Goal: Task Accomplishment & Management: Complete application form

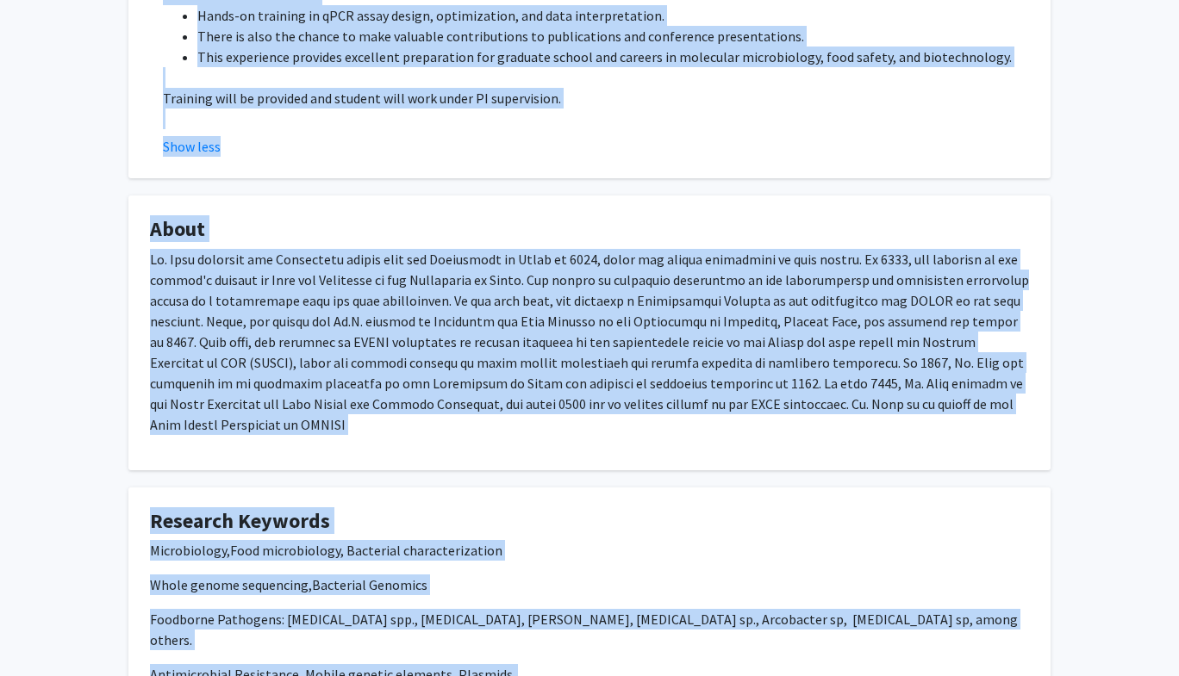
scroll to position [881, 0]
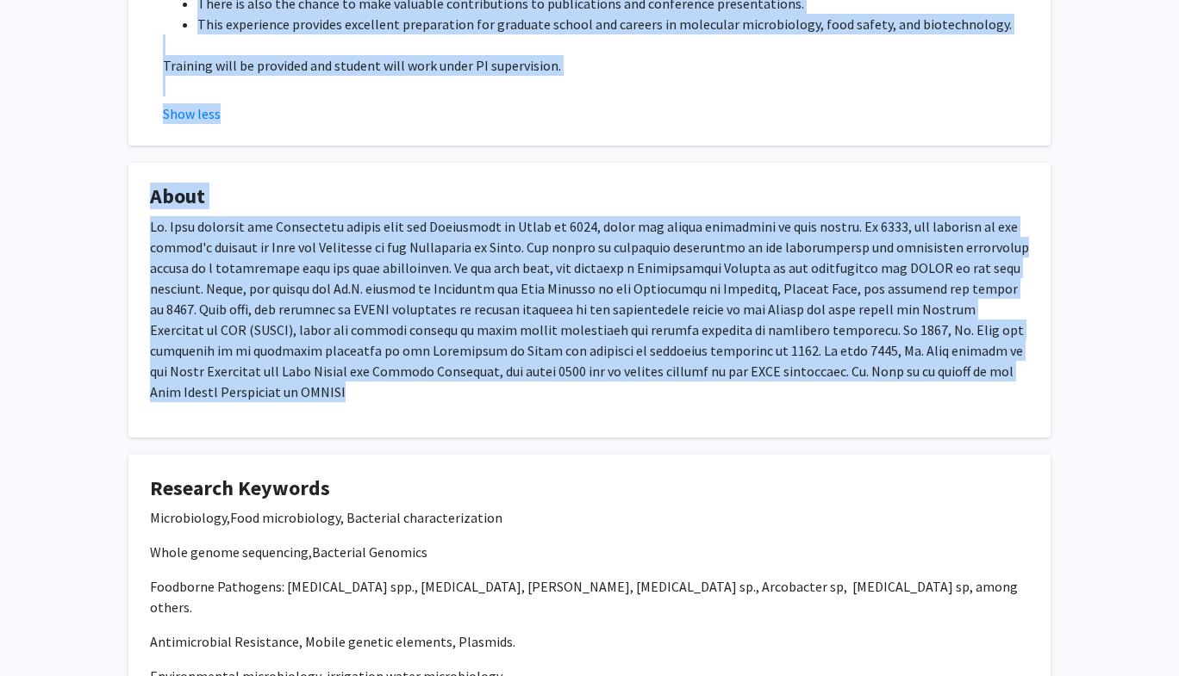
drag, startPoint x: 161, startPoint y: 236, endPoint x: 1038, endPoint y: 385, distance: 889.6
click at [1038, 385] on div "[PERSON_NAME] Remove Bookmark Compose Request Titles: Associate Research Profes…" at bounding box center [589, 300] width 948 height 2212
copy div "This project aims to identify and characterize antimicrobial resistance (AMR) g…"
click at [1038, 385] on fg-card "About" at bounding box center [589, 300] width 922 height 275
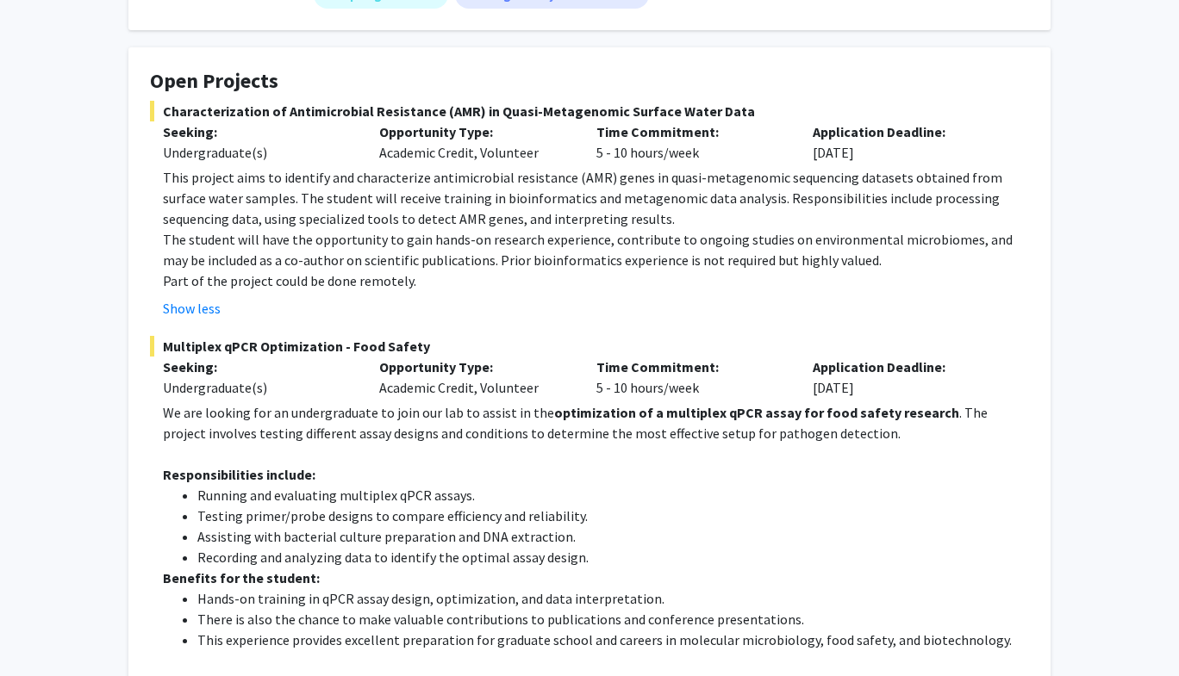
scroll to position [264, 0]
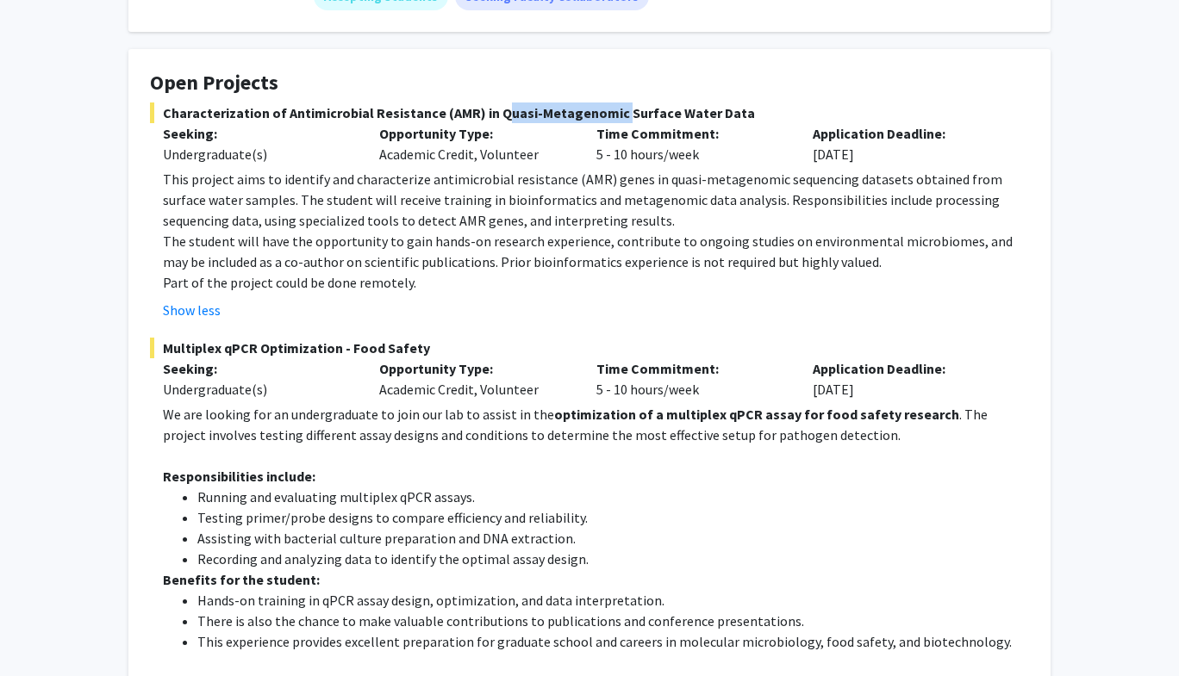
drag, startPoint x: 491, startPoint y: 111, endPoint x: 609, endPoint y: 109, distance: 118.1
click at [609, 109] on span "Characterization of Antimicrobial Resistance (AMR) in Quasi-Metagenomic Surface…" at bounding box center [589, 113] width 879 height 21
copy span "Quasi-Metagenomic"
click at [550, 72] on h4 "Open Projects" at bounding box center [589, 83] width 879 height 25
drag, startPoint x: 280, startPoint y: 110, endPoint x: 745, endPoint y: 120, distance: 465.3
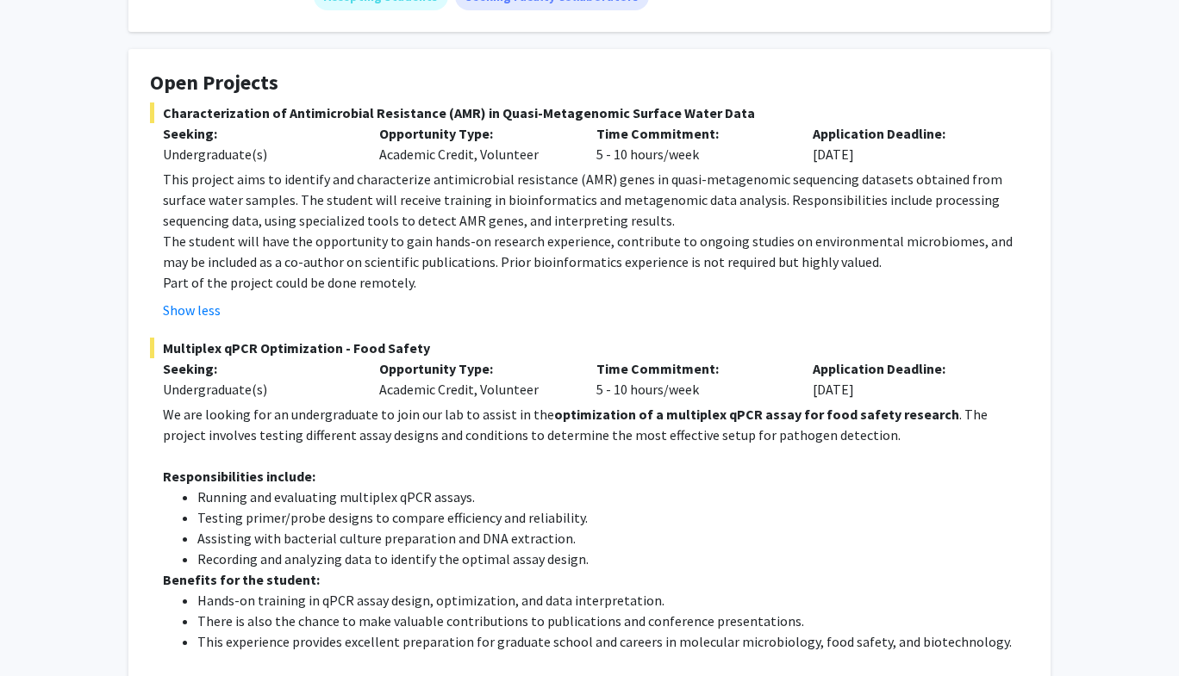
click at [745, 120] on span "Characterization of Antimicrobial Resistance (AMR) in Quasi-Metagenomic Surface…" at bounding box center [589, 113] width 879 height 21
copy span "Antimicrobial Resistance (AMR) in Quasi-Metagenomic Surface Water Data"
click at [592, 306] on div "Show less" at bounding box center [596, 310] width 866 height 21
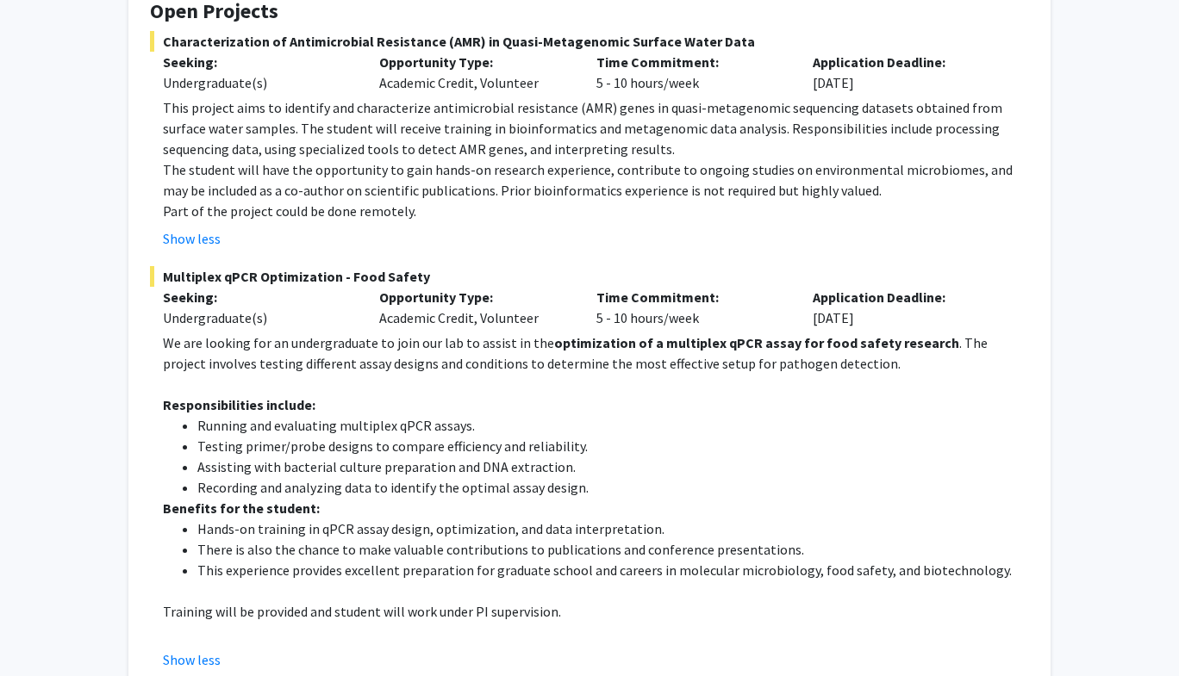
scroll to position [336, 0]
click at [445, 166] on p "The student will have the opportunity to gain hands-on research experience, con…" at bounding box center [596, 179] width 866 height 41
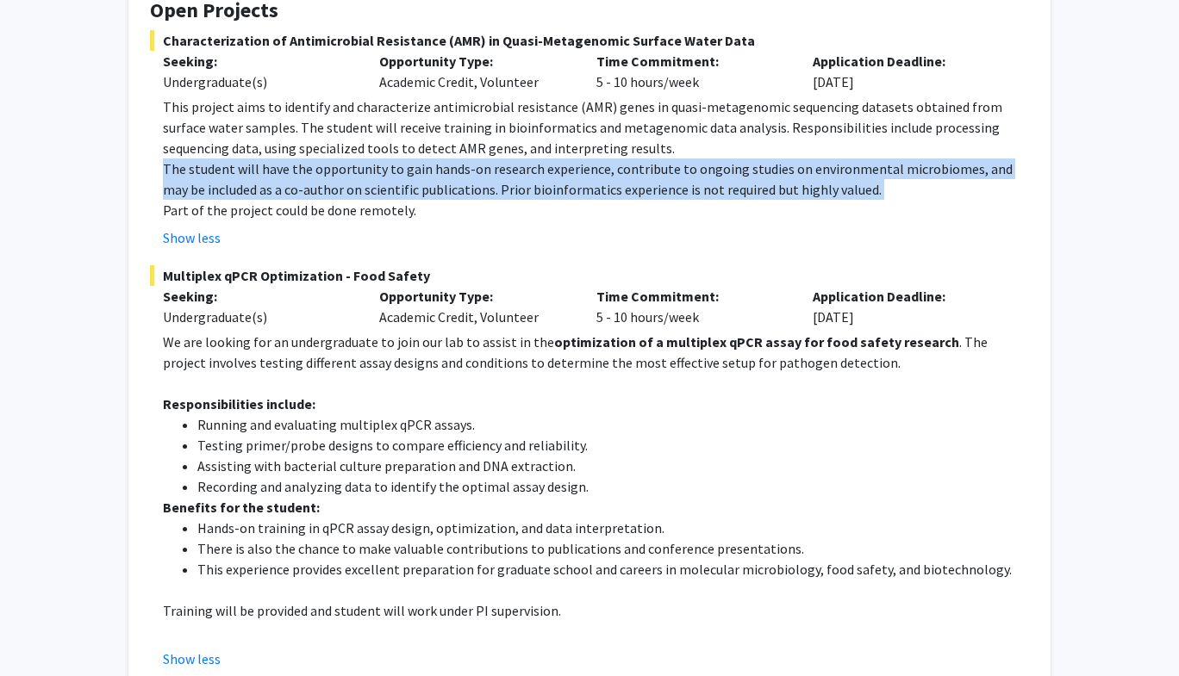
click at [445, 166] on p "The student will have the opportunity to gain hands-on research experience, con…" at bounding box center [596, 179] width 866 height 41
copy p "The student will have the opportunity to gain hands-on research experience, con…"
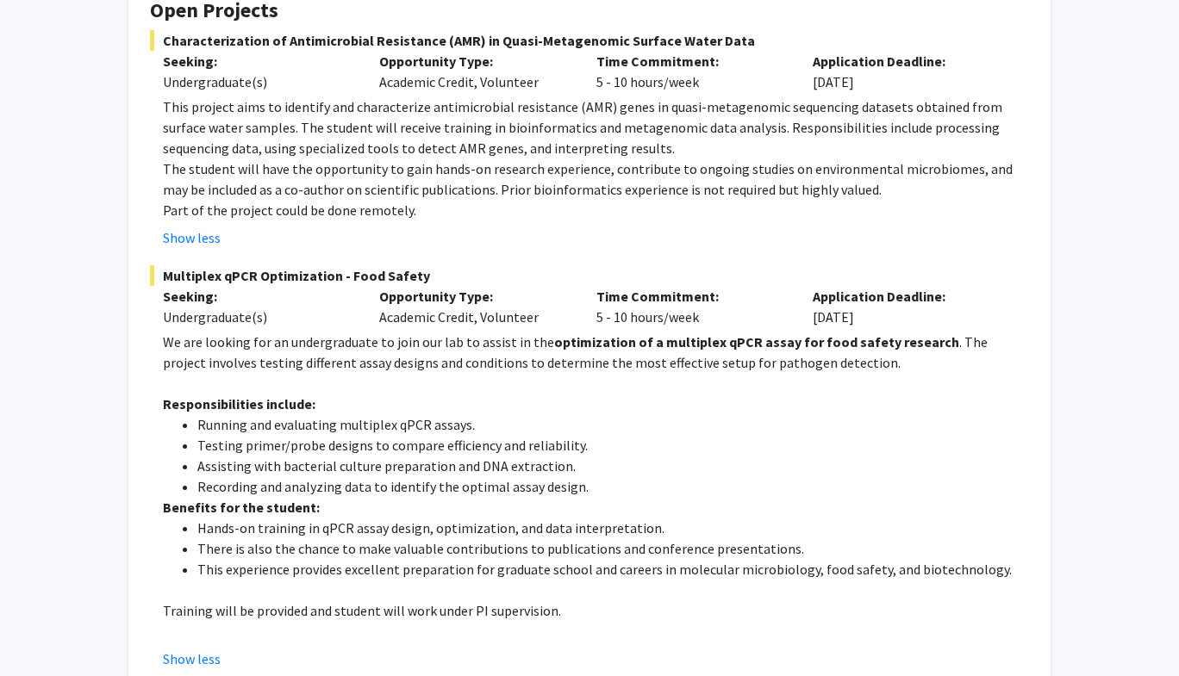
click at [526, 202] on p "Part of the project could be done remotely." at bounding box center [596, 210] width 866 height 21
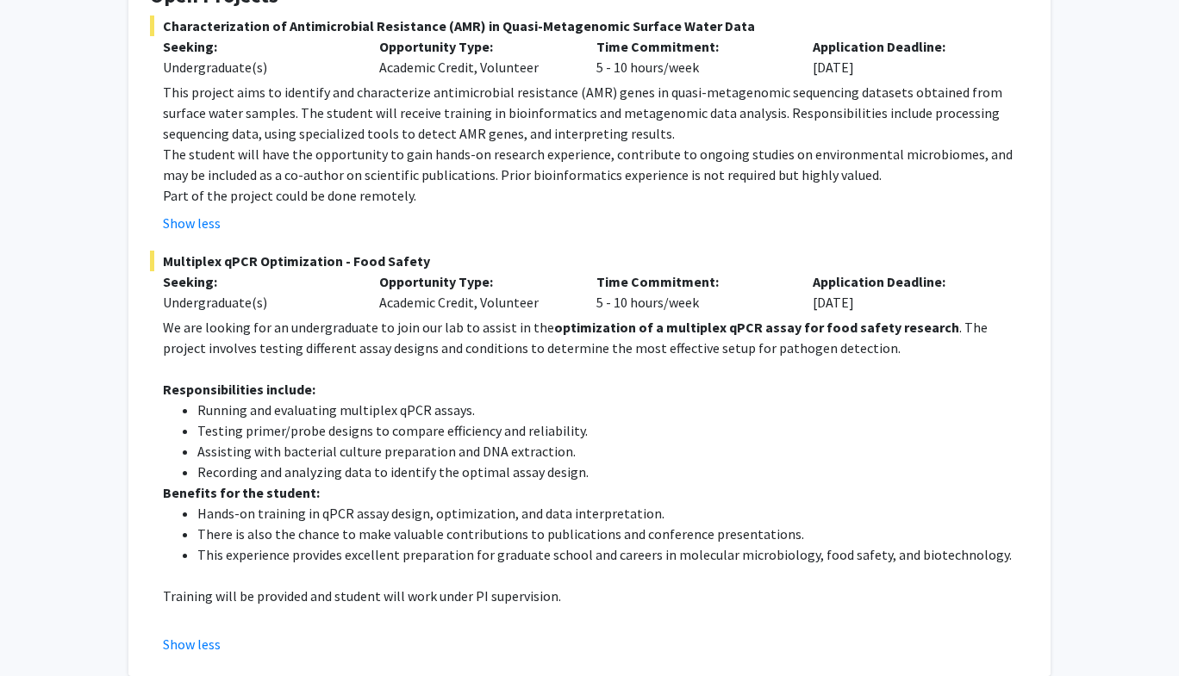
scroll to position [355, 0]
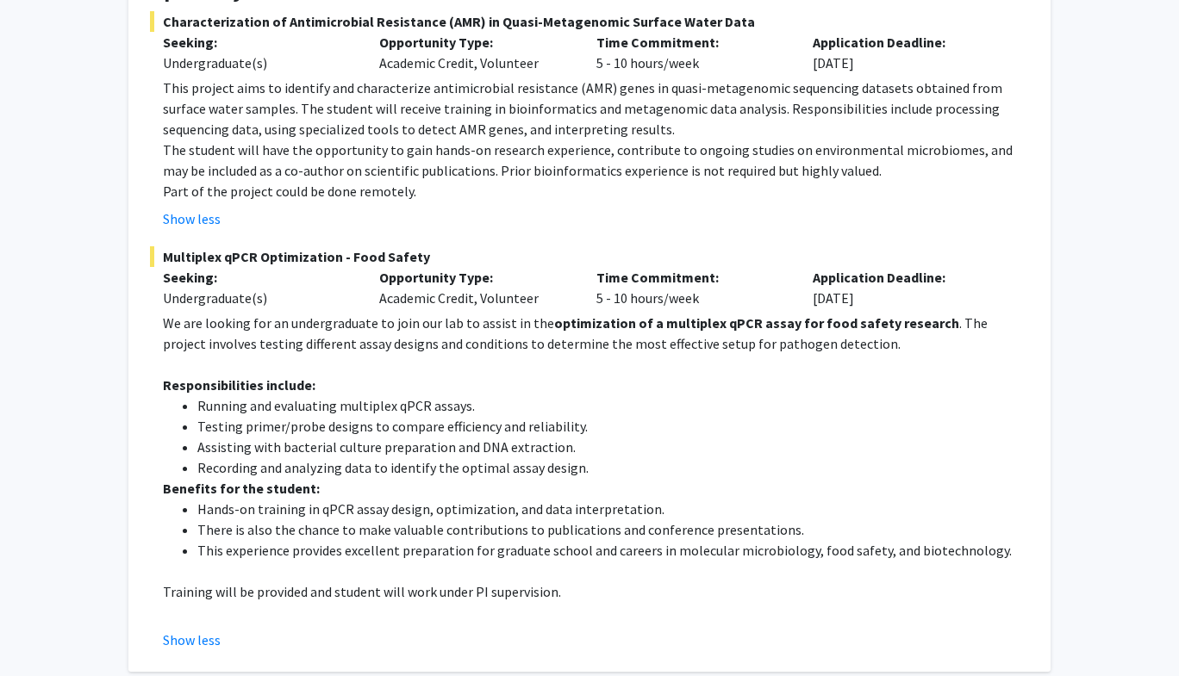
click at [625, 109] on p "This project aims to identify and characterize antimicrobial resistance (AMR) g…" at bounding box center [596, 109] width 866 height 62
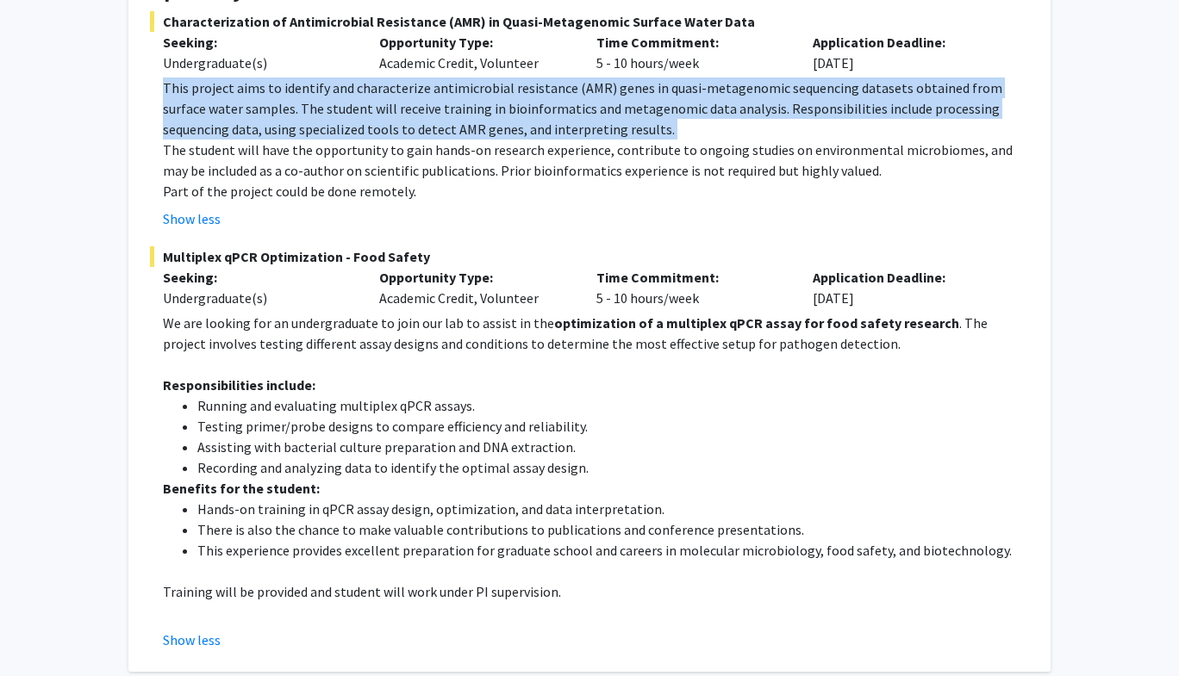
click at [625, 109] on p "This project aims to identify and characterize antimicrobial resistance (AMR) g…" at bounding box center [596, 109] width 866 height 62
copy p "This project aims to identify and characterize antimicrobial resistance (AMR) g…"
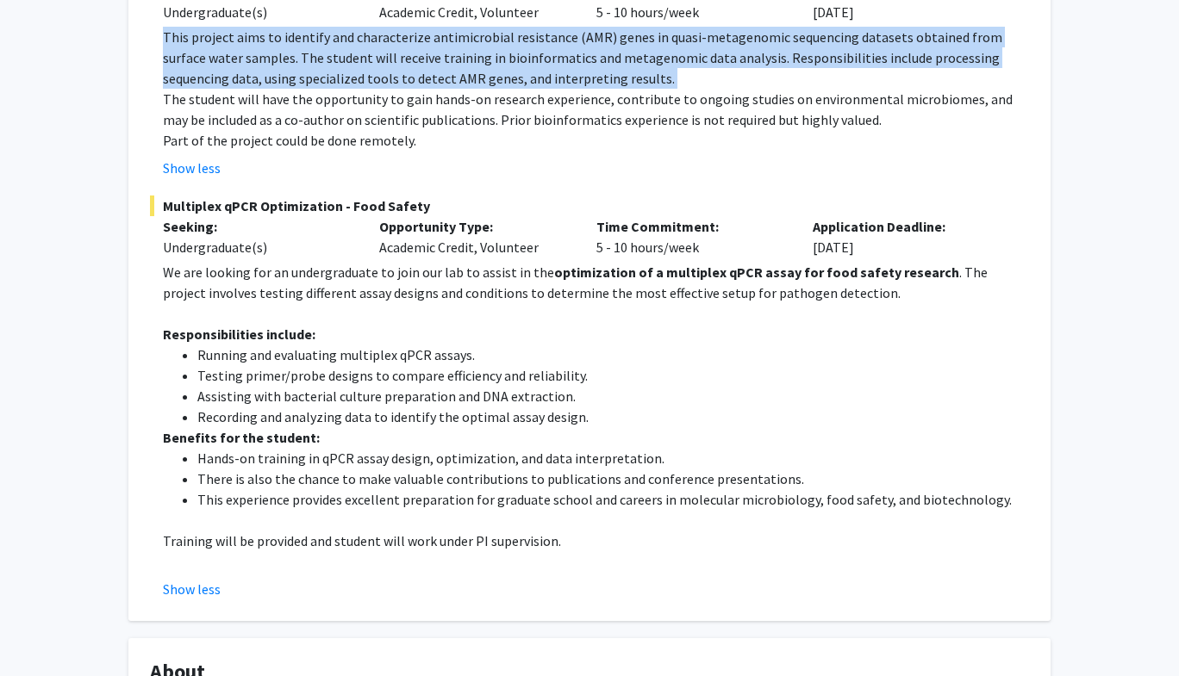
scroll to position [399, 0]
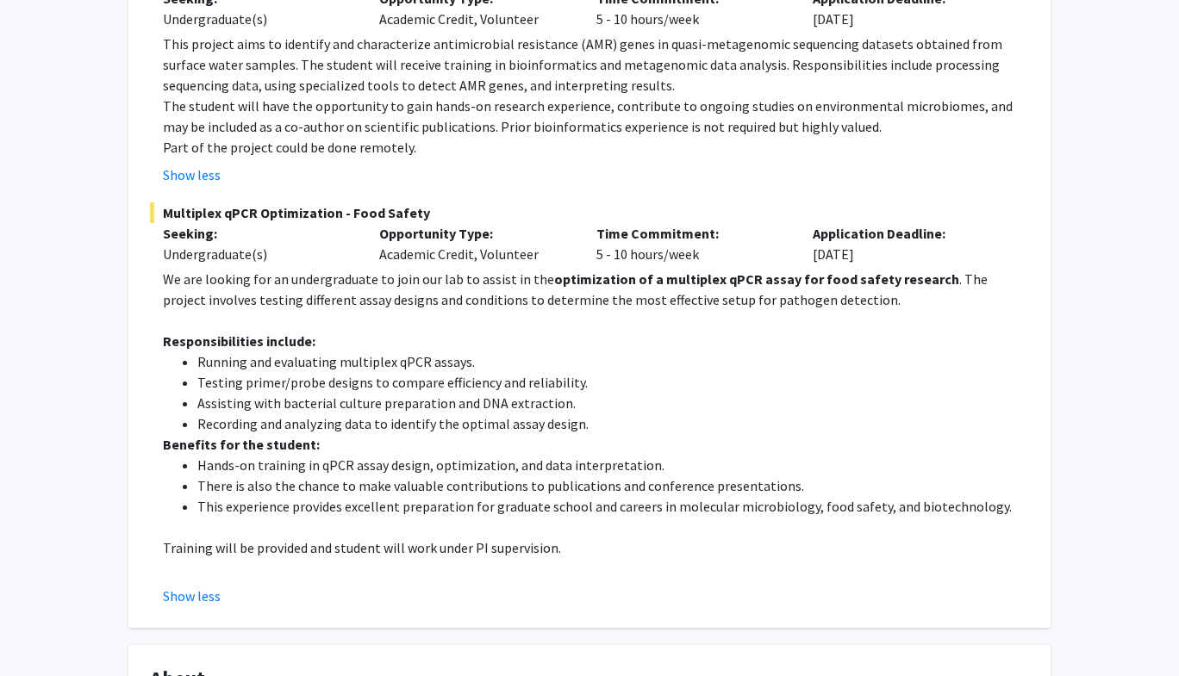
click at [460, 154] on p "Part of the project could be done remotely." at bounding box center [596, 147] width 866 height 21
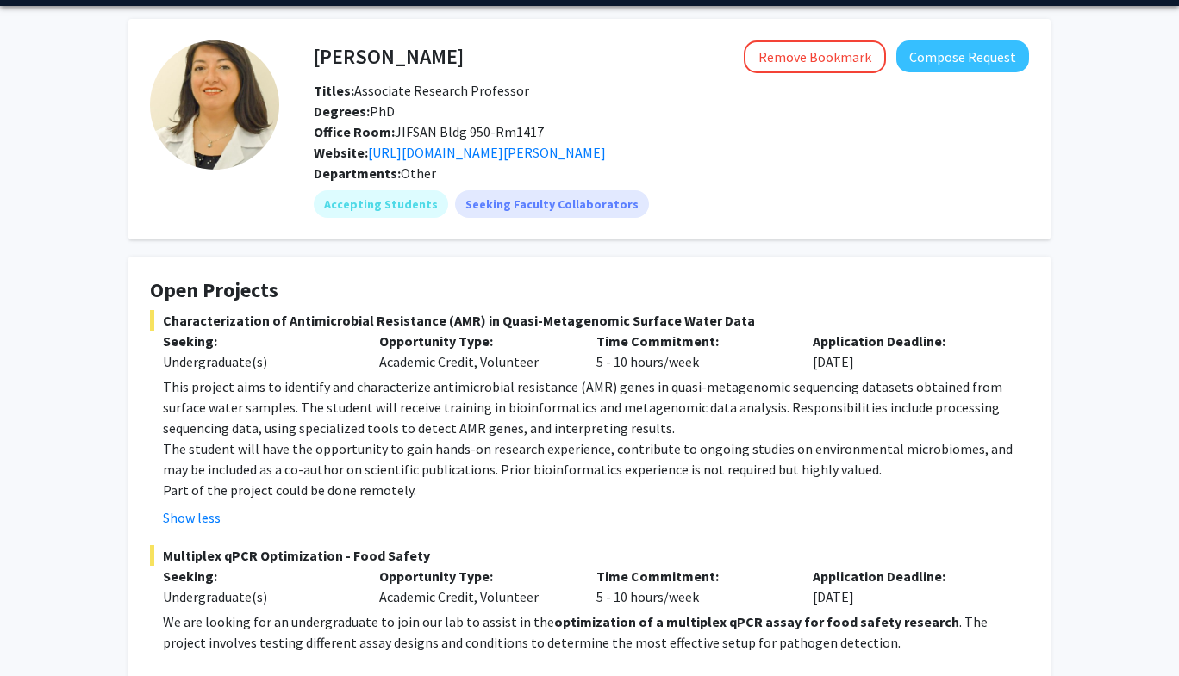
scroll to position [0, 0]
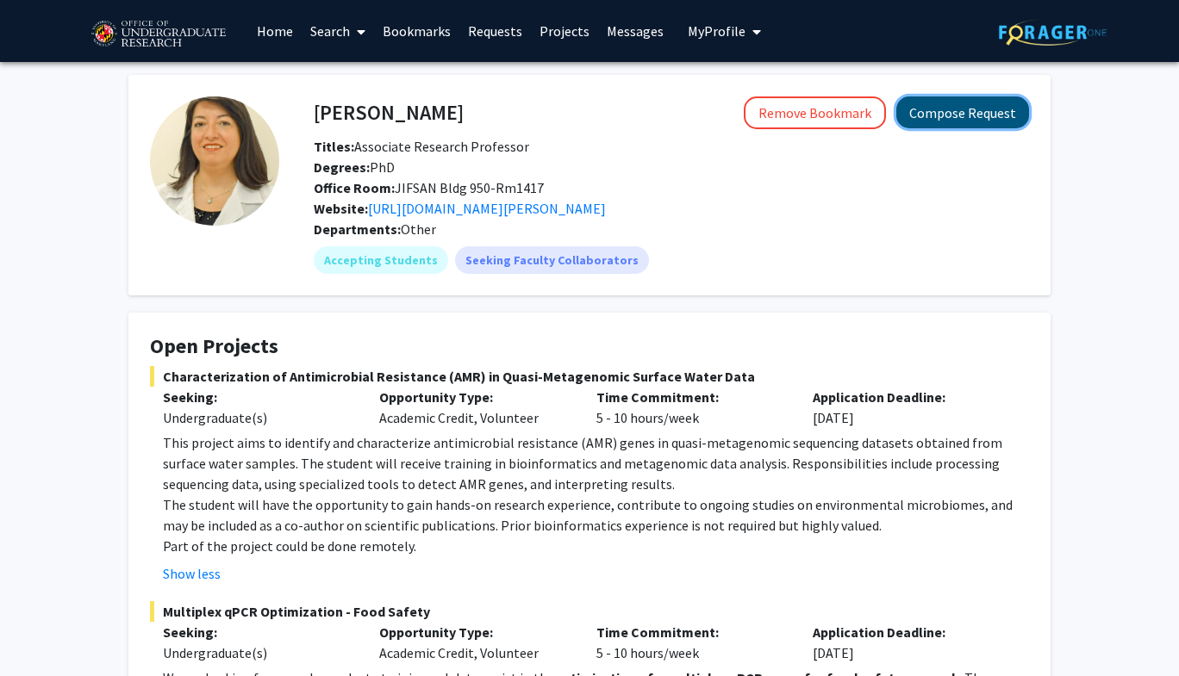
click at [953, 110] on button "Compose Request" at bounding box center [962, 112] width 133 height 32
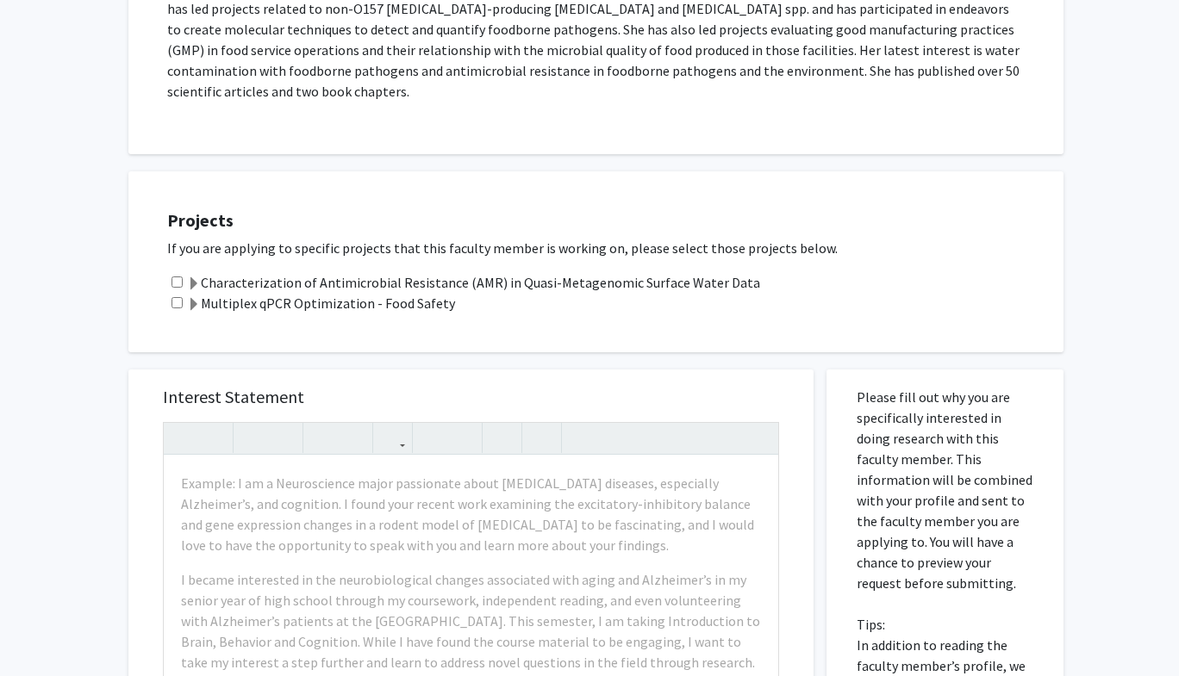
scroll to position [530, 0]
click at [175, 275] on input "checkbox" at bounding box center [176, 280] width 11 height 11
checkbox input "true"
click at [176, 295] on input "checkbox" at bounding box center [176, 300] width 11 height 11
checkbox input "true"
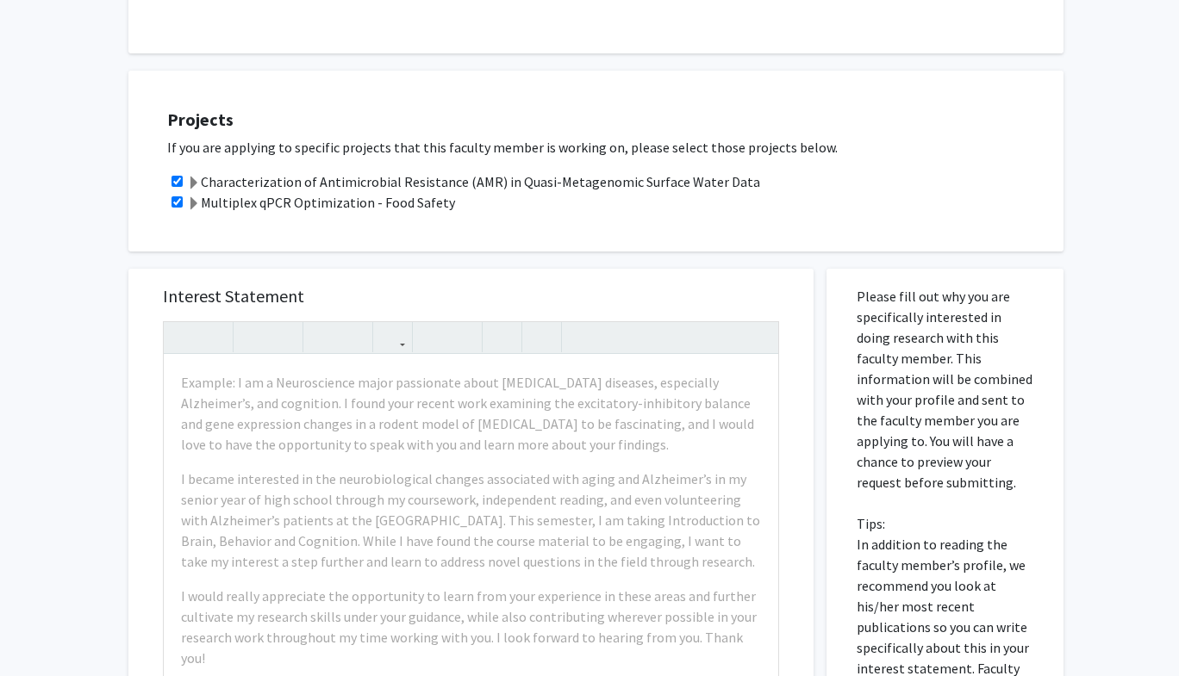
scroll to position [638, 0]
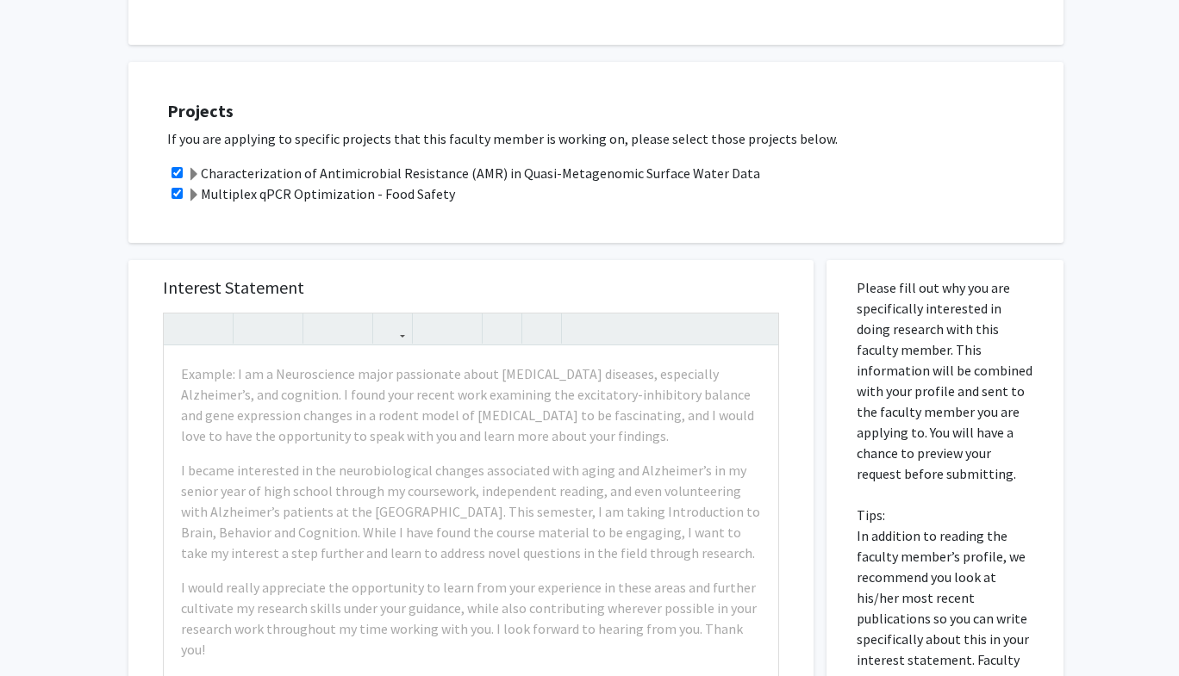
click at [29, 366] on div "All Requests Request for [PERSON_NAME] Request for [PERSON_NAME] Departments: O…" at bounding box center [589, 257] width 1179 height 1664
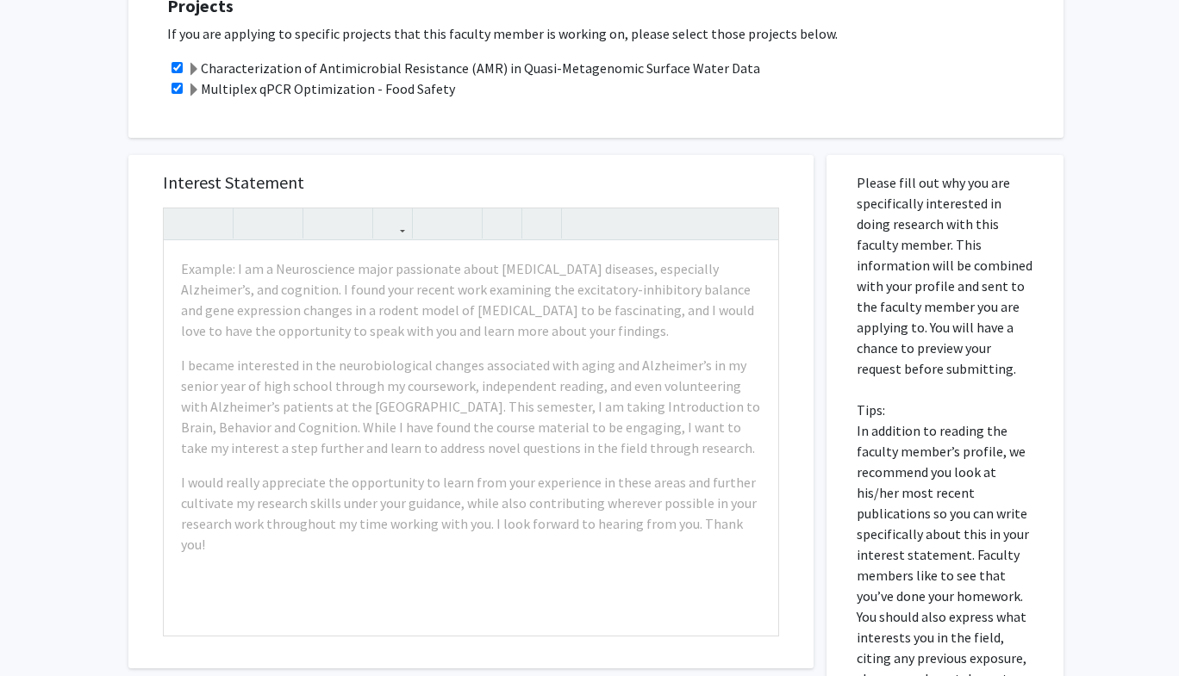
scroll to position [743, 0]
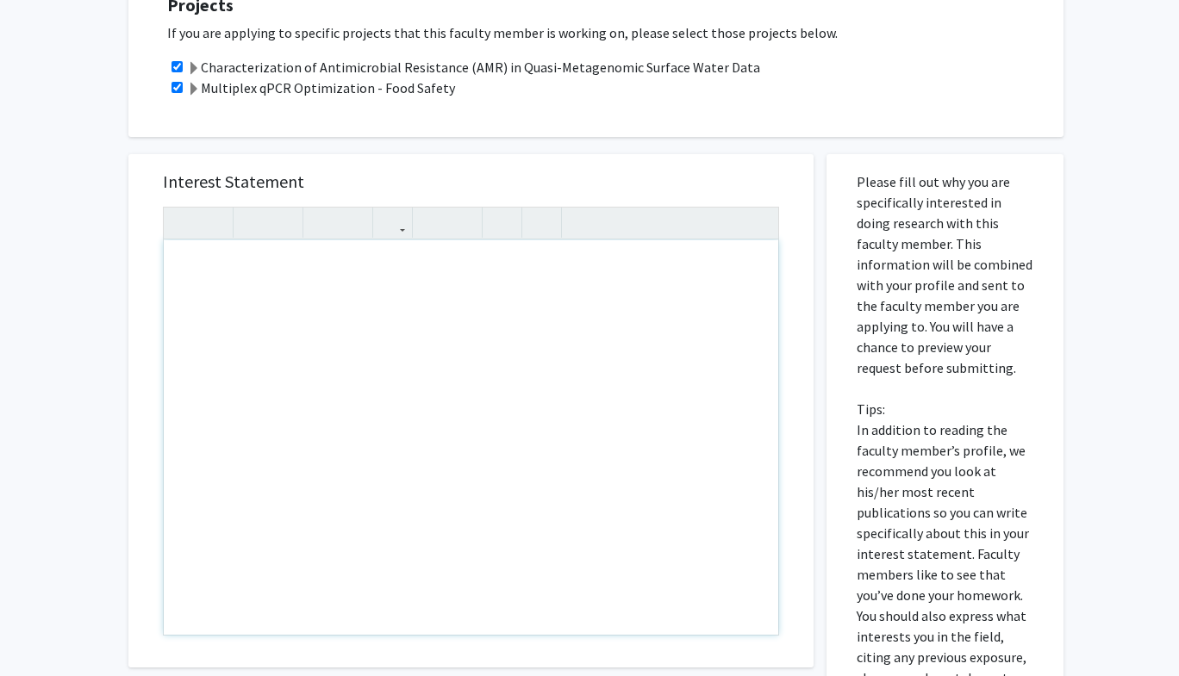
click at [327, 253] on div "Note to users with screen readers: Please press Alt+0 or Option+0 to deactivate…" at bounding box center [471, 437] width 614 height 395
paste div "Note to users with screen readers: Please press Alt+0 or Option+0 to deactivate…"
type textarea "<l>Ipsu Do. Sita,</c><a>El sedd ei Tempor Incid, utl E’d m aliqua en adm Veniam…"
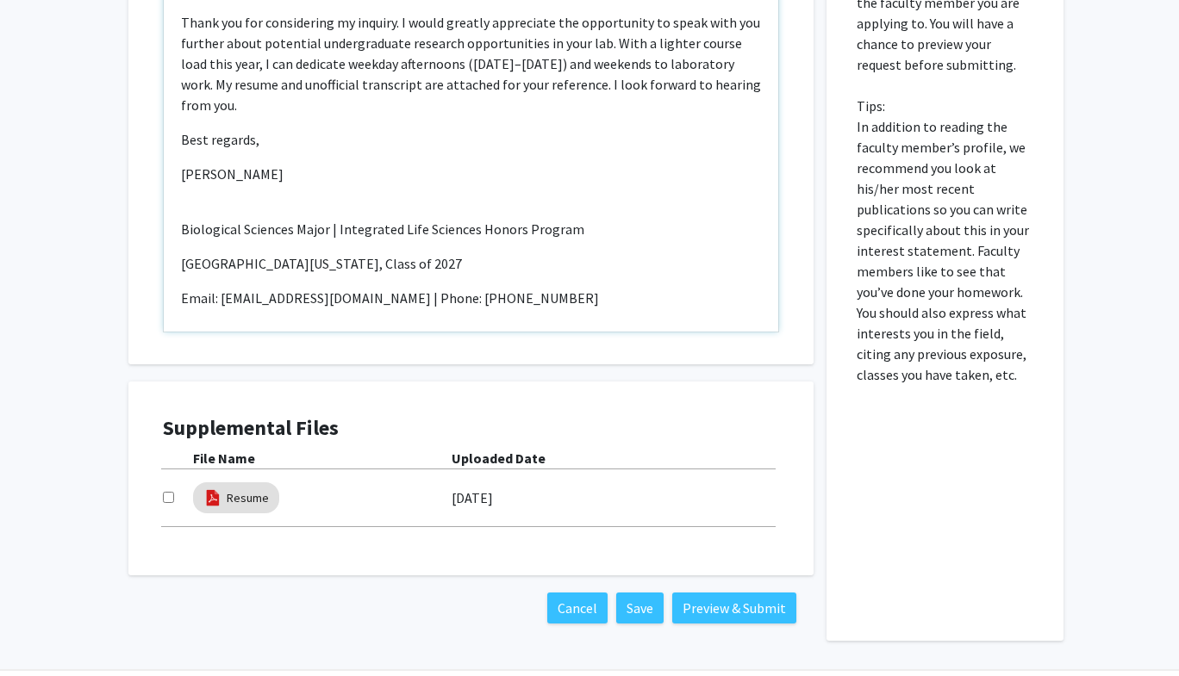
scroll to position [1080, 0]
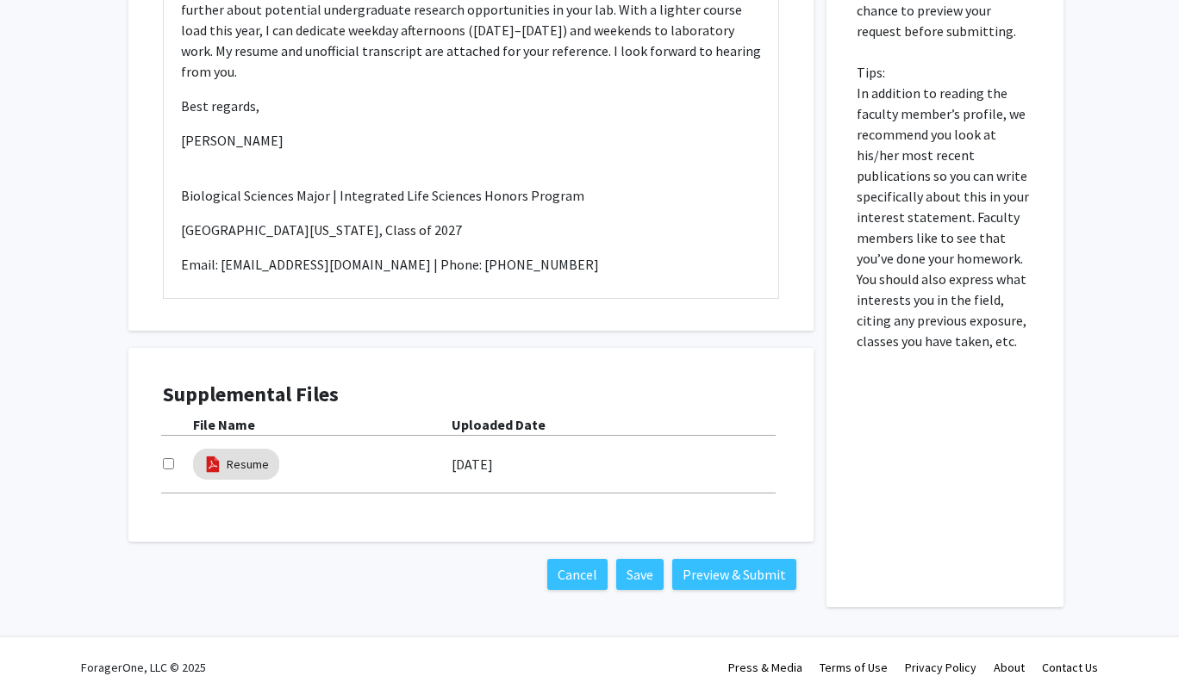
click at [169, 458] on input "checkbox" at bounding box center [168, 463] width 11 height 11
click at [167, 458] on input "checkbox" at bounding box center [168, 463] width 11 height 11
checkbox input "false"
click at [225, 449] on mat-chip "Resume" at bounding box center [236, 464] width 86 height 31
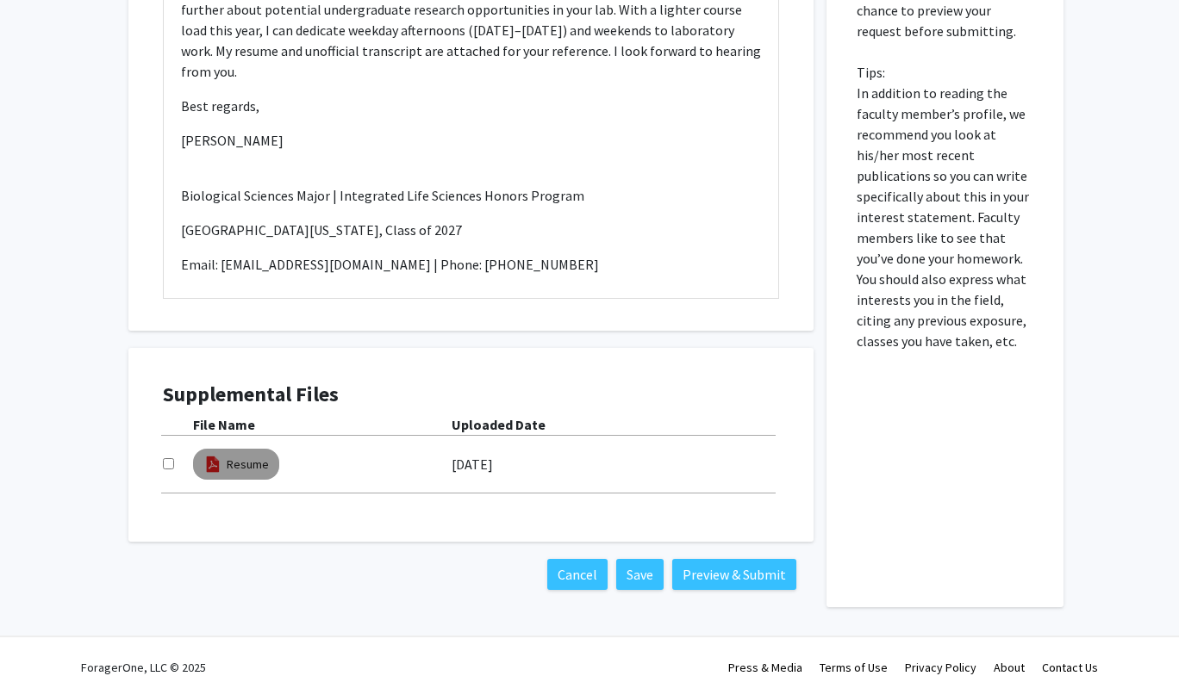
click at [225, 449] on mat-chip "Resume" at bounding box center [236, 464] width 86 height 31
click at [266, 456] on link "Resume" at bounding box center [248, 465] width 42 height 18
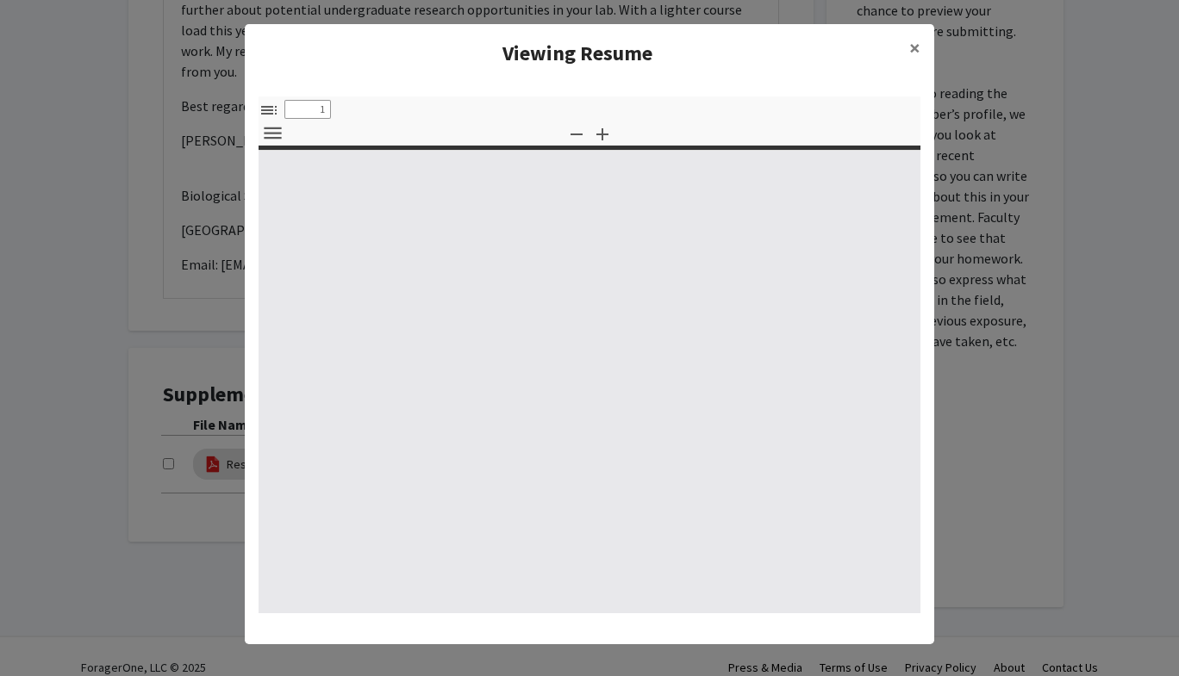
select select "custom"
type input "0"
select select "custom"
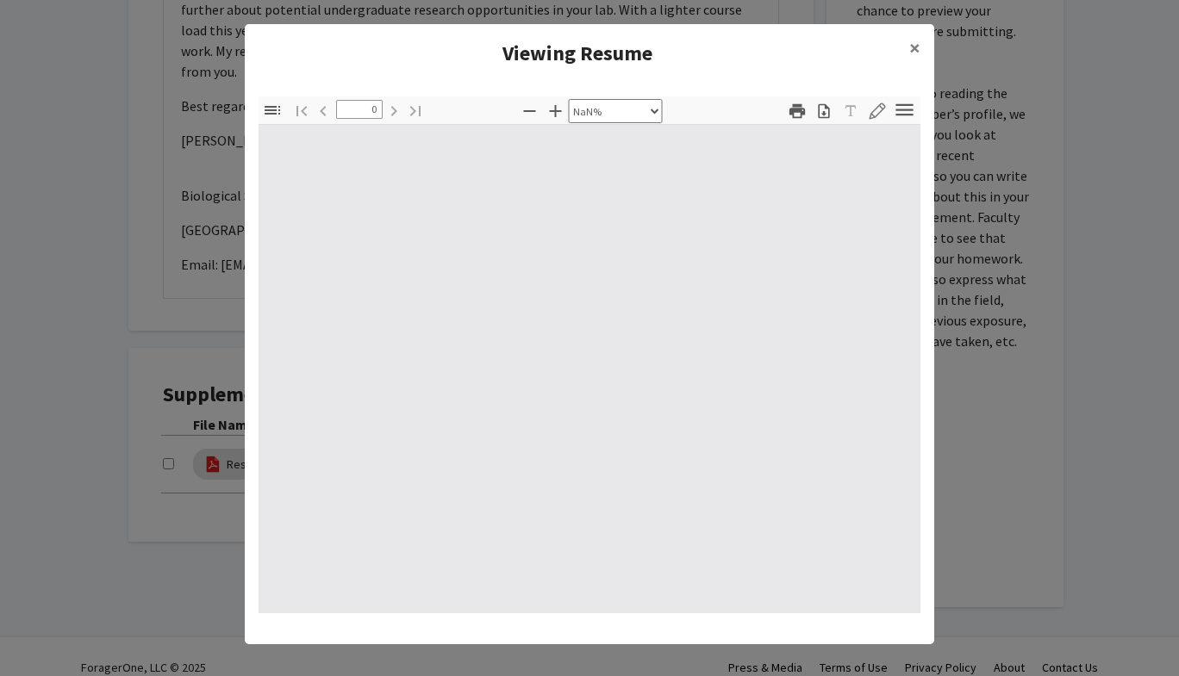
type input "1"
select select "auto"
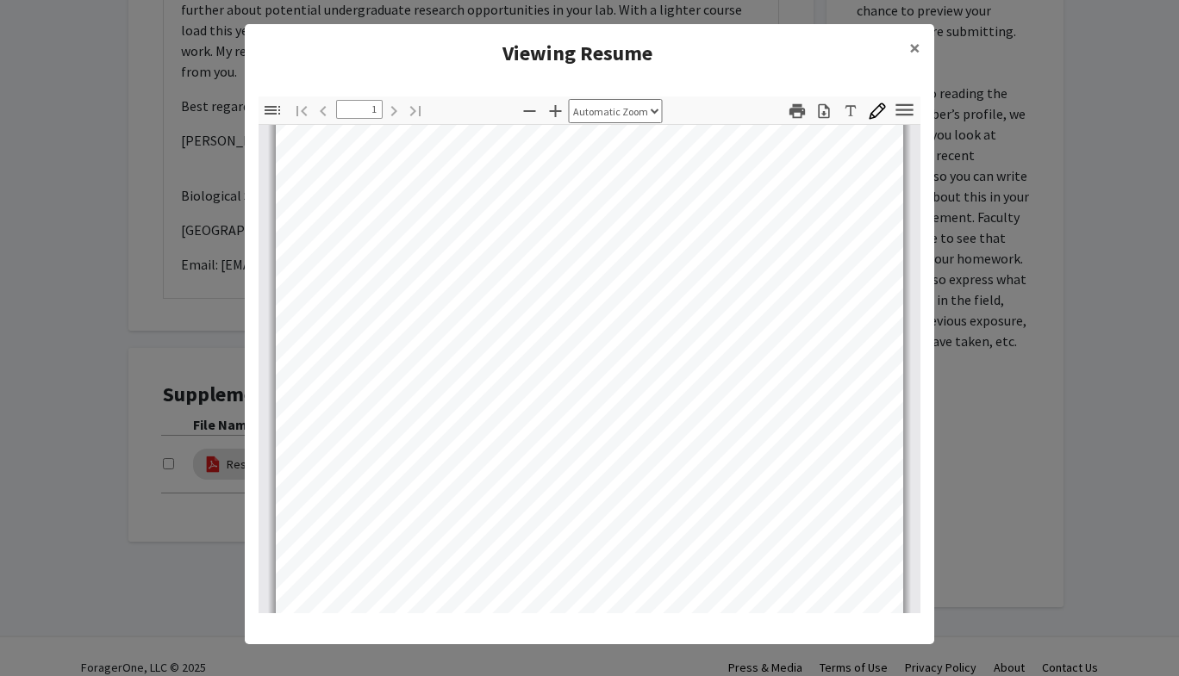
scroll to position [48, 0]
click at [917, 47] on span "×" at bounding box center [914, 47] width 11 height 27
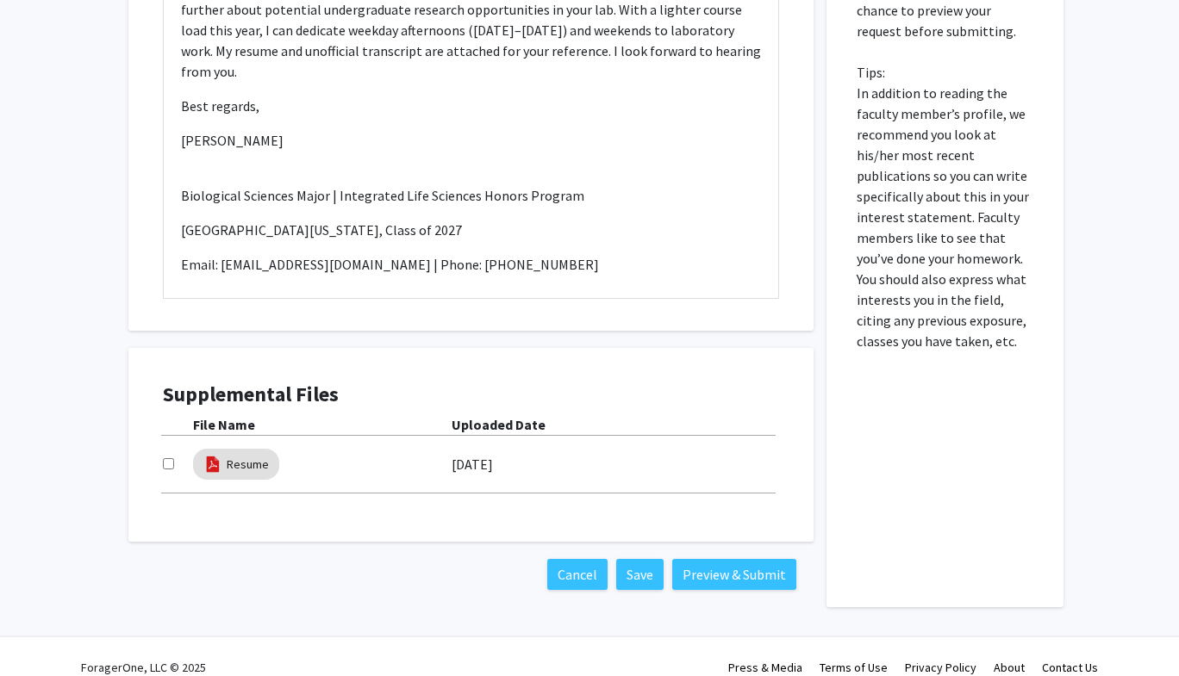
click at [497, 416] on b "Uploaded Date" at bounding box center [498, 424] width 94 height 17
click at [278, 451] on div "Resume" at bounding box center [236, 464] width 93 height 38
click at [339, 414] on div "File Name" at bounding box center [322, 424] width 258 height 21
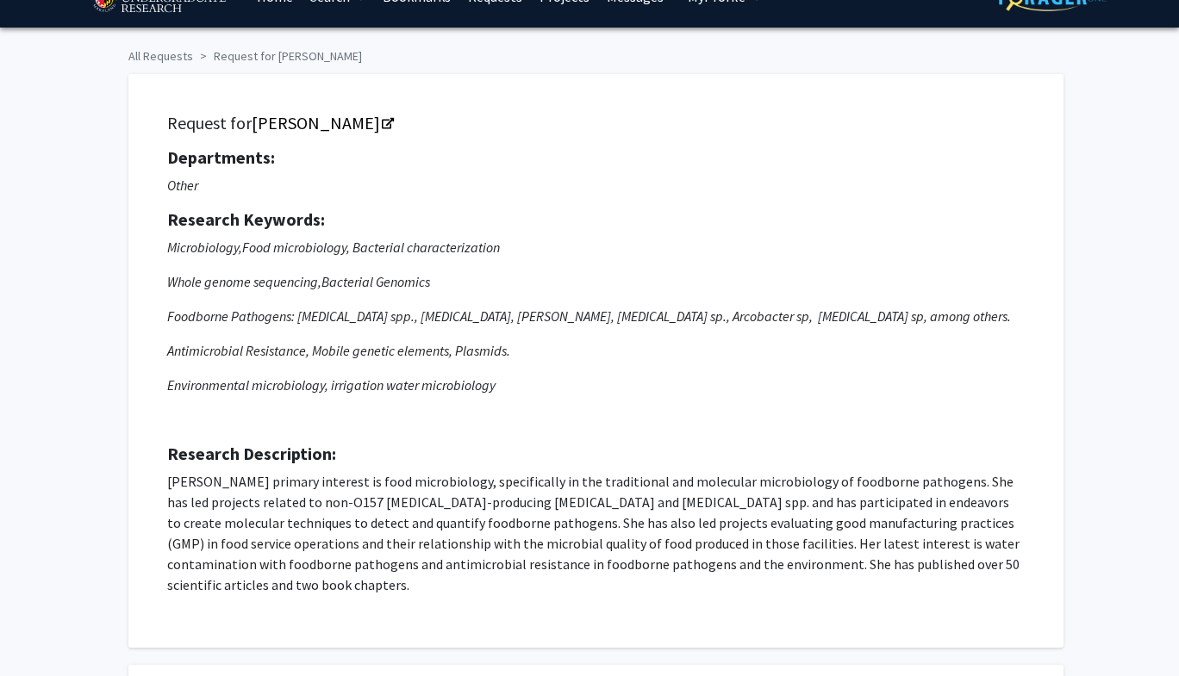
scroll to position [0, 0]
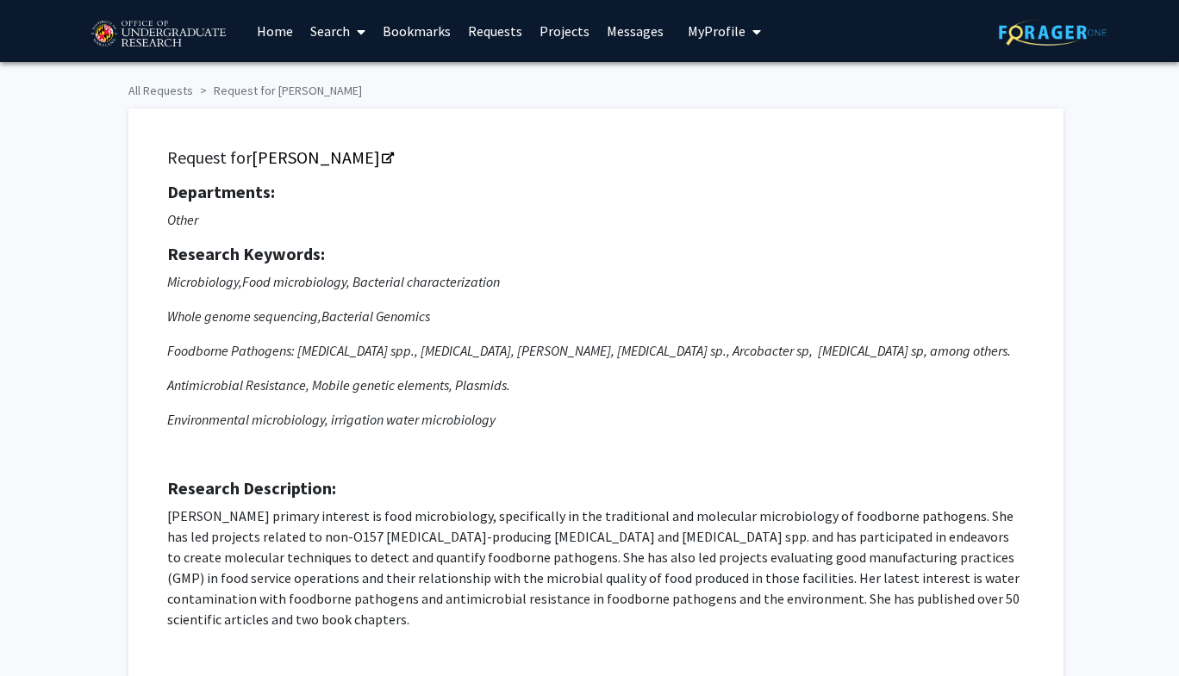
click at [710, 30] on span "My Profile" at bounding box center [716, 30] width 58 height 17
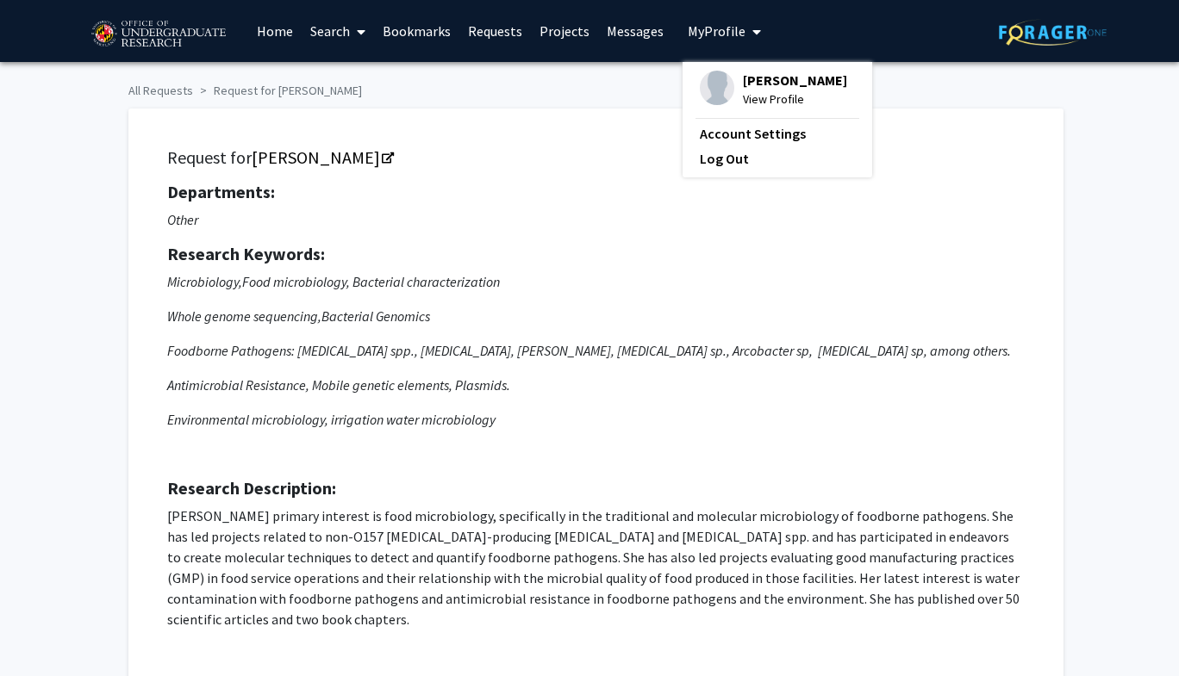
click at [768, 79] on span "[PERSON_NAME]" at bounding box center [795, 80] width 104 height 19
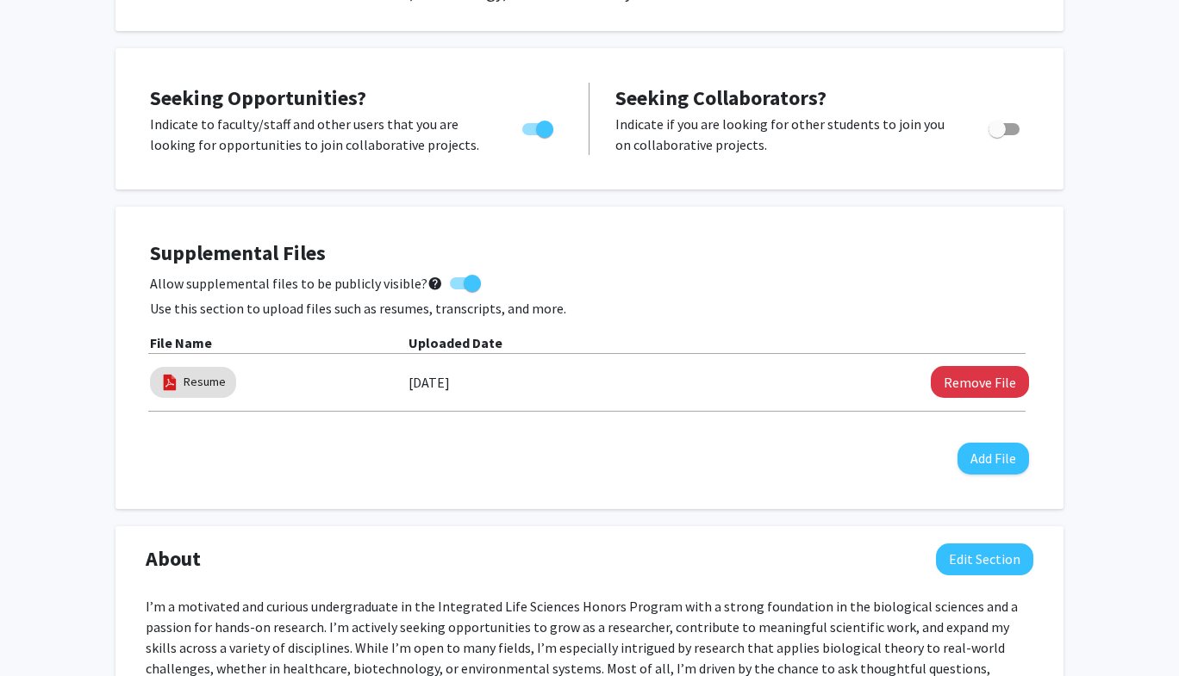
scroll to position [305, 0]
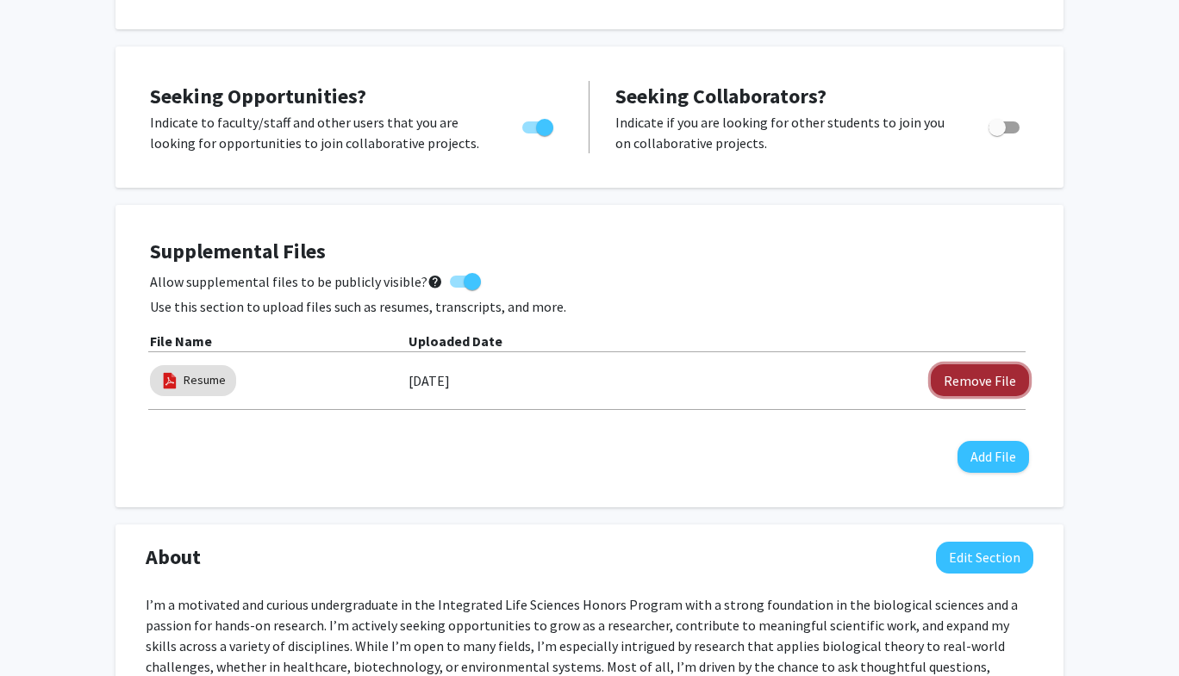
click at [985, 385] on button "Remove File" at bounding box center [979, 380] width 98 height 32
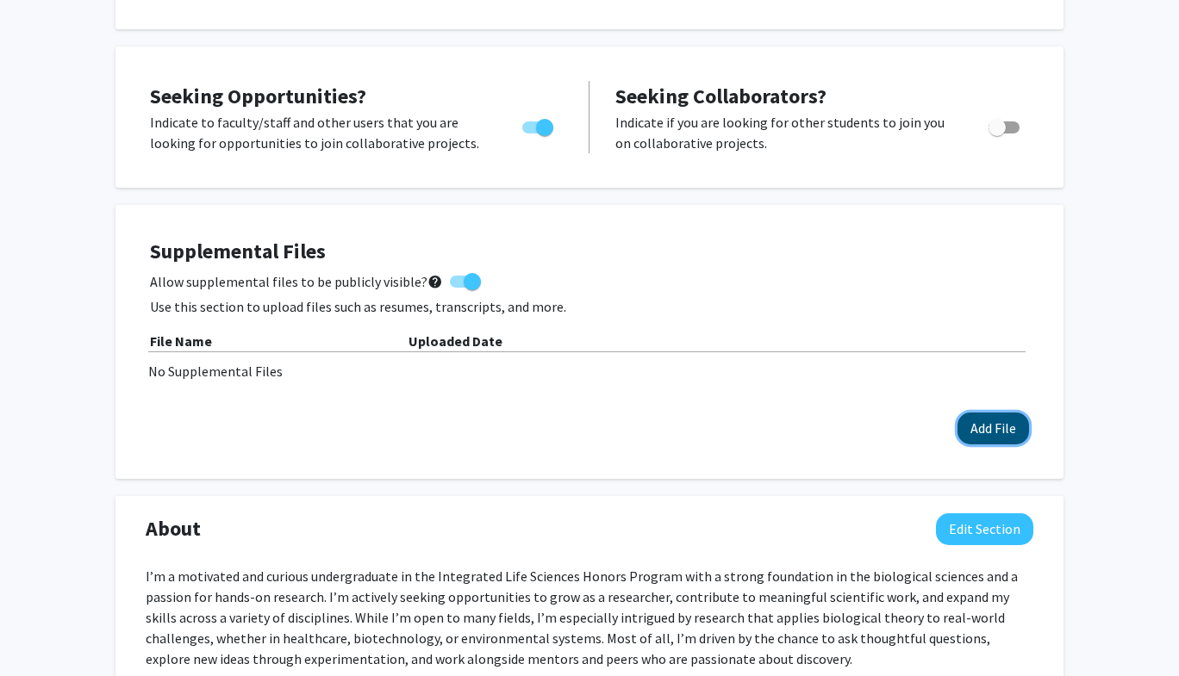
click at [986, 428] on button "Add File" at bounding box center [993, 429] width 72 height 32
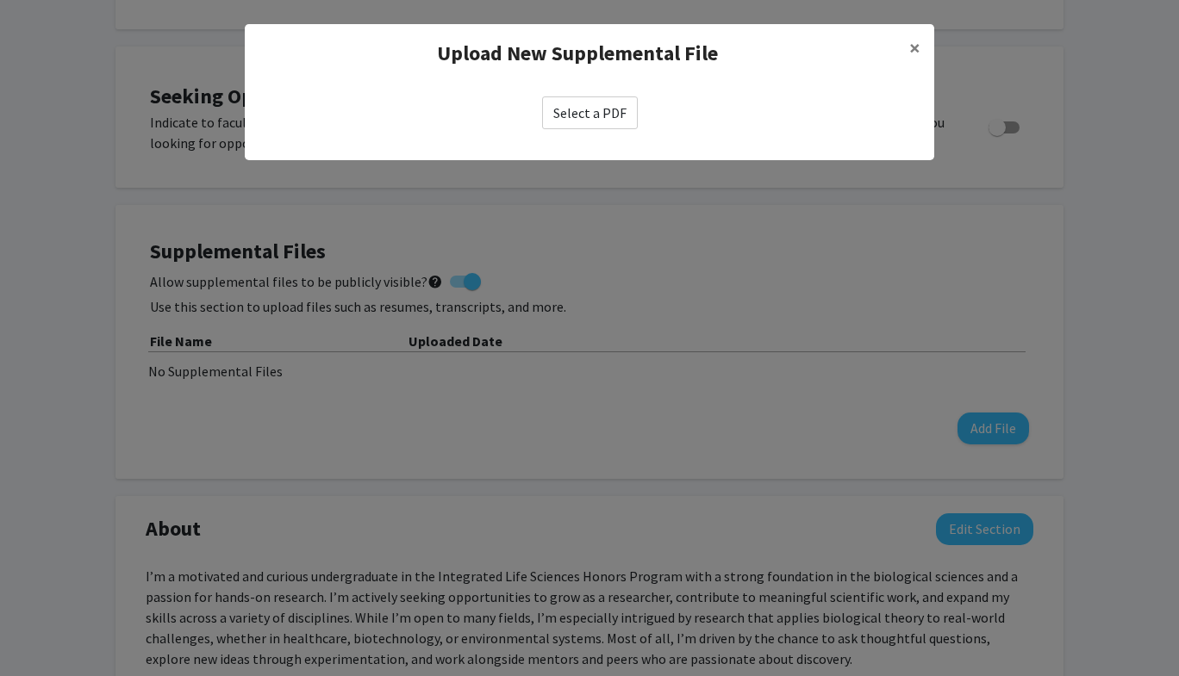
click at [598, 111] on label "Select a PDF" at bounding box center [590, 112] width 96 height 33
click at [0, 0] on input "Select a PDF" at bounding box center [0, 0] width 0 height 0
click at [579, 120] on label "Select a PDF" at bounding box center [590, 112] width 96 height 33
click at [0, 0] on input "Select a PDF" at bounding box center [0, 0] width 0 height 0
select select "custom"
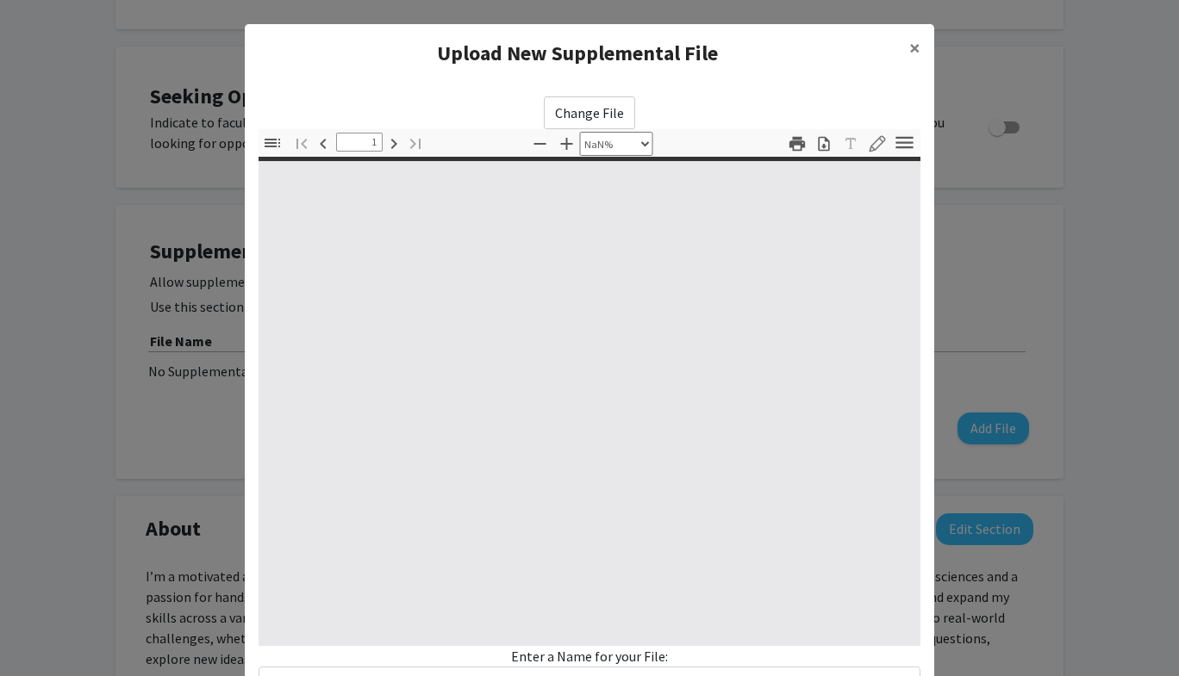
type input "0"
select select "custom"
type input "1"
select select "auto"
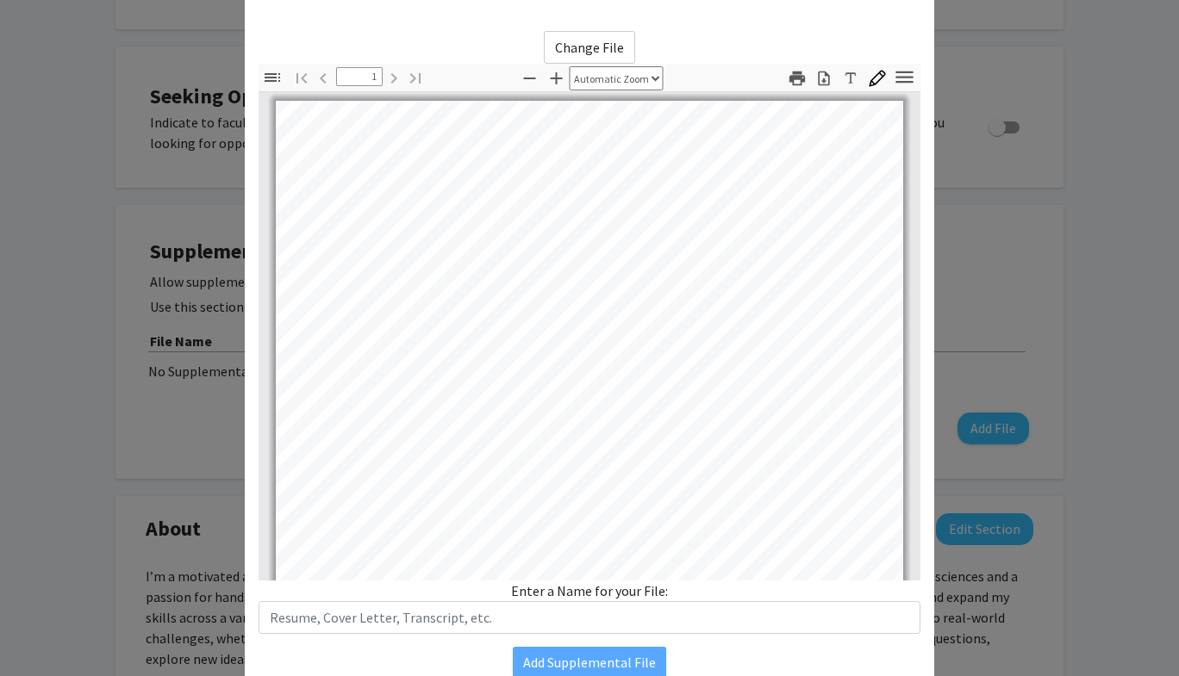
scroll to position [140, 0]
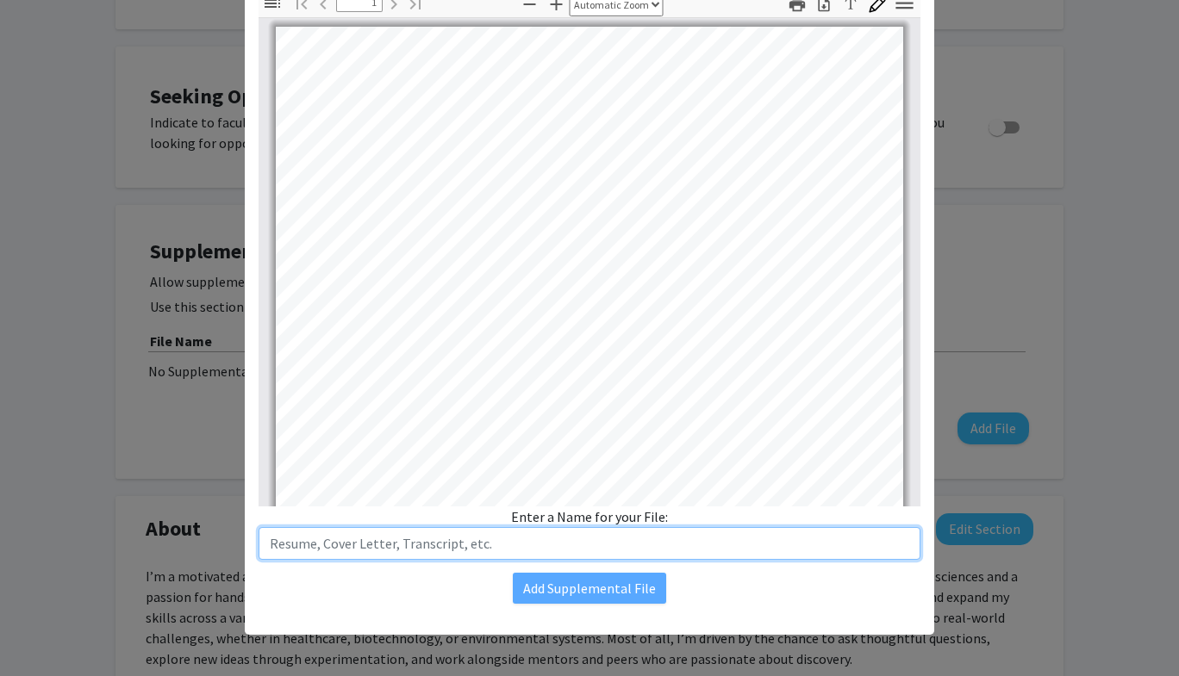
click at [572, 533] on input "text" at bounding box center [589, 543] width 662 height 33
type input "[PERSON_NAME] Resume"
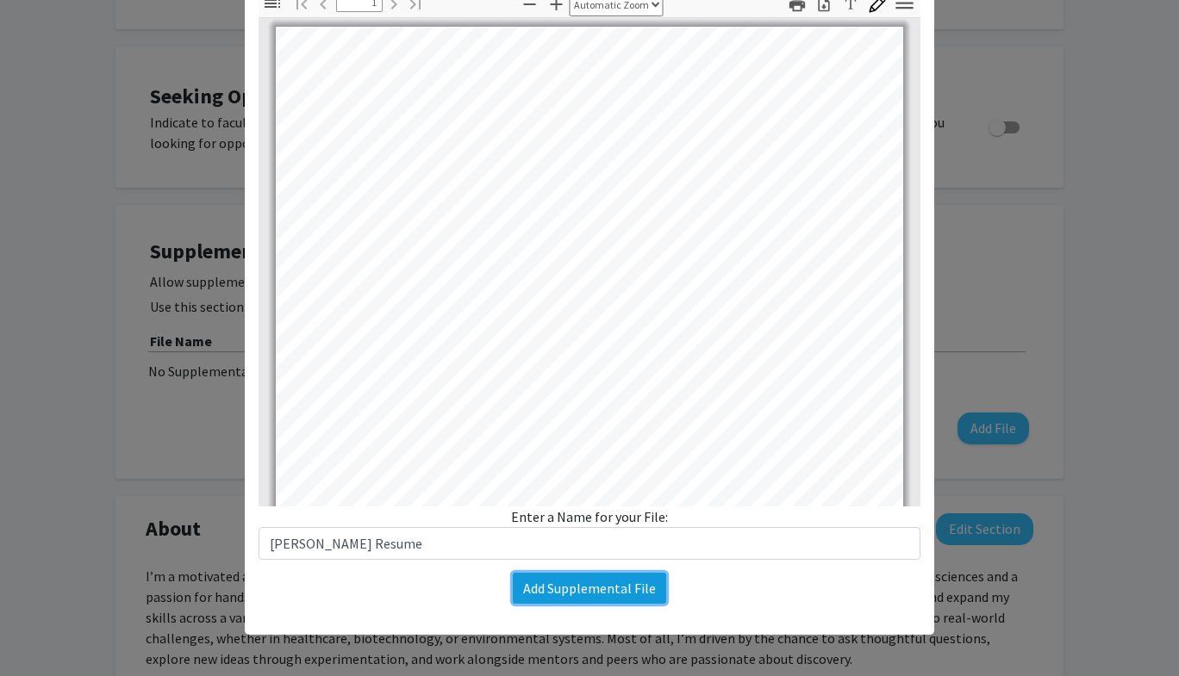
click at [604, 582] on button "Add Supplemental File" at bounding box center [589, 588] width 153 height 31
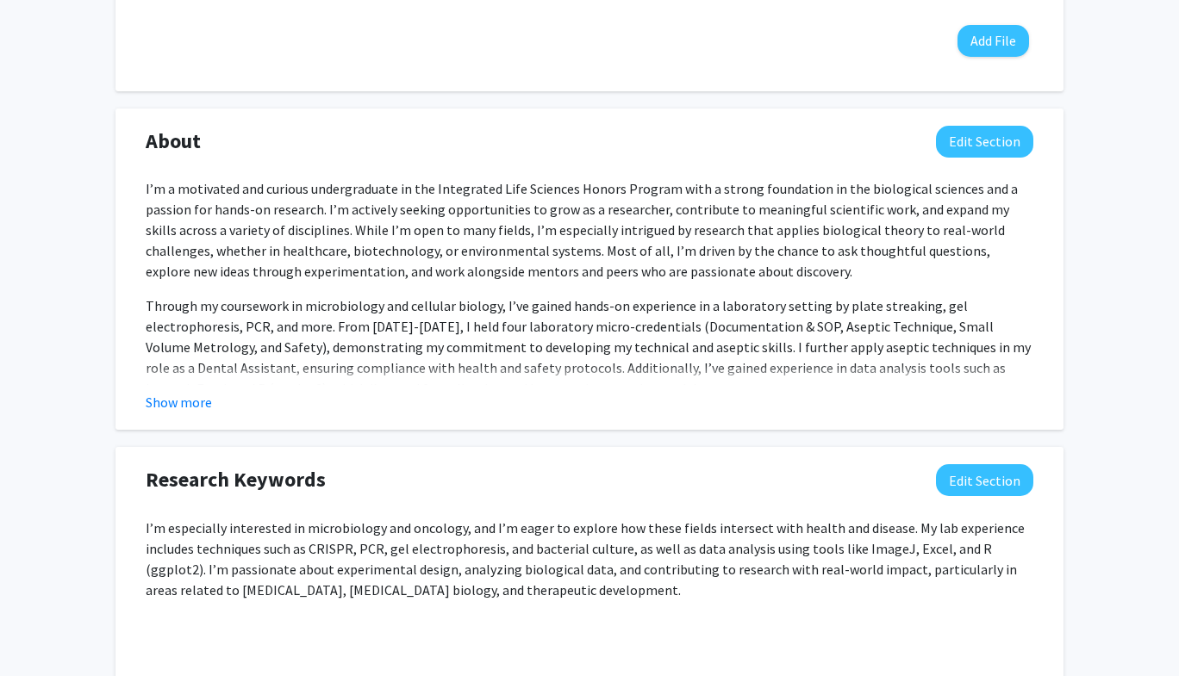
scroll to position [724, 0]
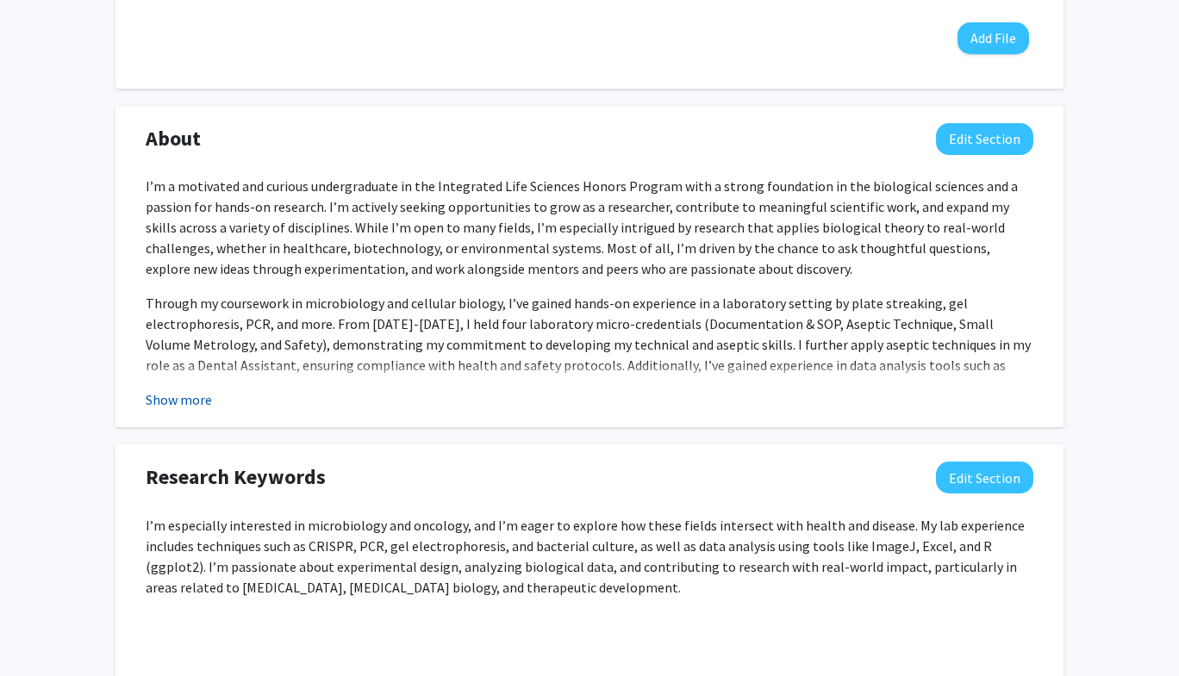
click at [186, 401] on button "Show more" at bounding box center [179, 399] width 66 height 21
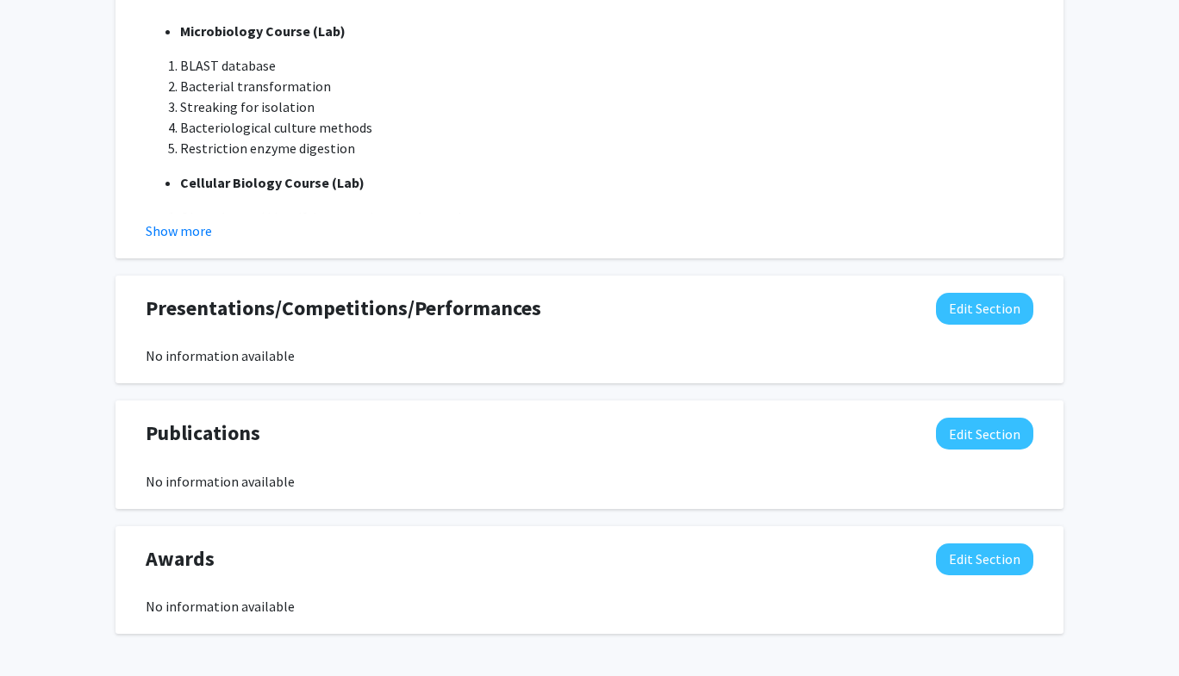
scroll to position [1699, 0]
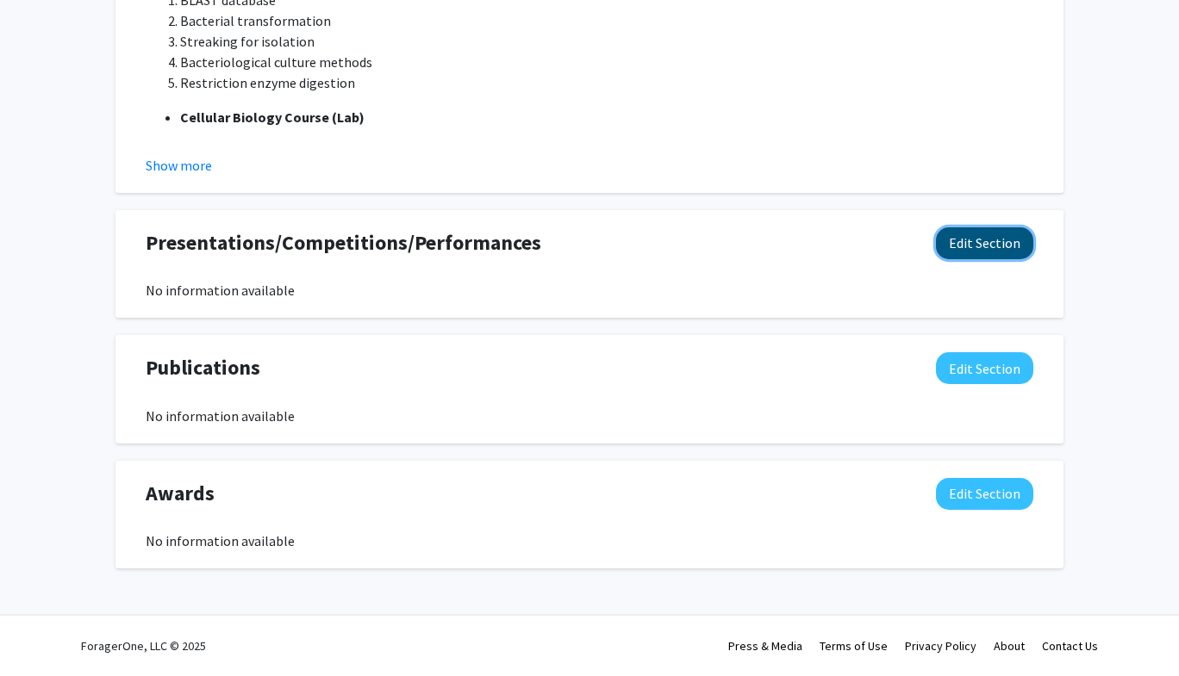
click at [964, 239] on button "Edit Section" at bounding box center [984, 243] width 97 height 32
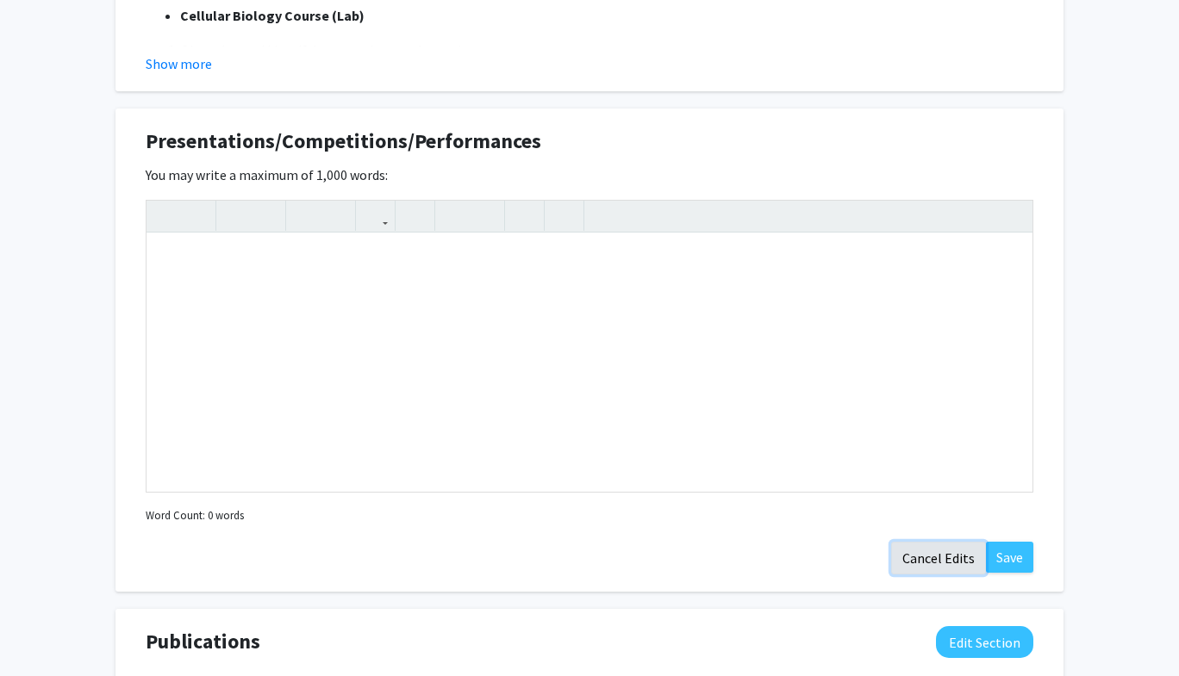
click at [942, 557] on button "Cancel Edits" at bounding box center [938, 558] width 95 height 33
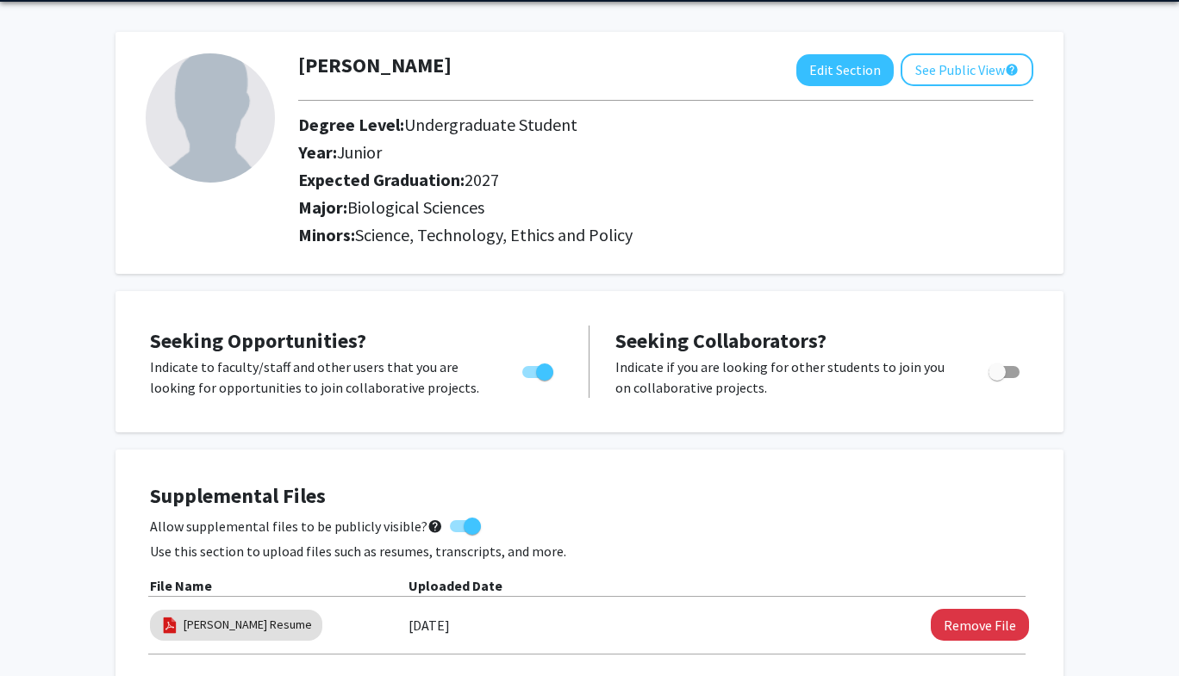
scroll to position [0, 0]
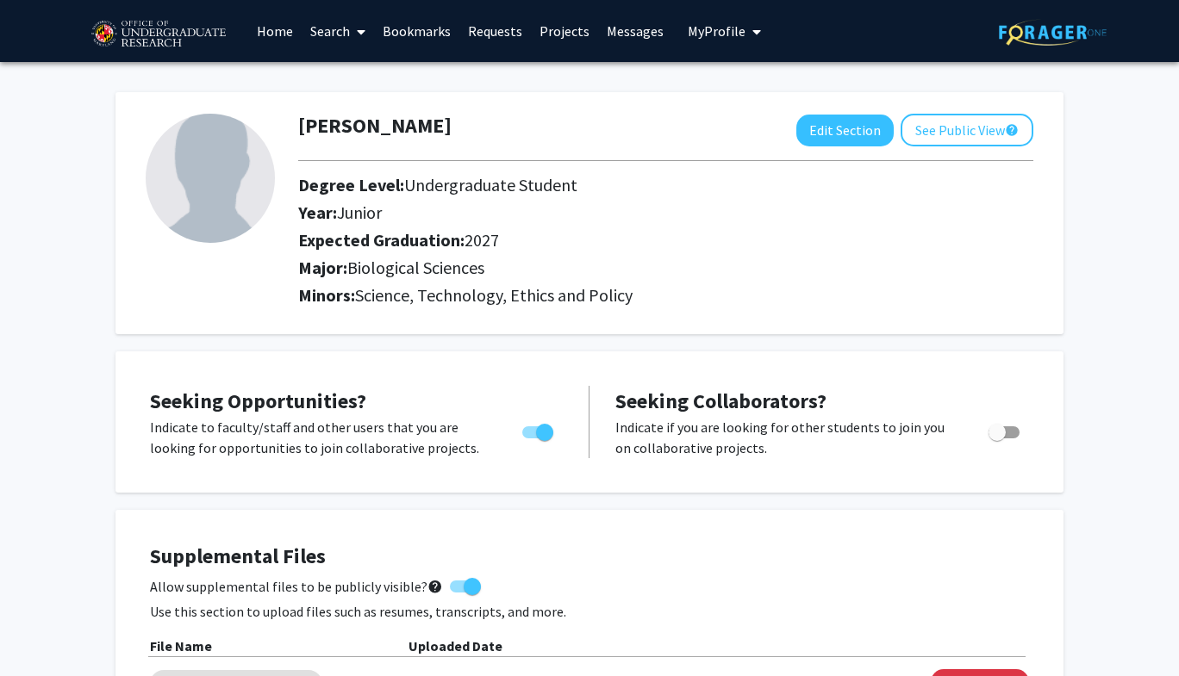
click at [220, 184] on img at bounding box center [210, 178] width 129 height 129
click at [843, 143] on button "Edit Section" at bounding box center [844, 131] width 97 height 32
select select "junior"
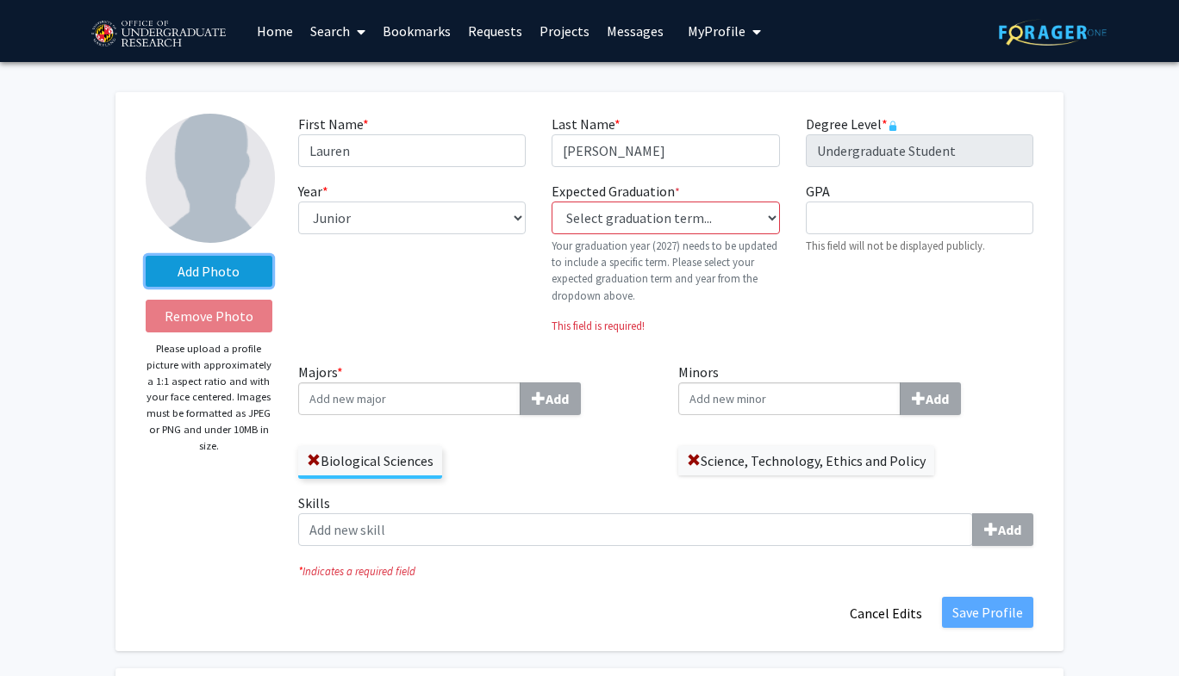
click at [218, 271] on label "Add Photo" at bounding box center [209, 271] width 127 height 31
click at [0, 0] on input "Add Photo" at bounding box center [0, 0] width 0 height 0
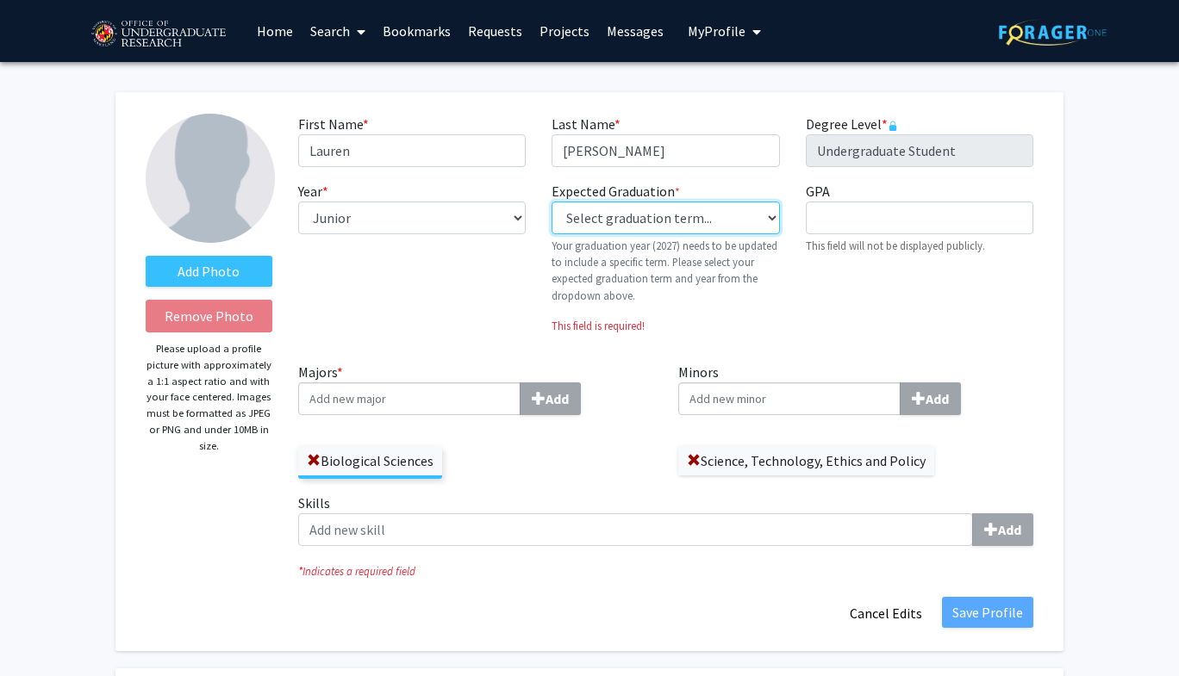
click at [717, 221] on select "Select graduation term... Previous: 2027 (Please select a specific term) Spring…" at bounding box center [664, 218] width 227 height 33
select select "38: spring_2027"
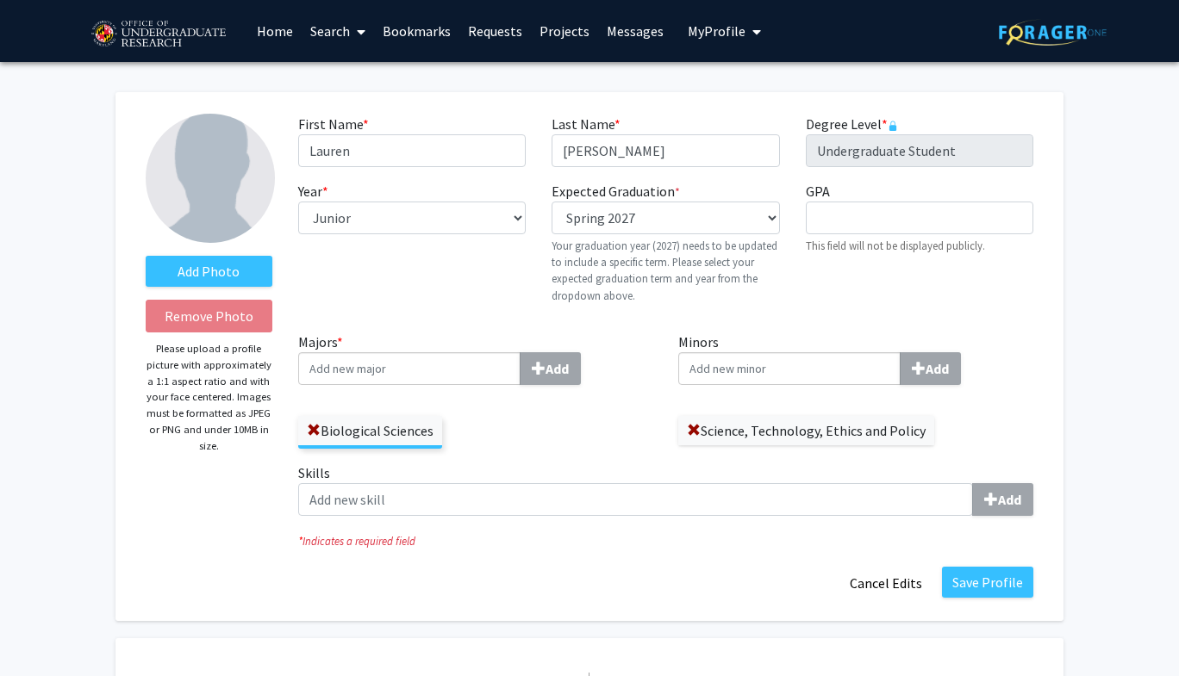
click at [620, 358] on div "Add" at bounding box center [475, 368] width 355 height 33
click at [520, 358] on input "Majors * Add" at bounding box center [409, 368] width 222 height 33
click at [592, 426] on div "Biological Sciences" at bounding box center [475, 424] width 355 height 50
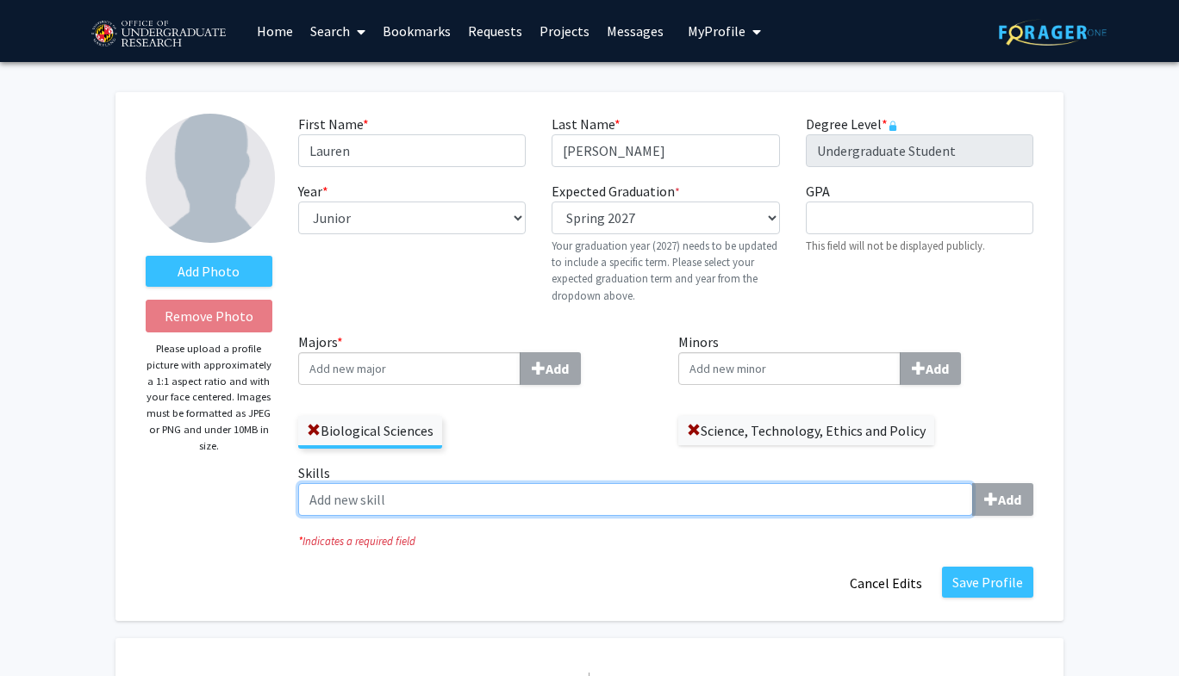
click at [915, 502] on input "Skills Add" at bounding box center [635, 499] width 675 height 33
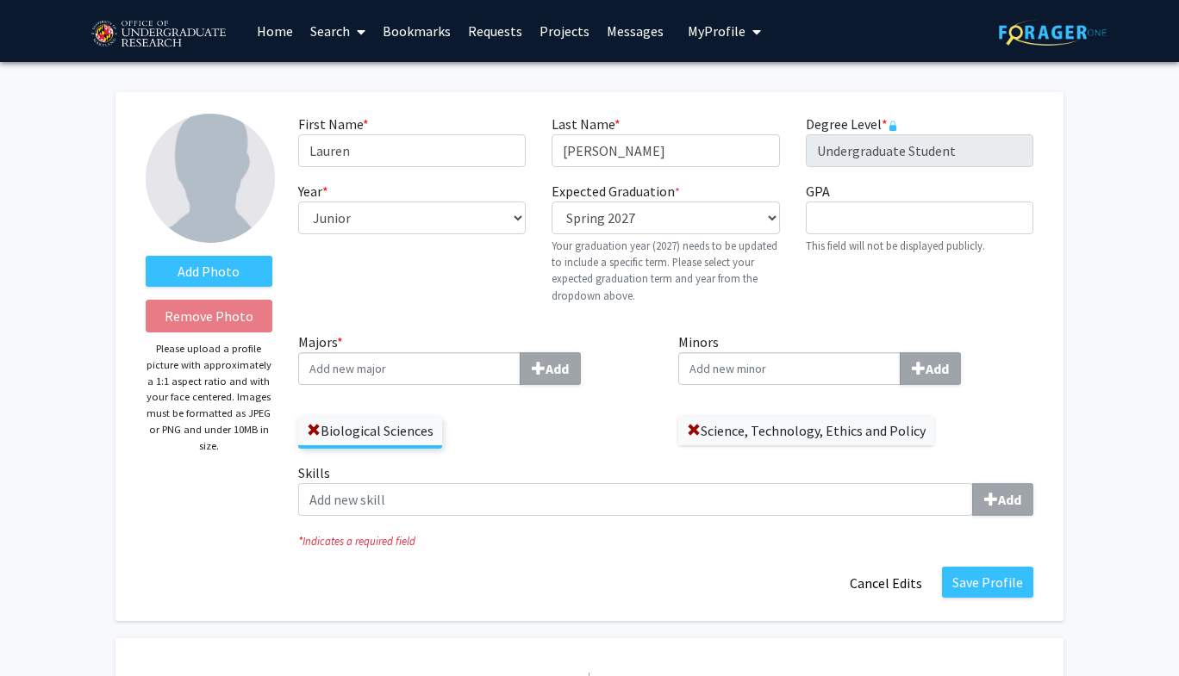
click at [228, 501] on div "Add Photo Remove Photo Please upload a profile picture with approximately a 1:1…" at bounding box center [209, 357] width 152 height 486
click at [216, 267] on label "Add Photo" at bounding box center [209, 271] width 127 height 31
click at [0, 0] on input "Add Photo" at bounding box center [0, 0] width 0 height 0
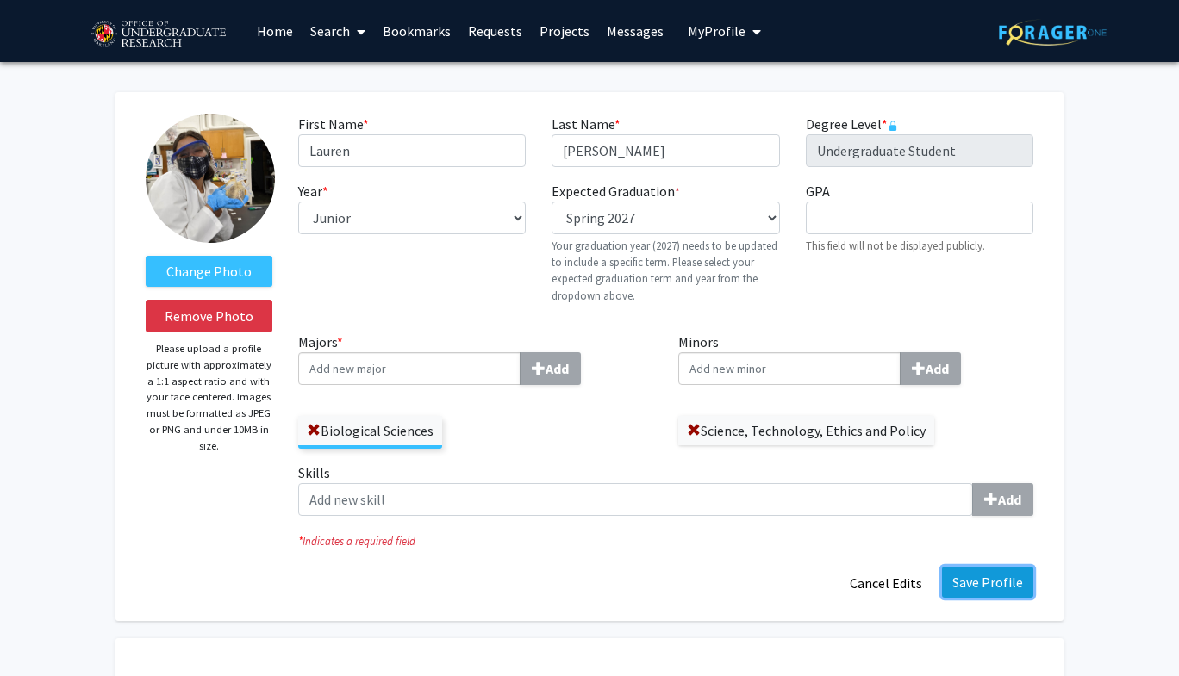
click at [990, 592] on button "Save Profile" at bounding box center [987, 582] width 91 height 31
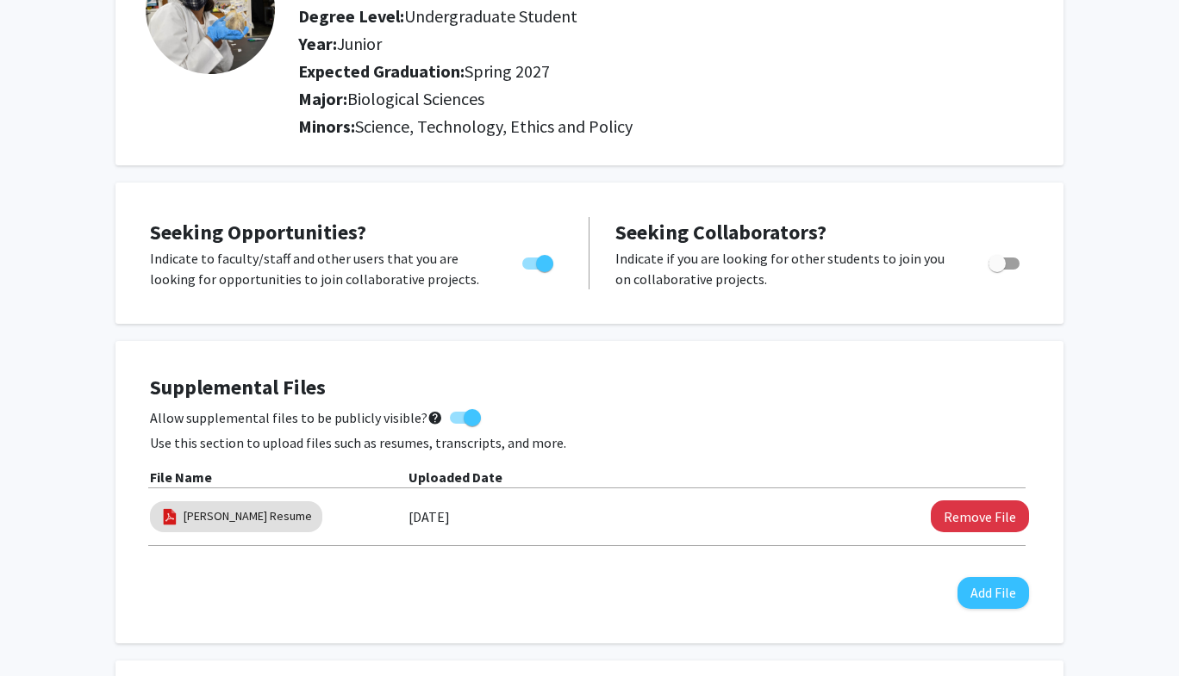
scroll to position [169, 0]
click at [240, 508] on link "[PERSON_NAME] Resume" at bounding box center [248, 516] width 128 height 18
select select "custom"
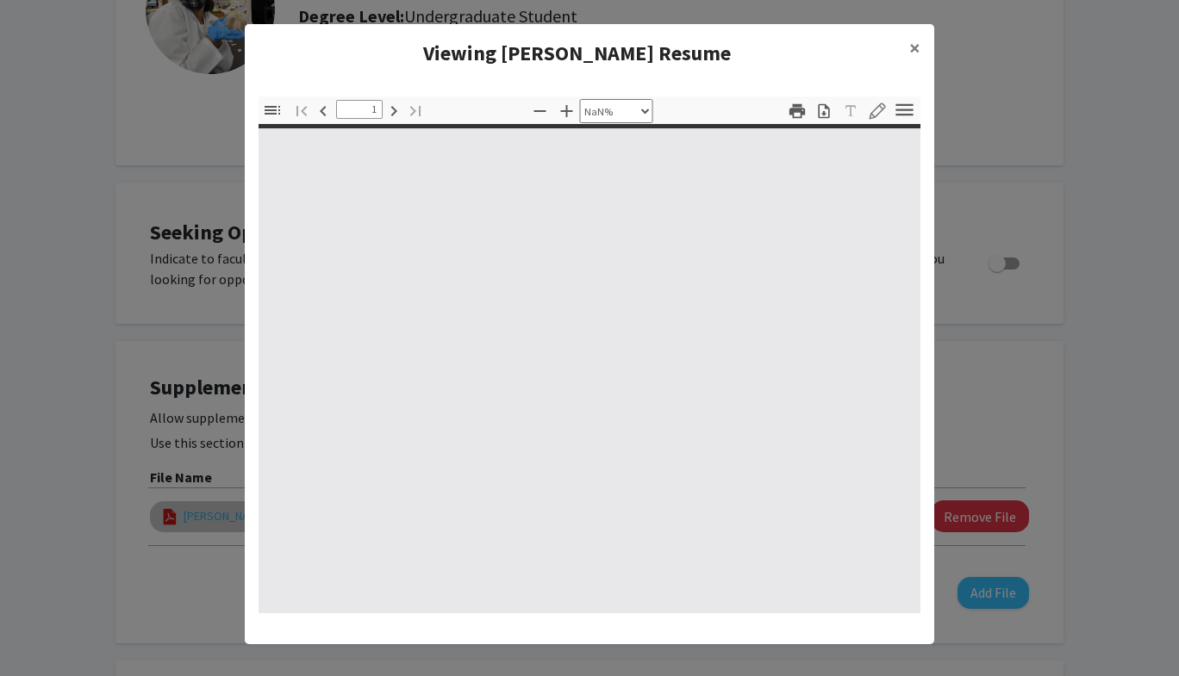
type input "0"
select select "custom"
type input "1"
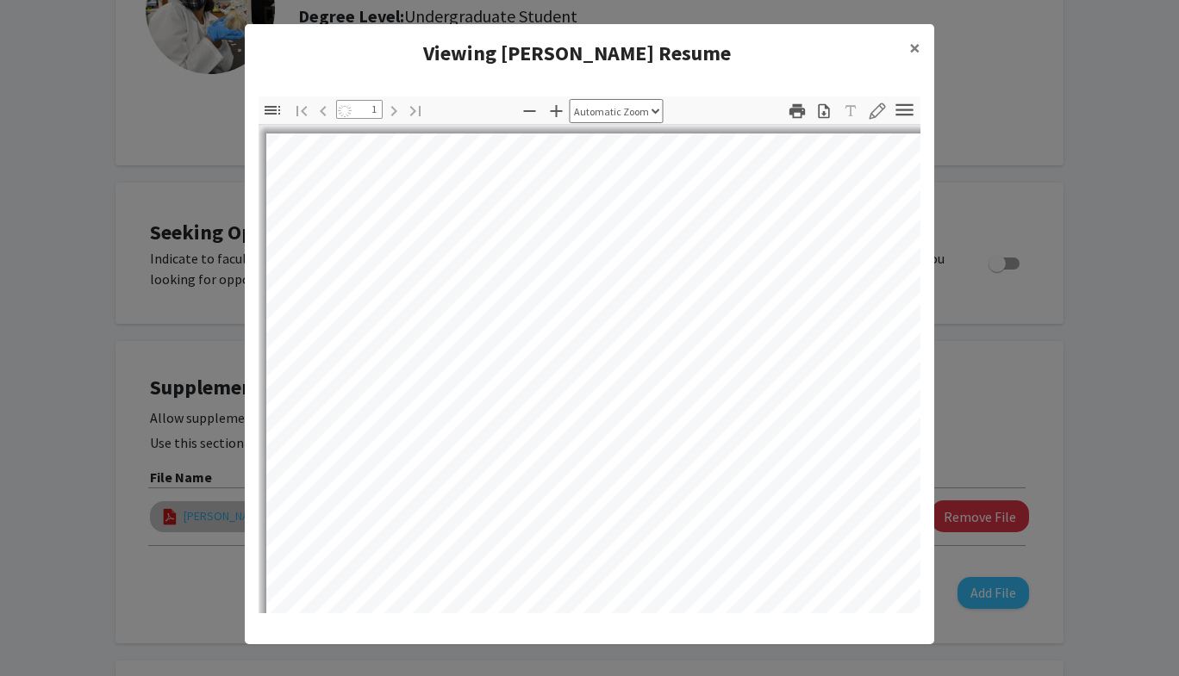
select select "auto"
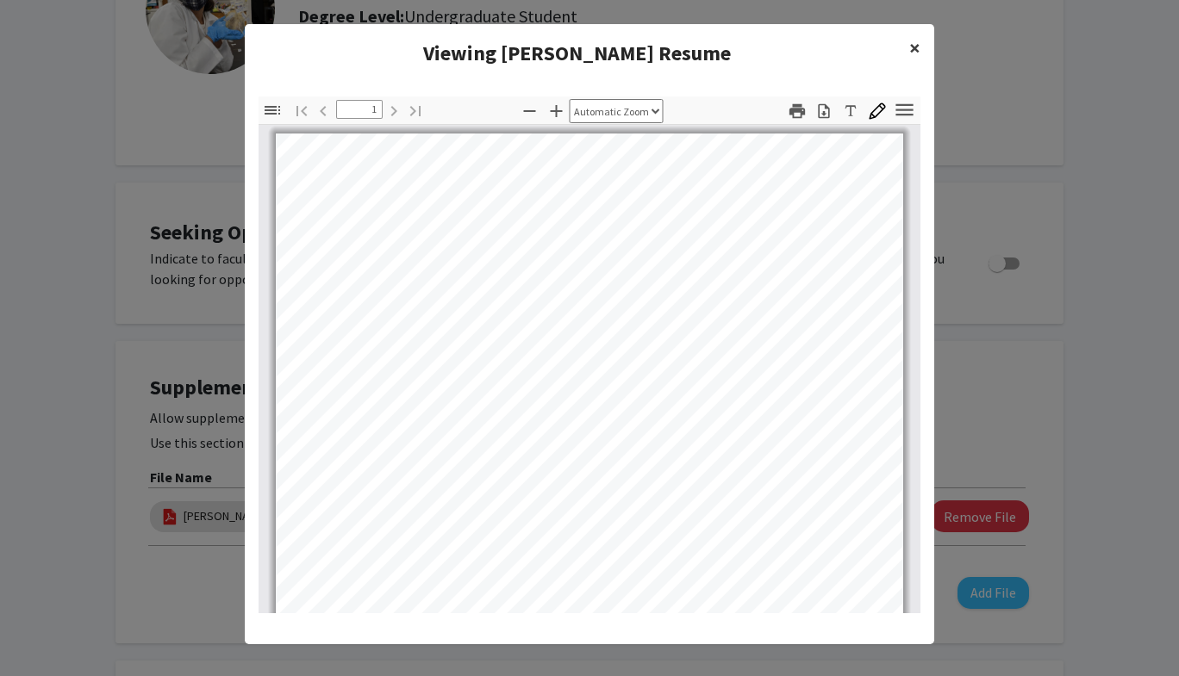
click at [921, 46] on button "×" at bounding box center [914, 48] width 39 height 48
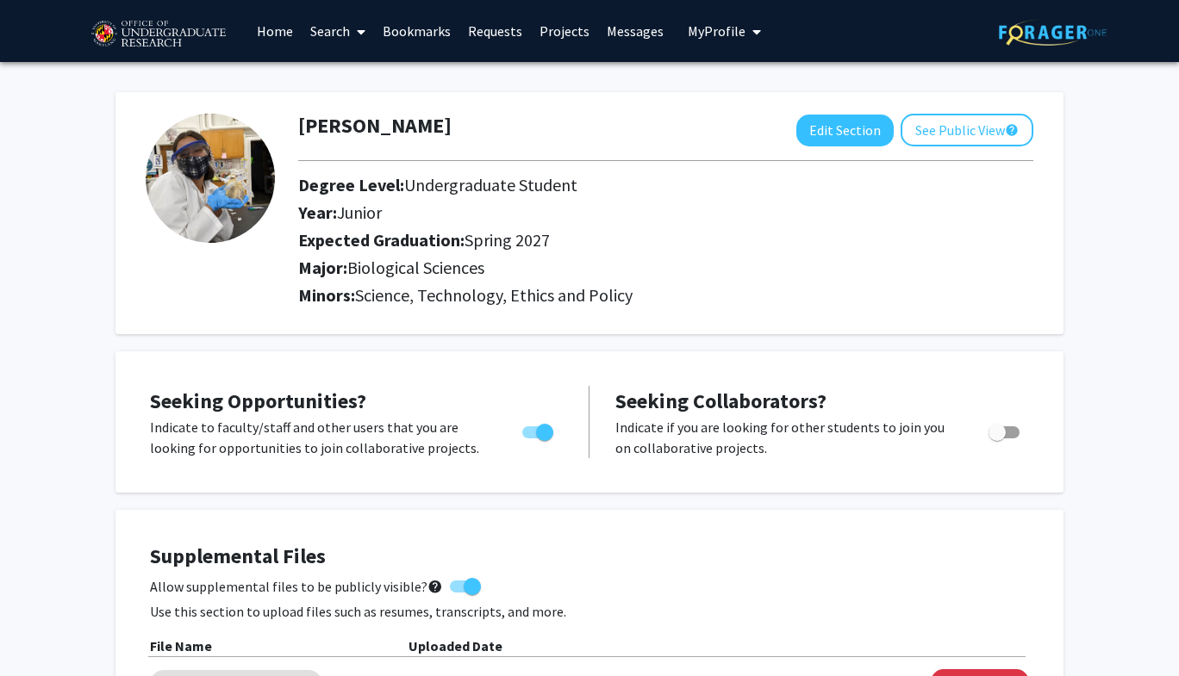
click at [493, 37] on link "Requests" at bounding box center [495, 31] width 72 height 60
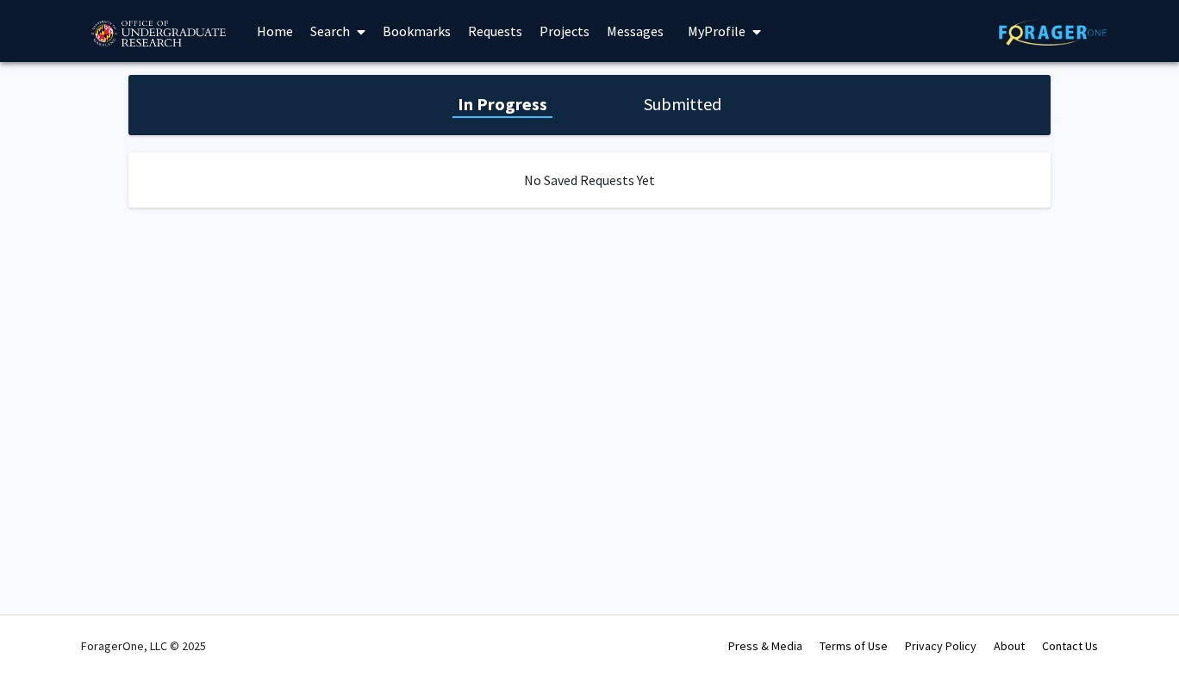
click at [626, 34] on link "Messages" at bounding box center [635, 31] width 74 height 60
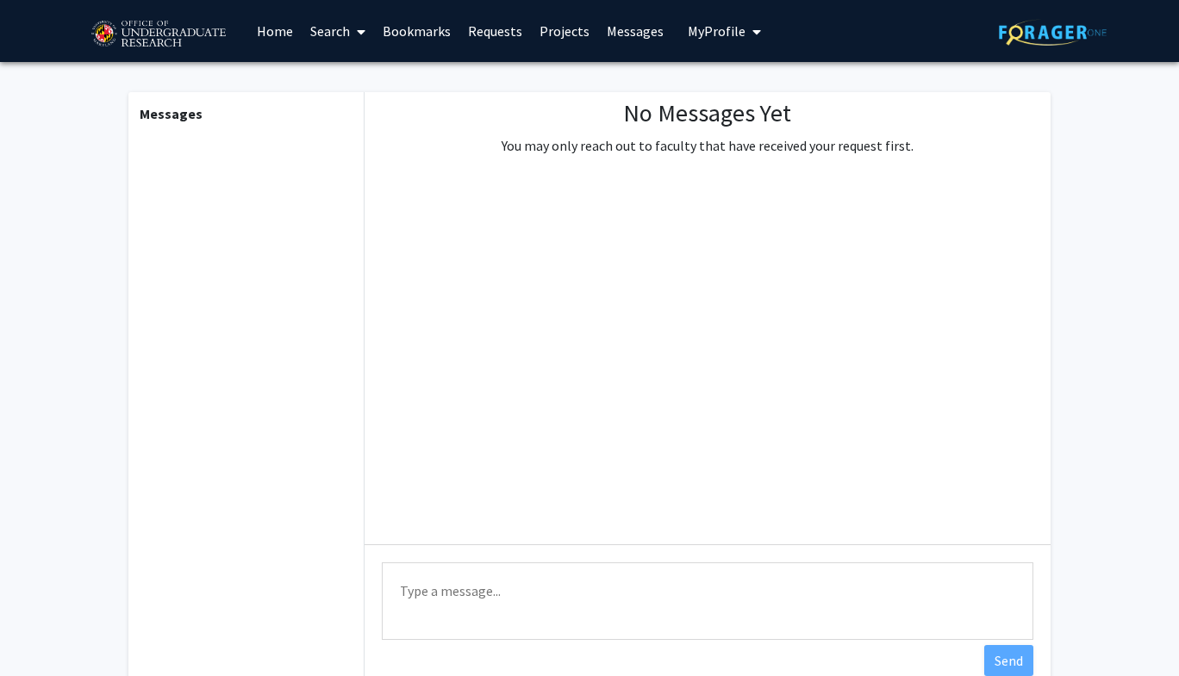
click at [316, 33] on link "Search" at bounding box center [338, 31] width 72 height 60
click at [345, 69] on span "Faculty/Staff" at bounding box center [365, 79] width 127 height 34
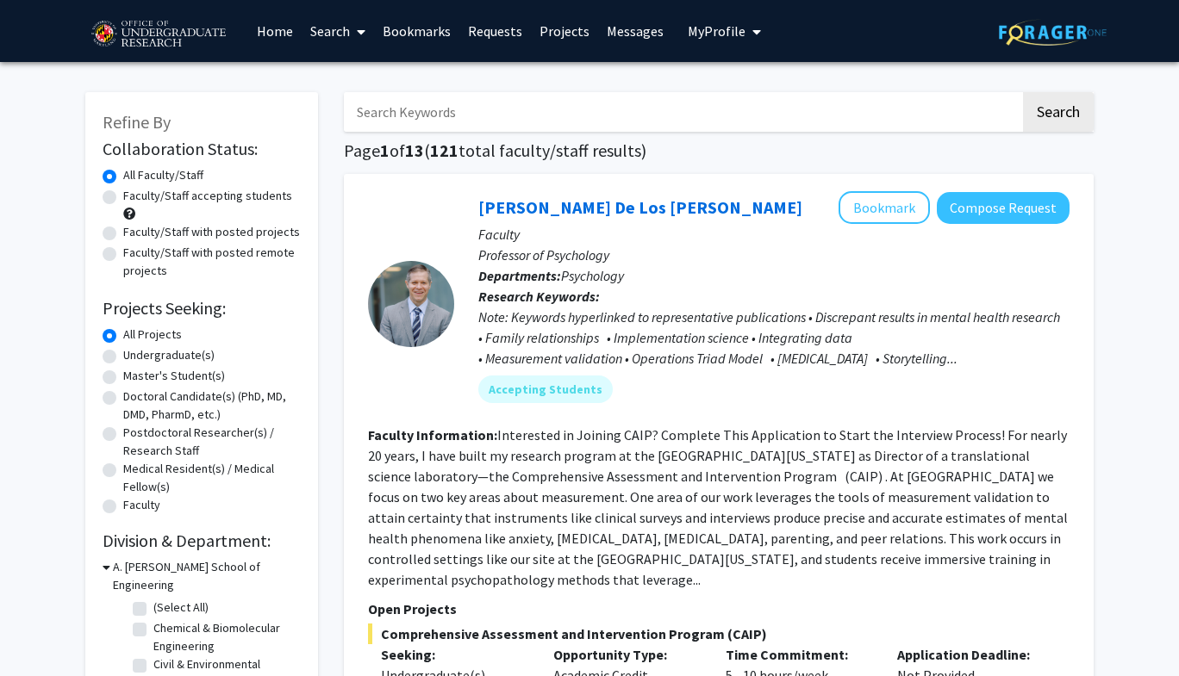
click at [485, 111] on input "Search Keywords" at bounding box center [682, 112] width 676 height 40
type input "toro"
click at [1023, 92] on button "Search" at bounding box center [1058, 112] width 71 height 40
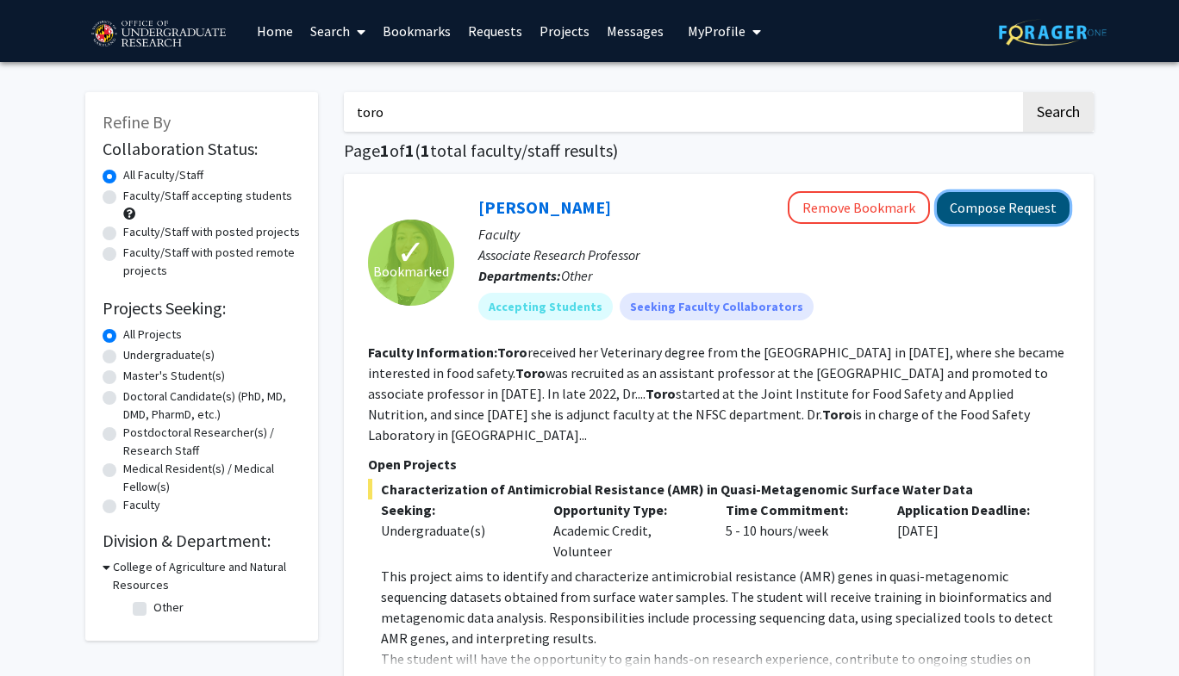
click at [1005, 213] on button "Compose Request" at bounding box center [1002, 208] width 133 height 32
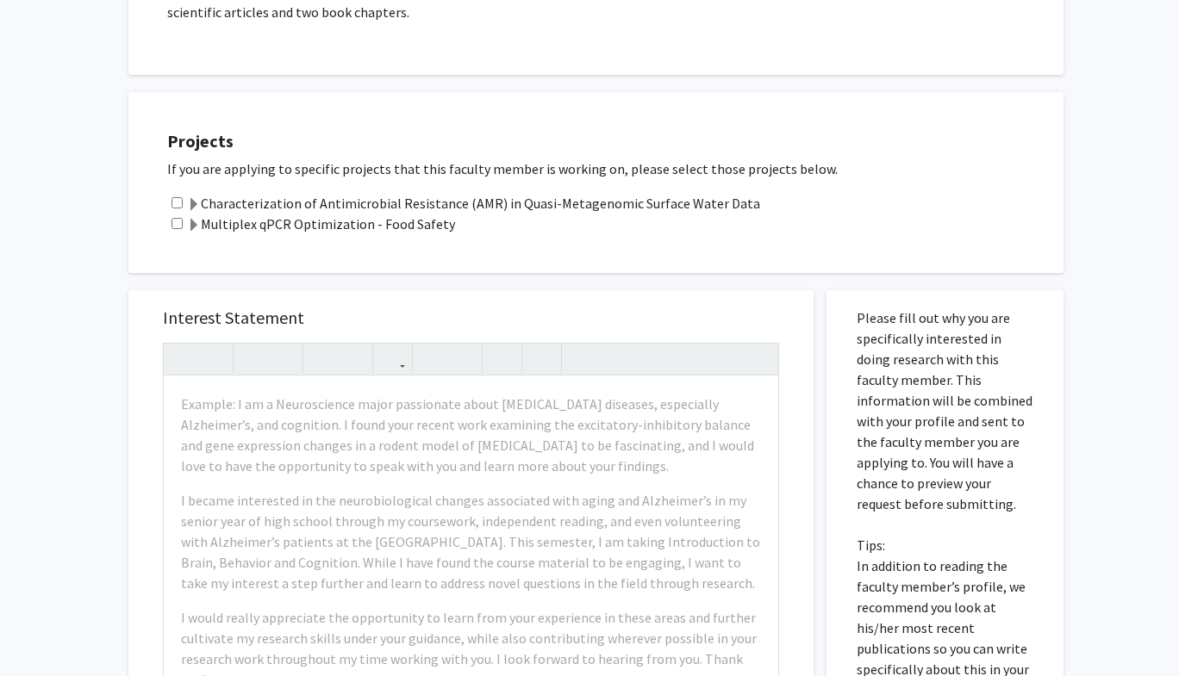
scroll to position [608, 0]
click at [180, 196] on input "checkbox" at bounding box center [176, 201] width 11 height 11
checkbox input "true"
click at [179, 217] on input "checkbox" at bounding box center [176, 222] width 11 height 11
checkbox input "true"
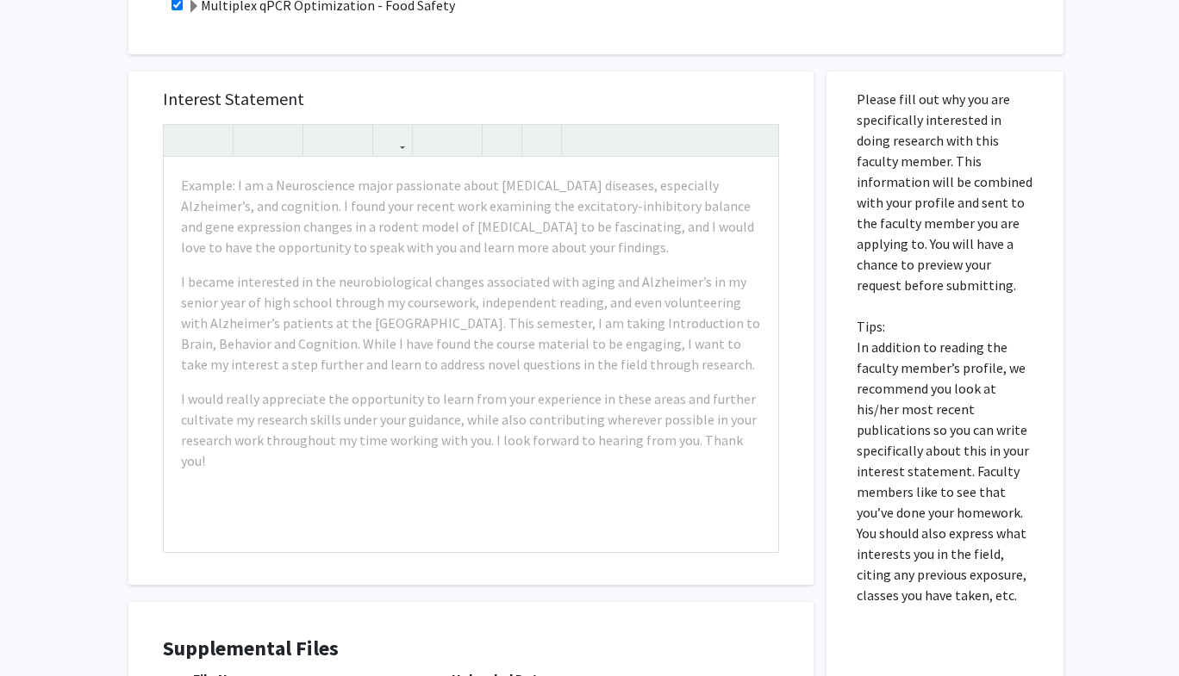
scroll to position [842, 0]
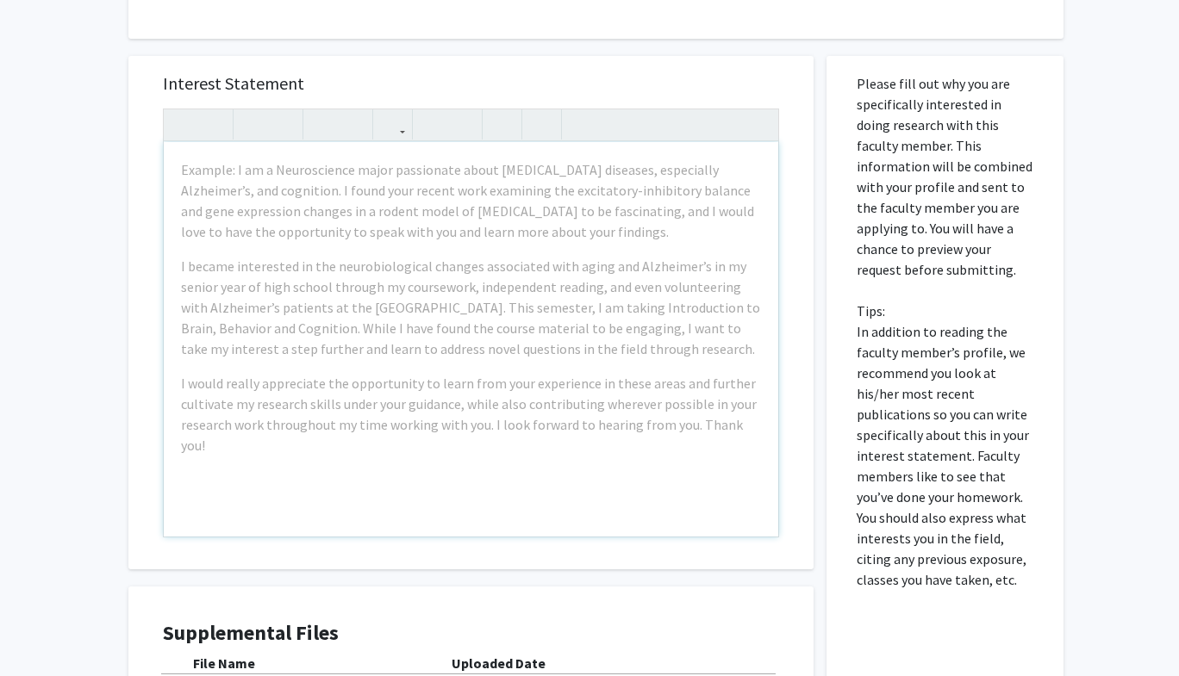
click at [494, 142] on div "Example: I am a Neuroscience major passionate about [MEDICAL_DATA] diseases, es…" at bounding box center [471, 339] width 614 height 395
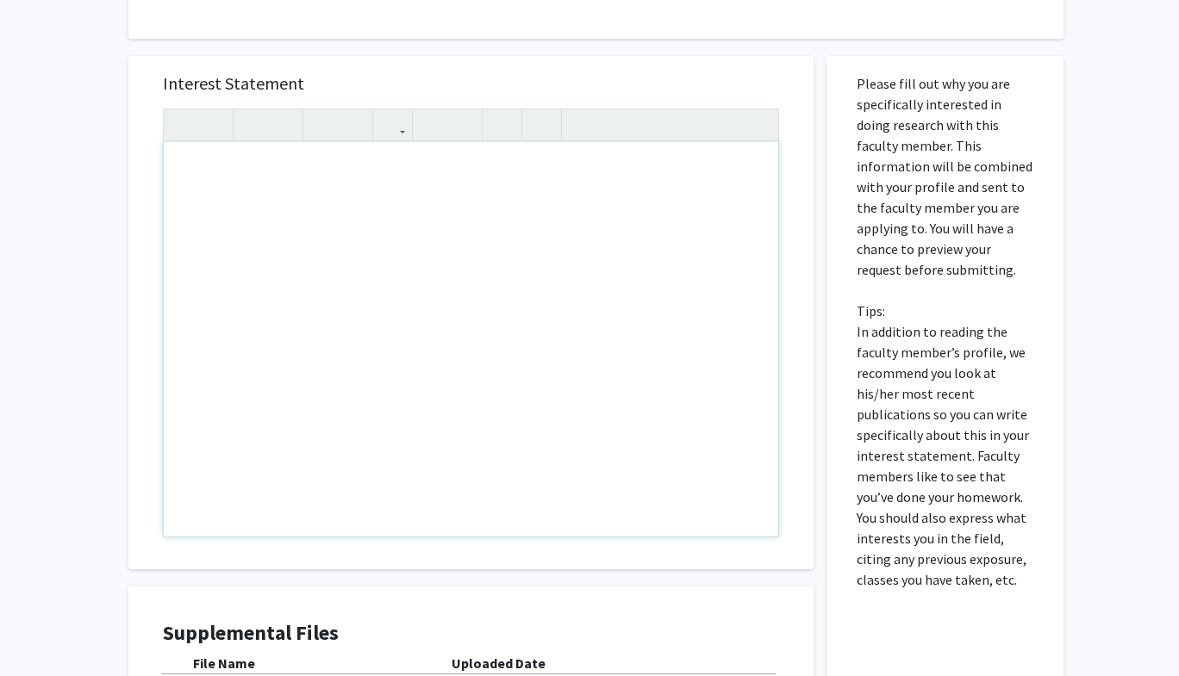
paste div "Note to users with screen readers: Please press Alt+0 or Option+0 to deactivate…"
type textarea "<l>Ipsu Do. Sita,</c><a>El sedd ei Tempor Incid, utl E’d m aliqua en adm Veniam…"
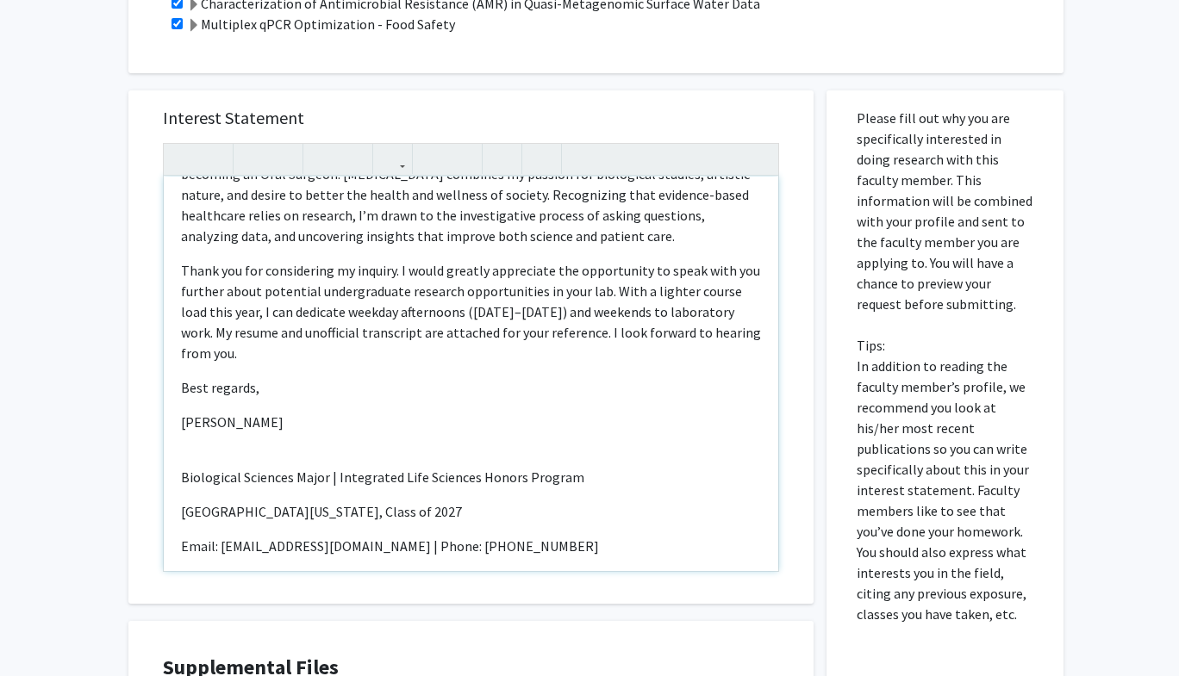
scroll to position [535, 0]
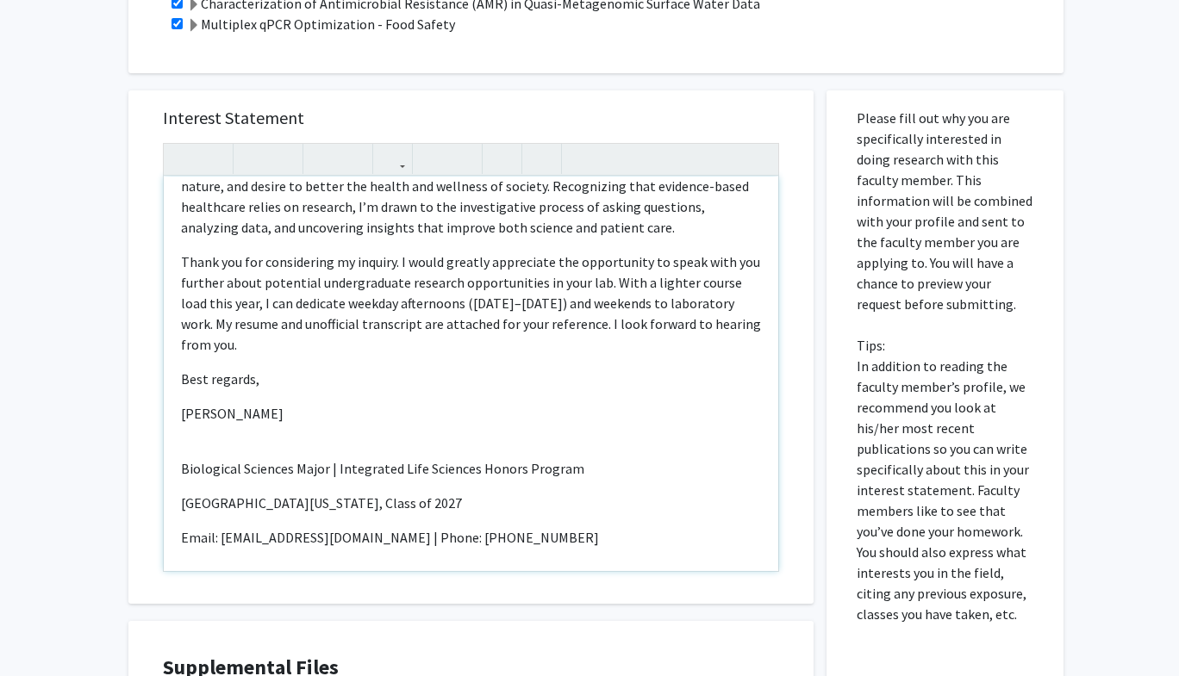
type textarea "<l>Ipsu Do. Sita,</c><a>El sedd ei Tempor Incid, utl E’d m aliqua en adm Veniam…"
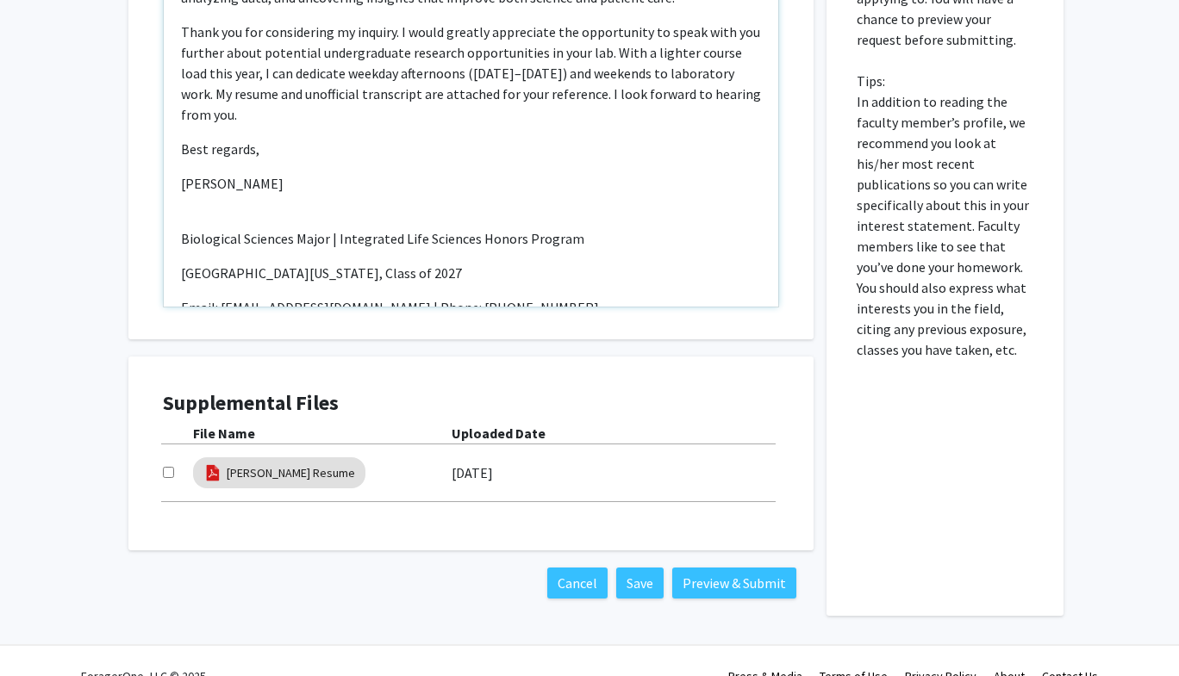
scroll to position [1080, 0]
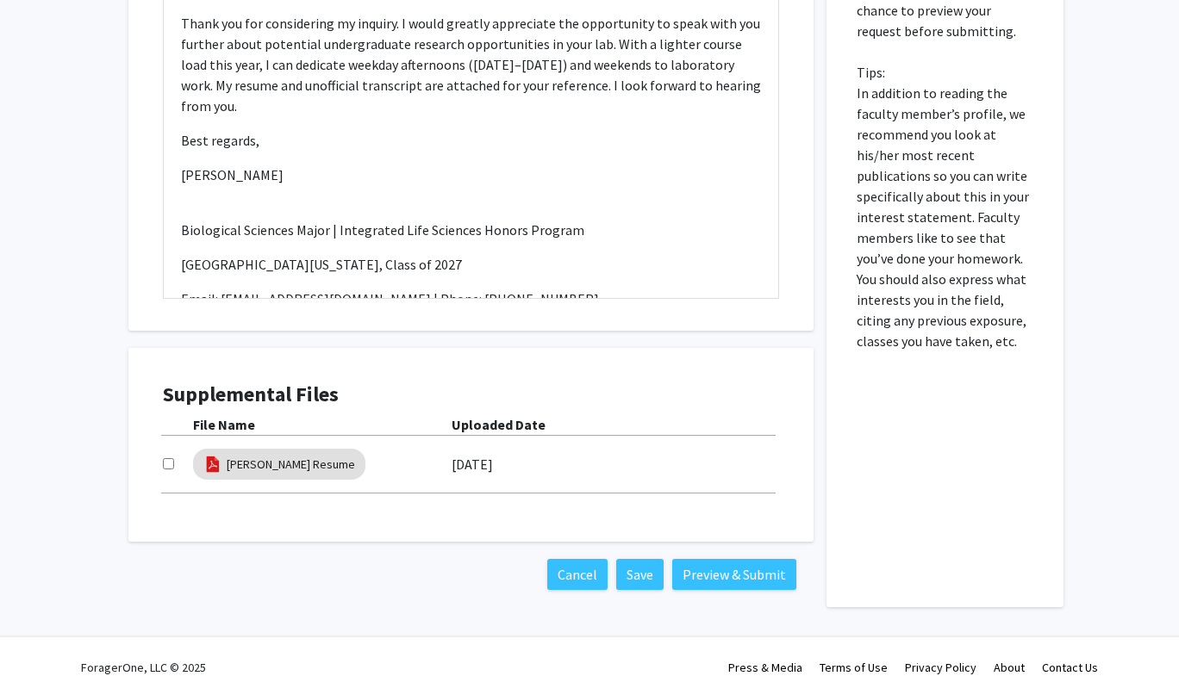
click at [168, 458] on input "checkbox" at bounding box center [168, 463] width 11 height 11
checkbox input "true"
click at [233, 456] on link "[PERSON_NAME] Resume" at bounding box center [291, 465] width 128 height 18
select select "custom"
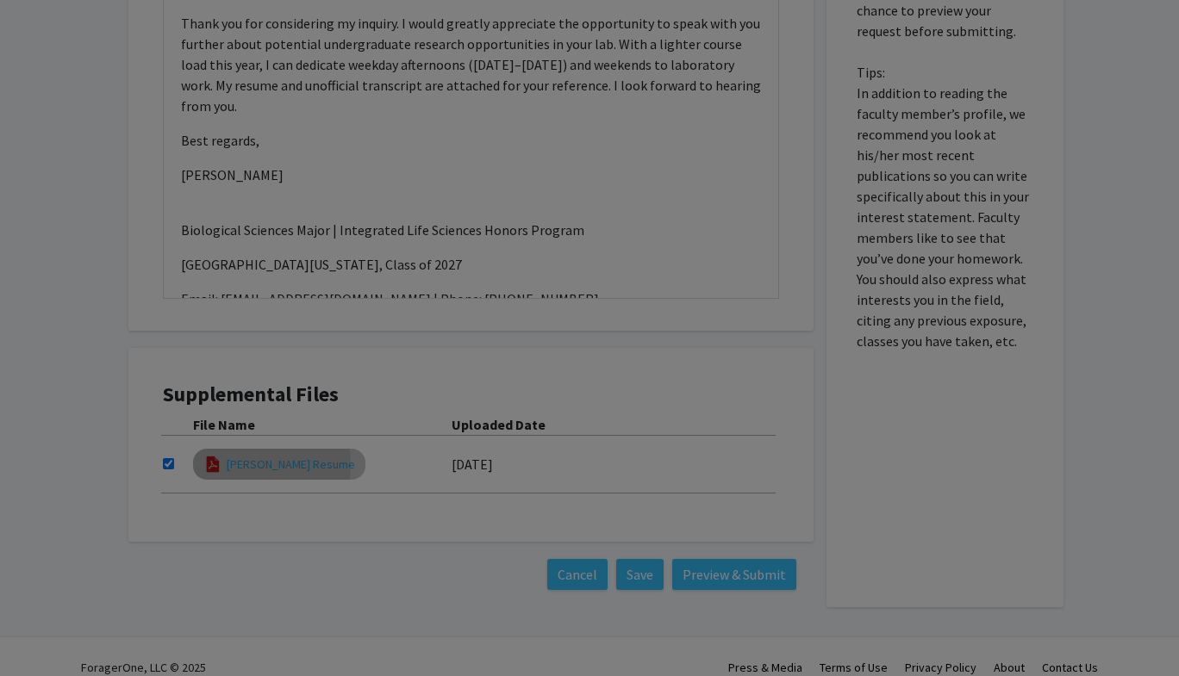
type input "0"
select select "custom"
type input "1"
select select "auto"
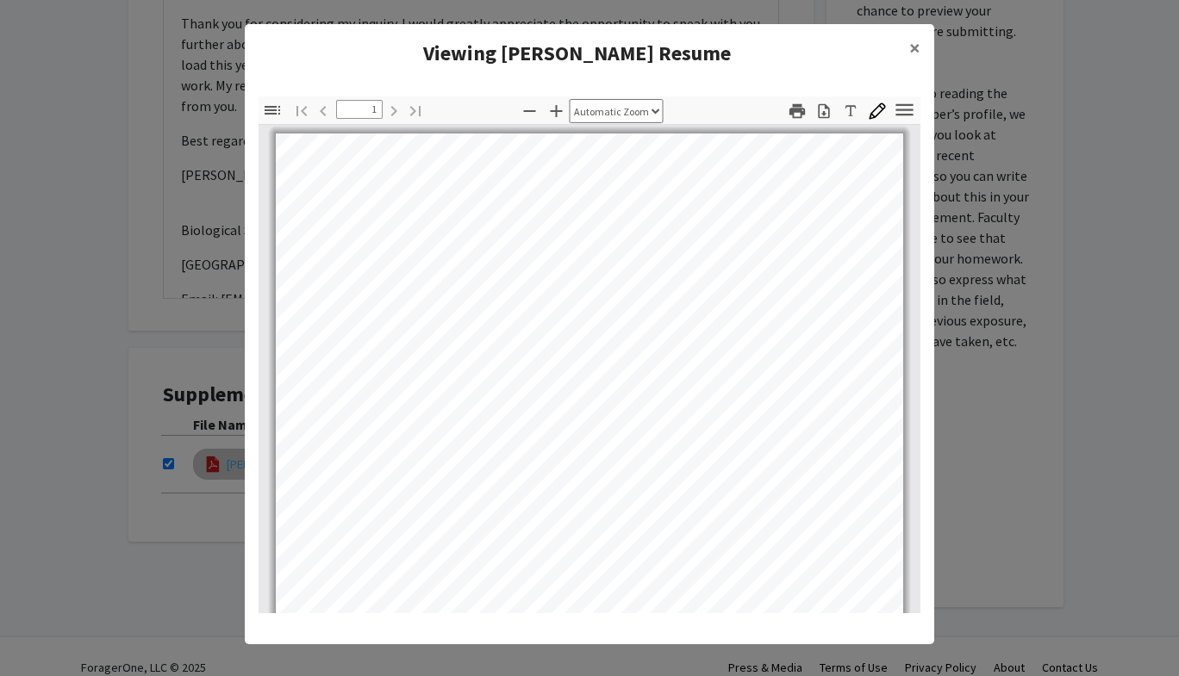
scroll to position [0, 0]
click at [915, 48] on span "×" at bounding box center [914, 47] width 11 height 27
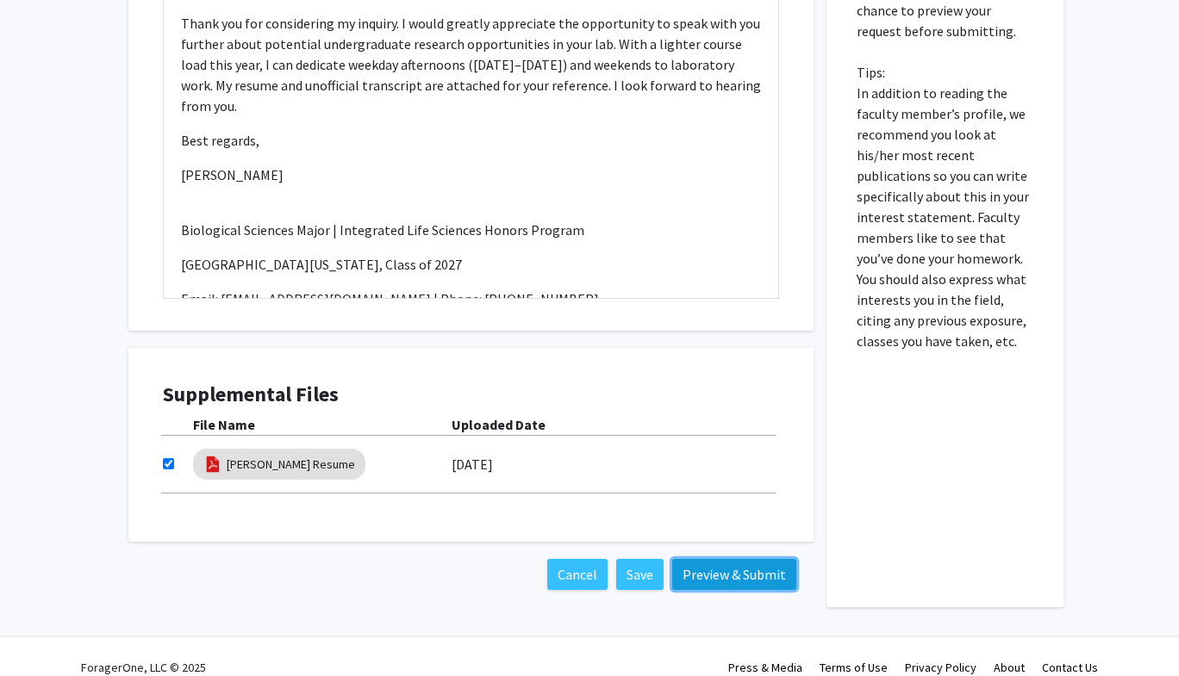
click at [719, 559] on button "Preview & Submit" at bounding box center [734, 574] width 124 height 31
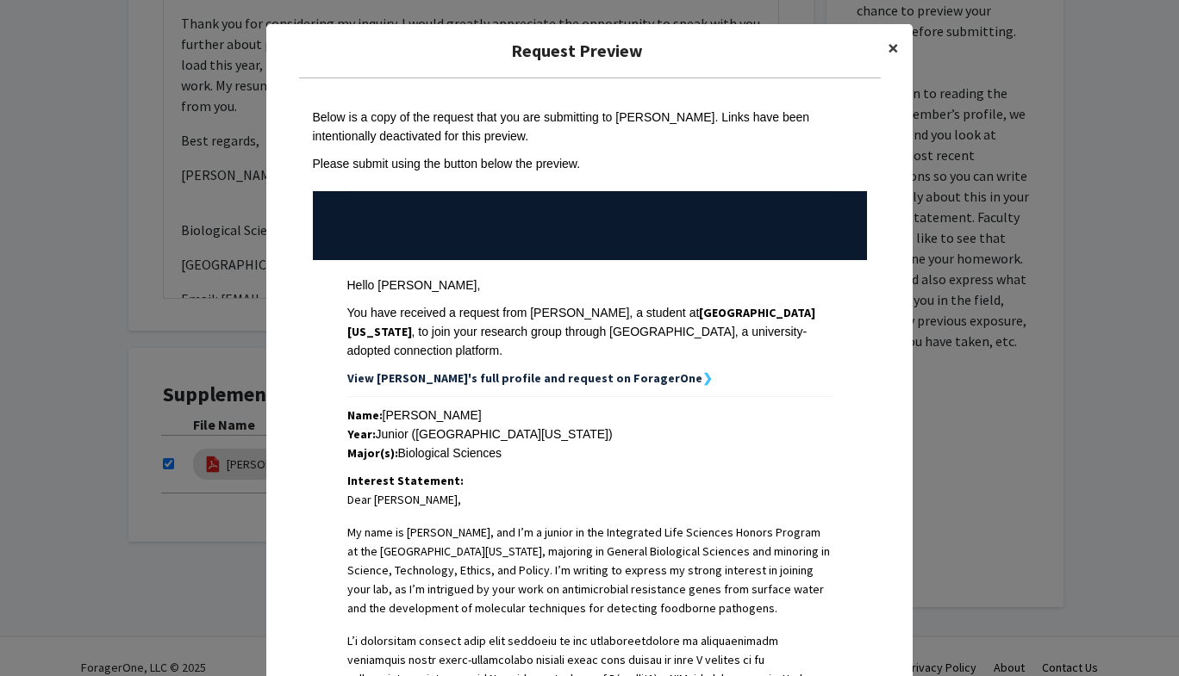
click at [893, 47] on span "×" at bounding box center [892, 47] width 11 height 27
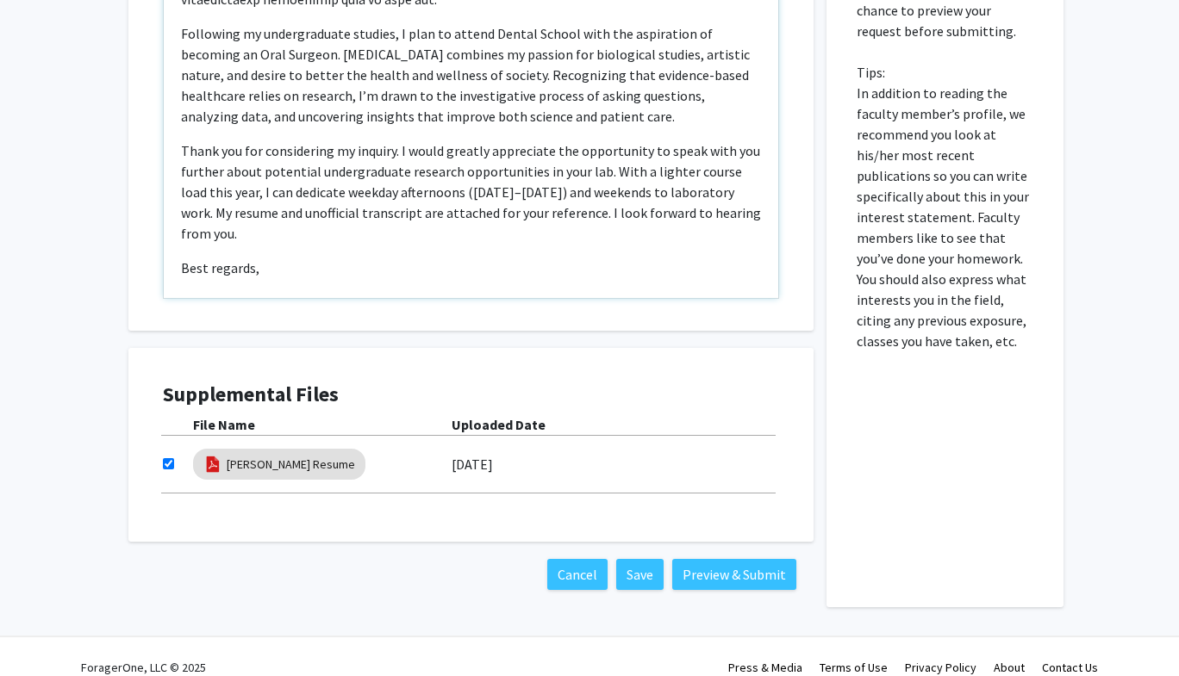
scroll to position [376, 0]
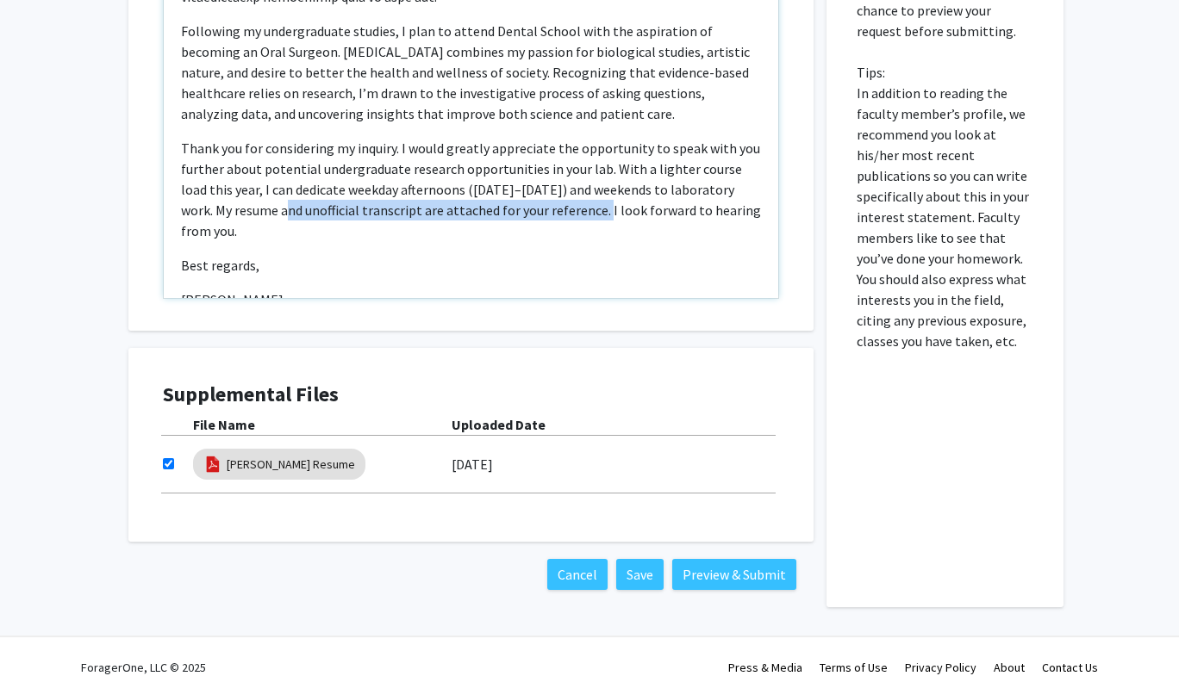
drag, startPoint x: 546, startPoint y: 170, endPoint x: 227, endPoint y: 174, distance: 319.7
click at [227, 174] on p "Thank you for considering my inquiry. I would greatly appreciate the opportunit…" at bounding box center [471, 189] width 580 height 103
drag, startPoint x: 382, startPoint y: 170, endPoint x: 224, endPoint y: 171, distance: 157.7
click at [224, 171] on p "Thank you for considering my inquiry. I would greatly appreciate the opportunit…" at bounding box center [471, 189] width 580 height 103
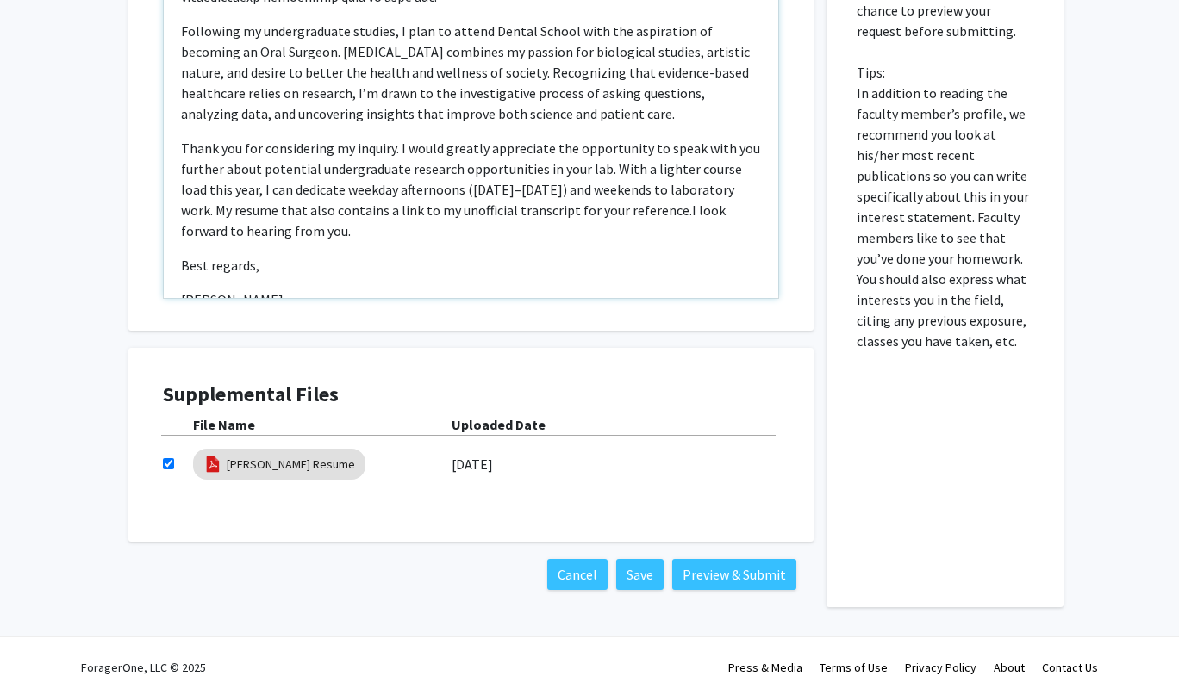
click at [517, 170] on p "Thank you for considering my inquiry. I would greatly appreciate the opportunit…" at bounding box center [471, 189] width 580 height 103
click at [518, 171] on p "Thank you for considering my inquiry. I would greatly appreciate the opportunit…" at bounding box center [471, 189] width 580 height 103
type textarea "<l>Ipsu Do. Sita,</c><a>El sedd ei Tempor Incid, utl E’d m aliqua en adm Veniam…"
click at [520, 197] on p "Thank you for considering my inquiry. I would greatly appreciate the opportunit…" at bounding box center [471, 189] width 580 height 103
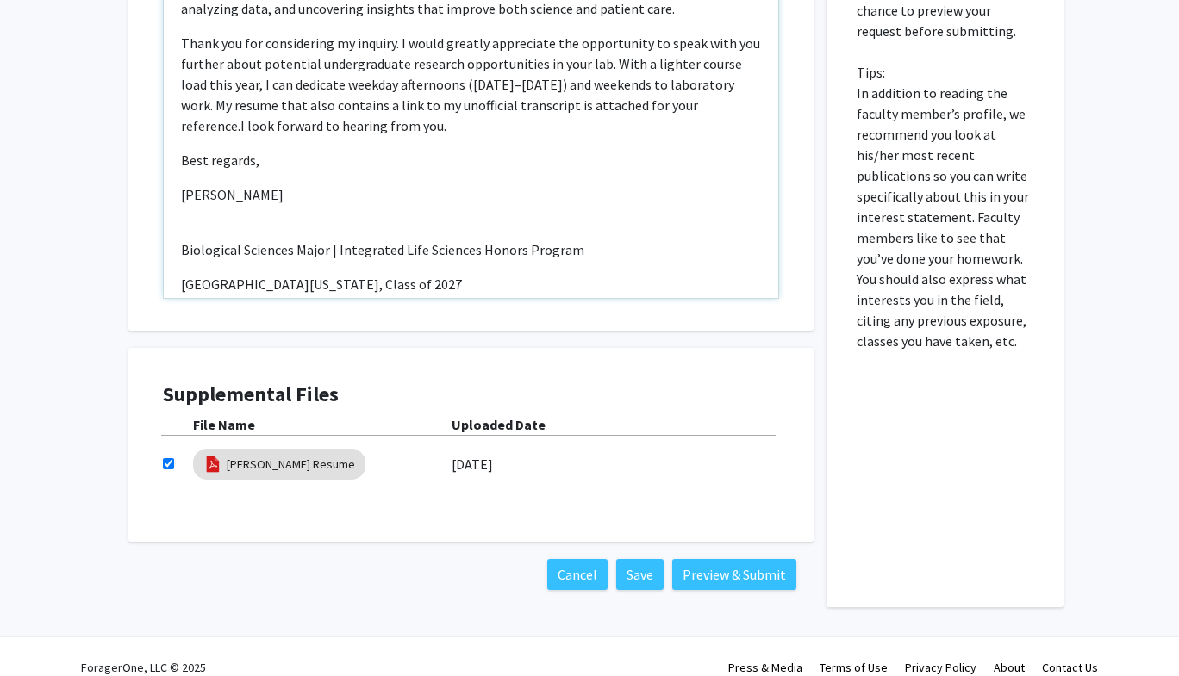
scroll to position [521, 0]
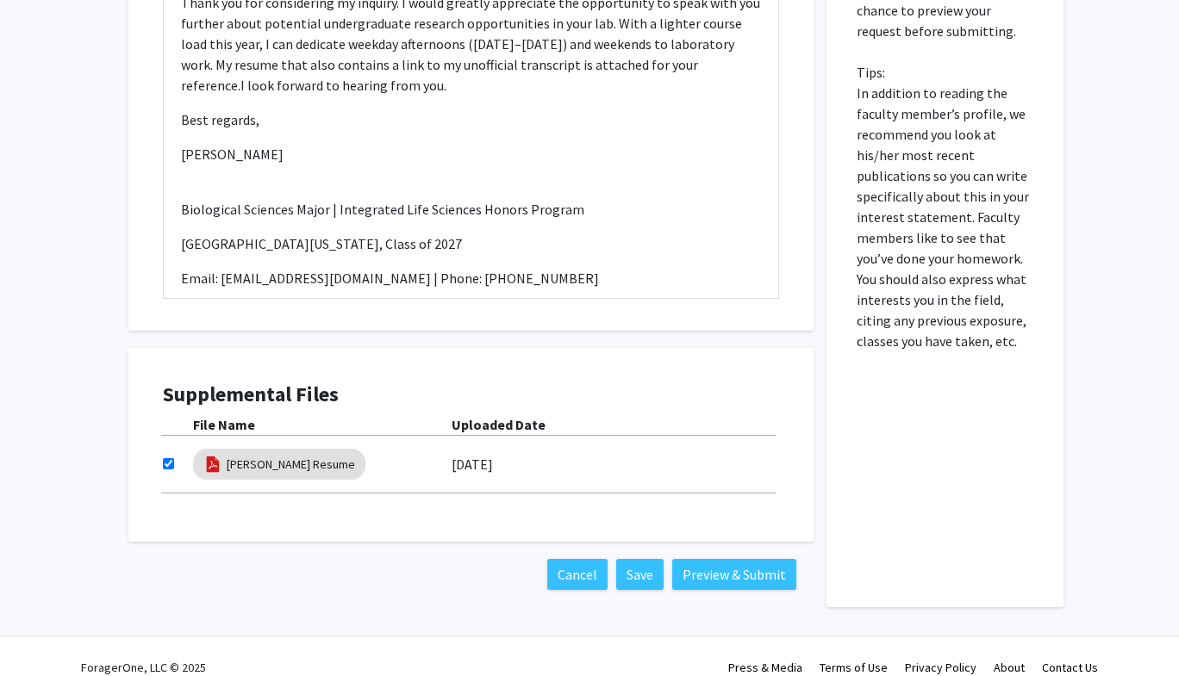
click at [168, 458] on input "checkbox" at bounding box center [168, 463] width 11 height 11
checkbox input "true"
click at [723, 559] on button "Preview & Submit" at bounding box center [734, 574] width 124 height 31
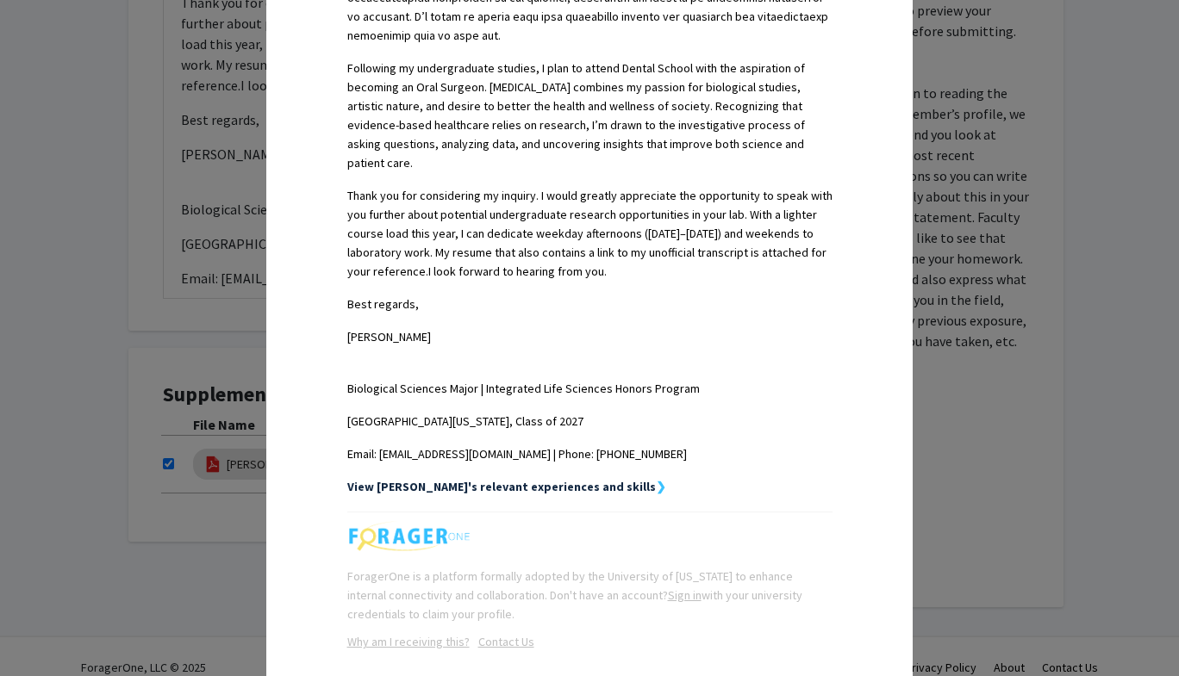
scroll to position [934, 0]
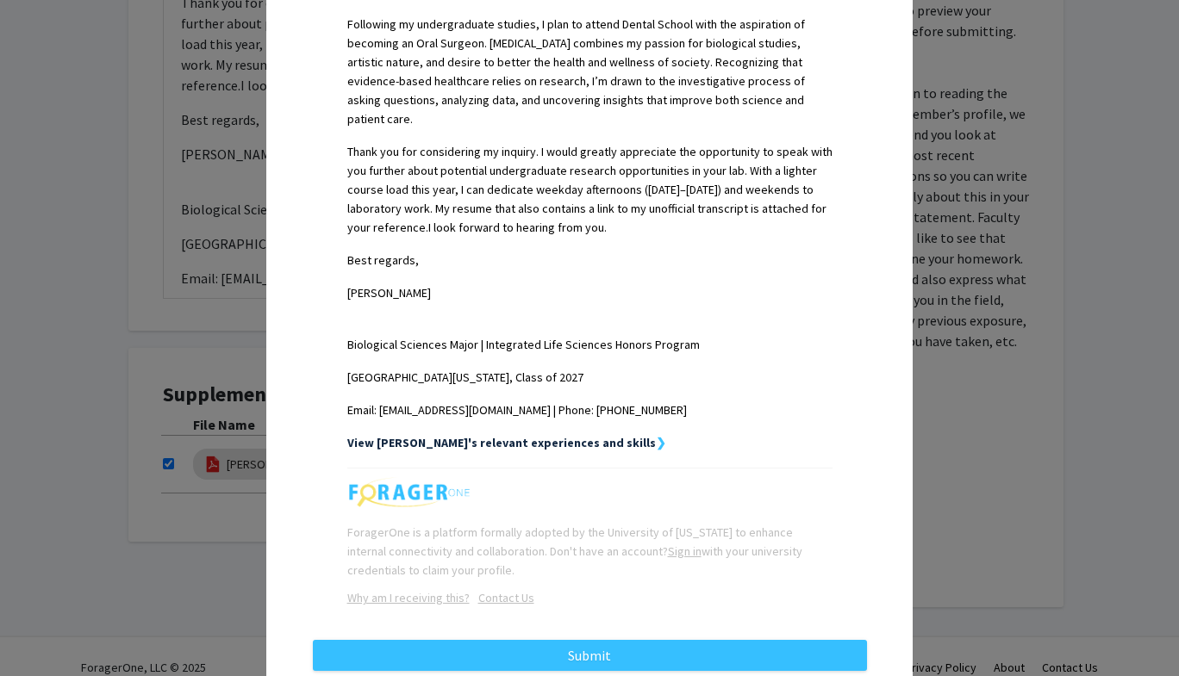
click at [557, 435] on strong "View [PERSON_NAME]'s relevant experiences and skills" at bounding box center [501, 443] width 308 height 16
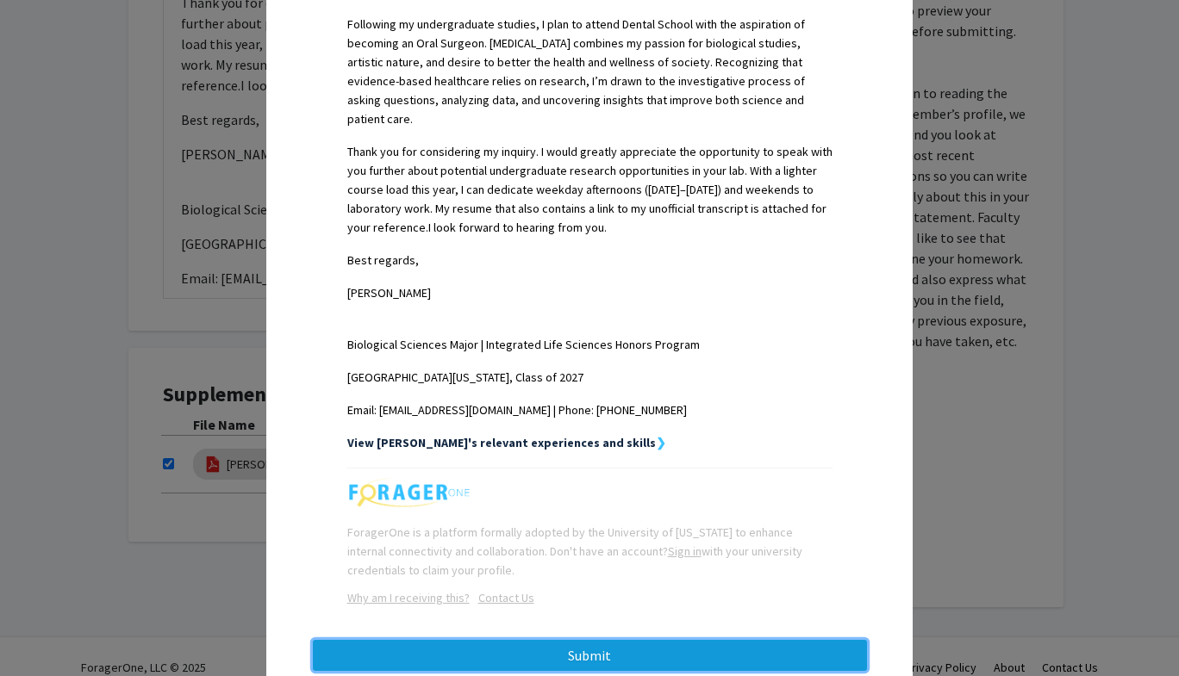
click at [663, 640] on button "Submit" at bounding box center [590, 655] width 554 height 31
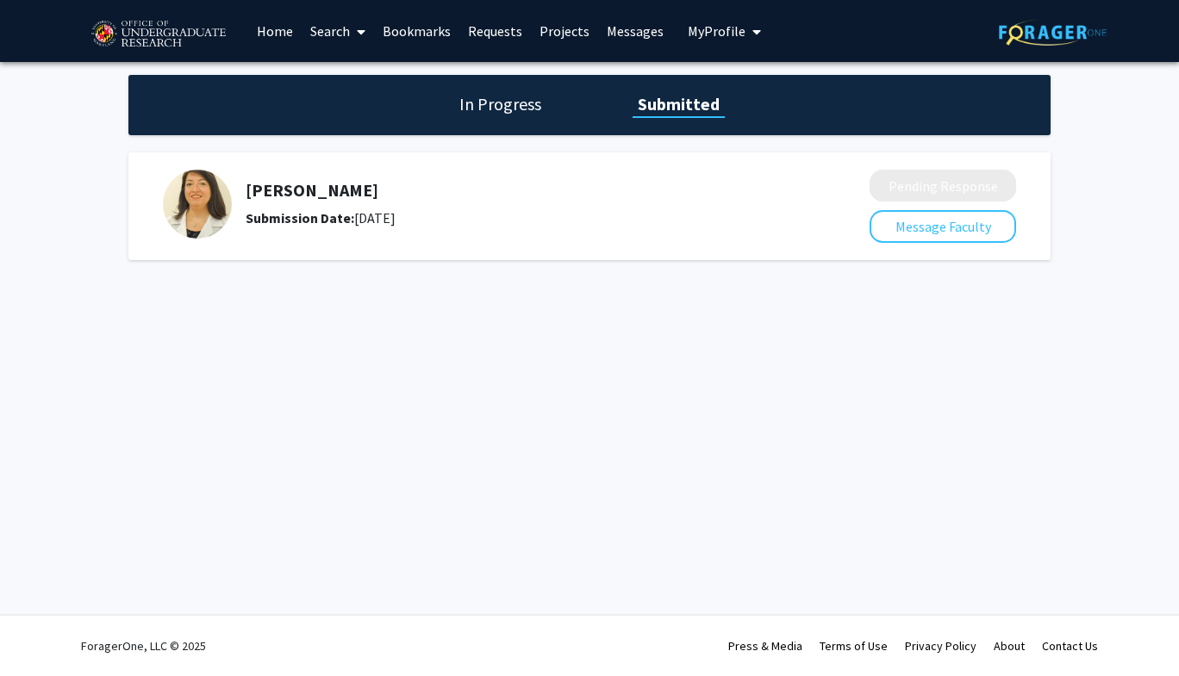
click at [325, 192] on h5 "[PERSON_NAME]" at bounding box center [512, 190] width 532 height 21
click at [520, 90] on div "In Progress Submitted" at bounding box center [589, 105] width 922 height 60
click at [519, 109] on h1 "In Progress" at bounding box center [500, 104] width 92 height 24
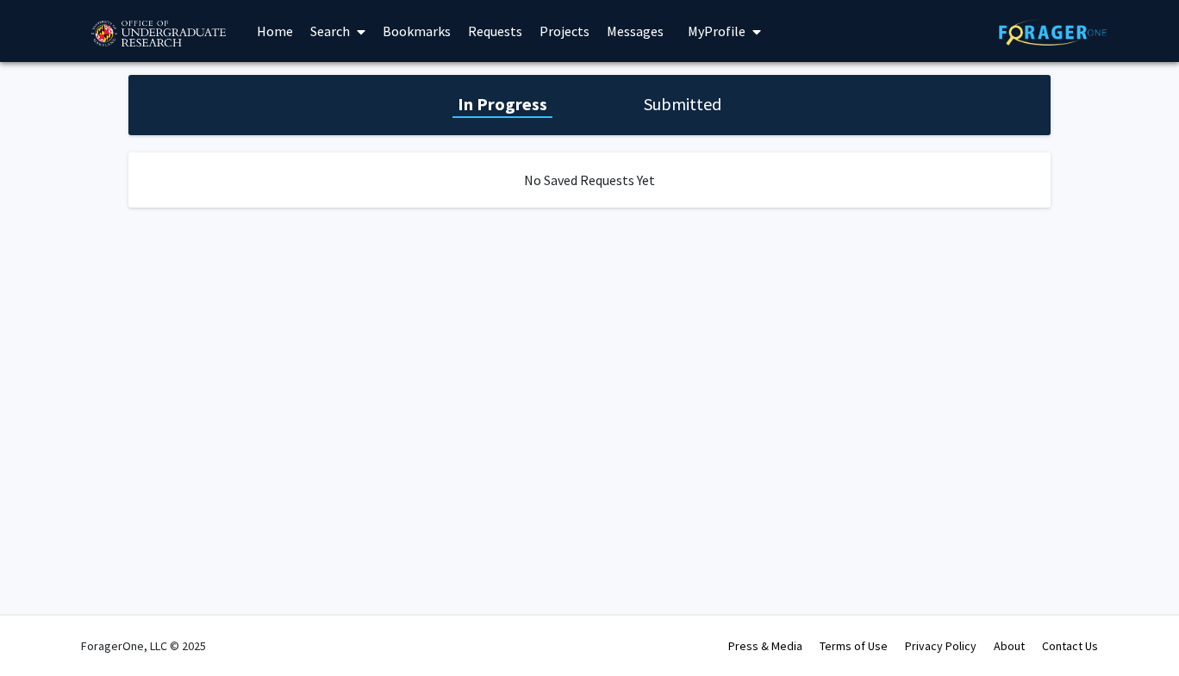
click at [661, 109] on h1 "Submitted" at bounding box center [682, 104] width 88 height 24
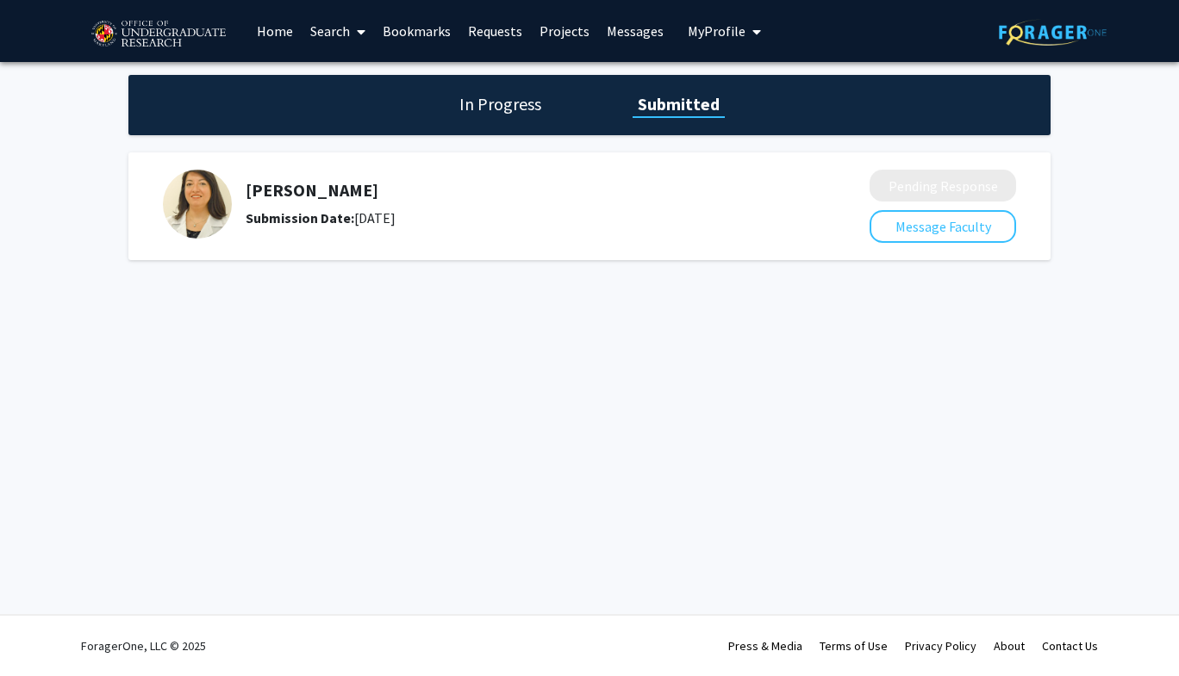
click at [284, 30] on link "Home" at bounding box center [274, 31] width 53 height 60
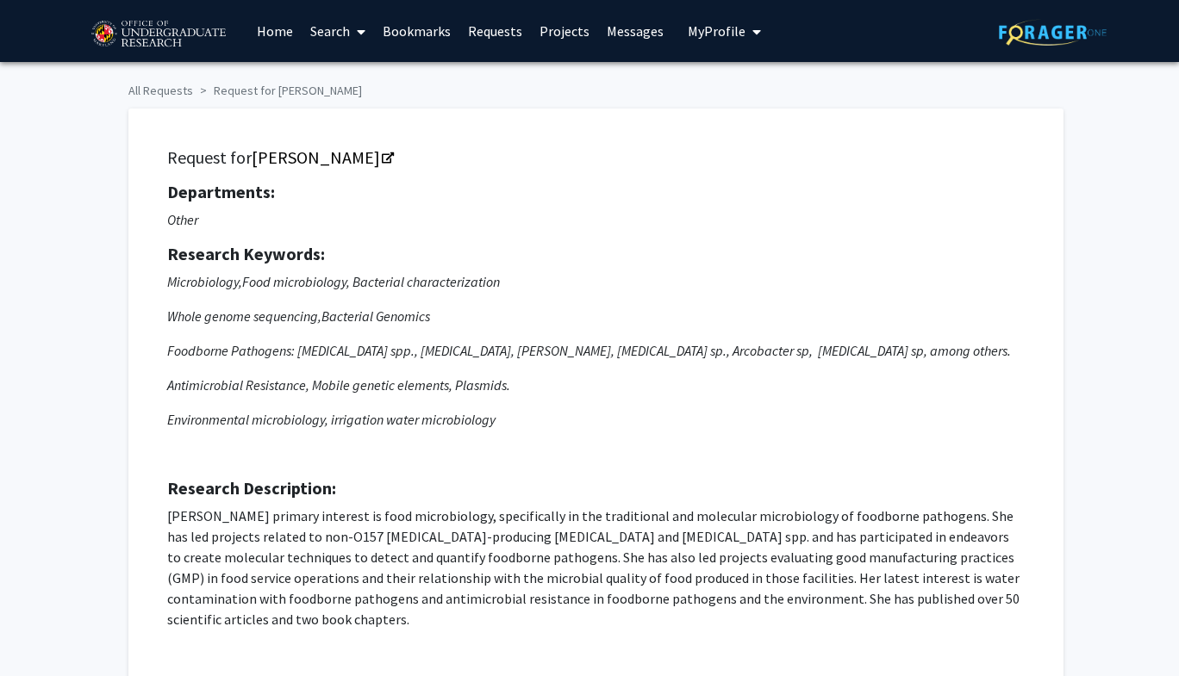
click at [646, 32] on link "Messages" at bounding box center [635, 31] width 74 height 60
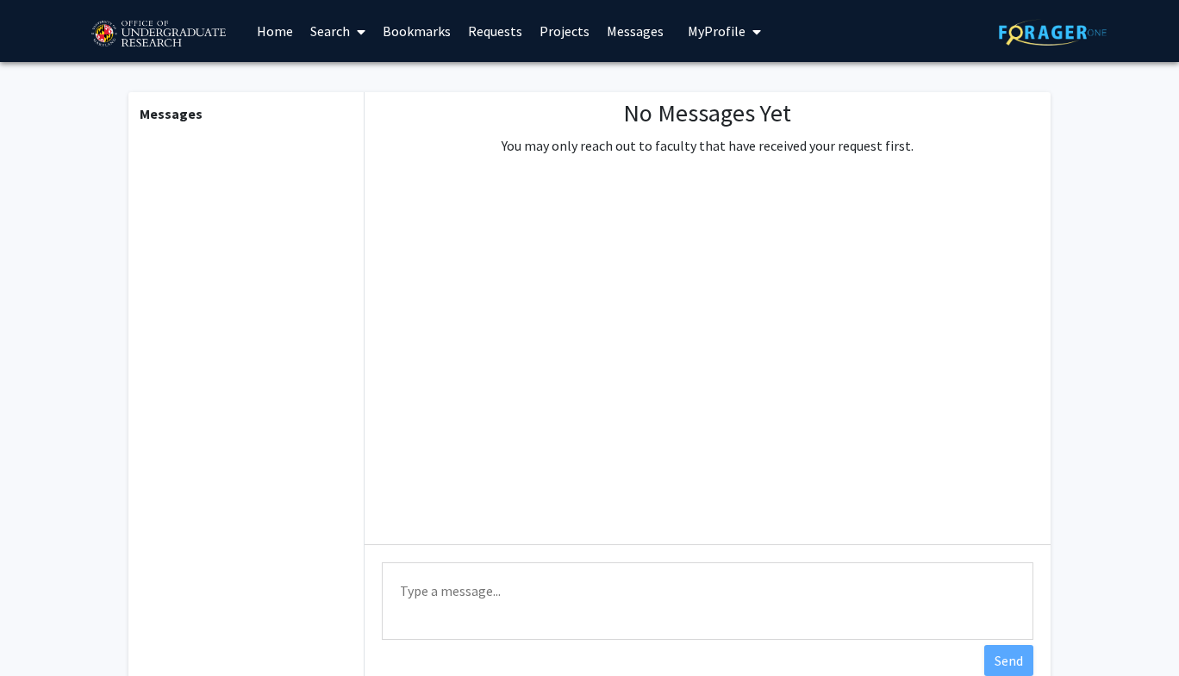
click at [563, 34] on link "Projects" at bounding box center [564, 31] width 67 height 60
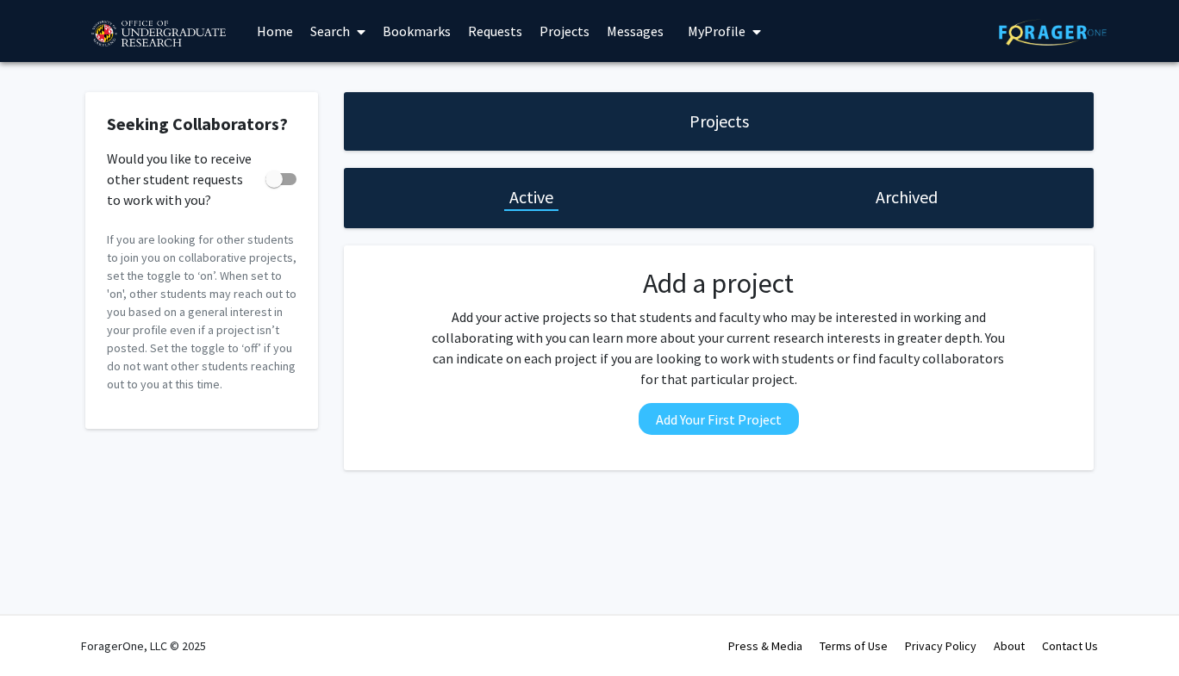
click at [486, 30] on link "Requests" at bounding box center [495, 31] width 72 height 60
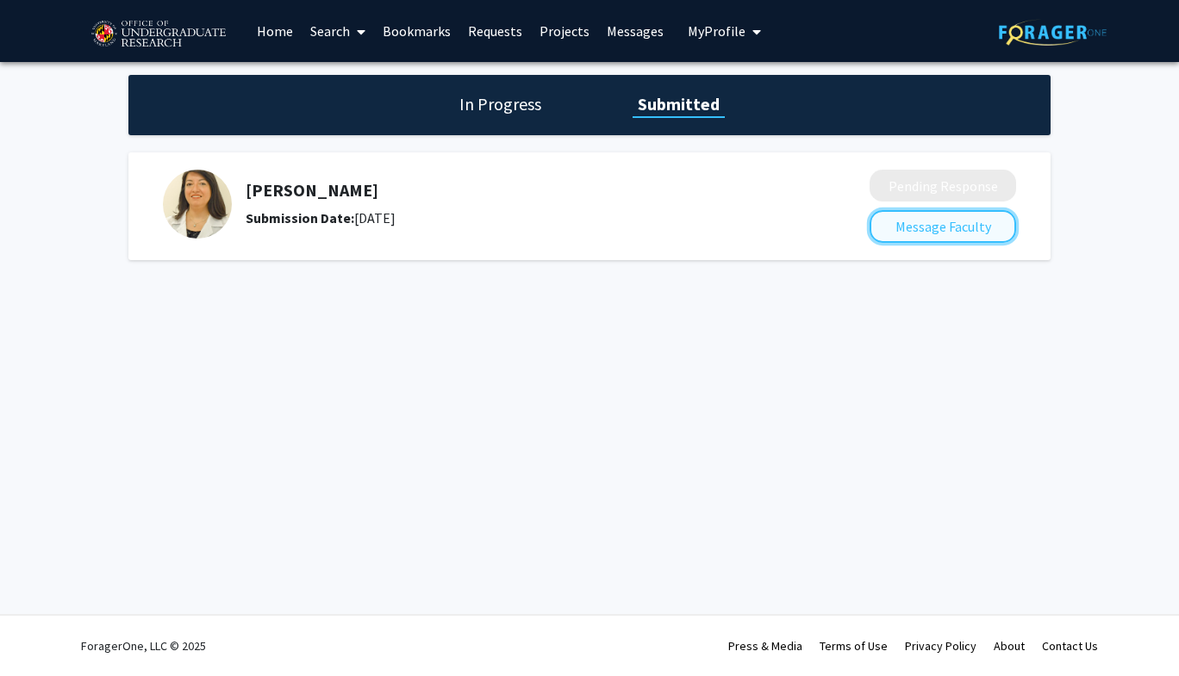
click at [890, 220] on button "Message Faculty" at bounding box center [942, 226] width 146 height 33
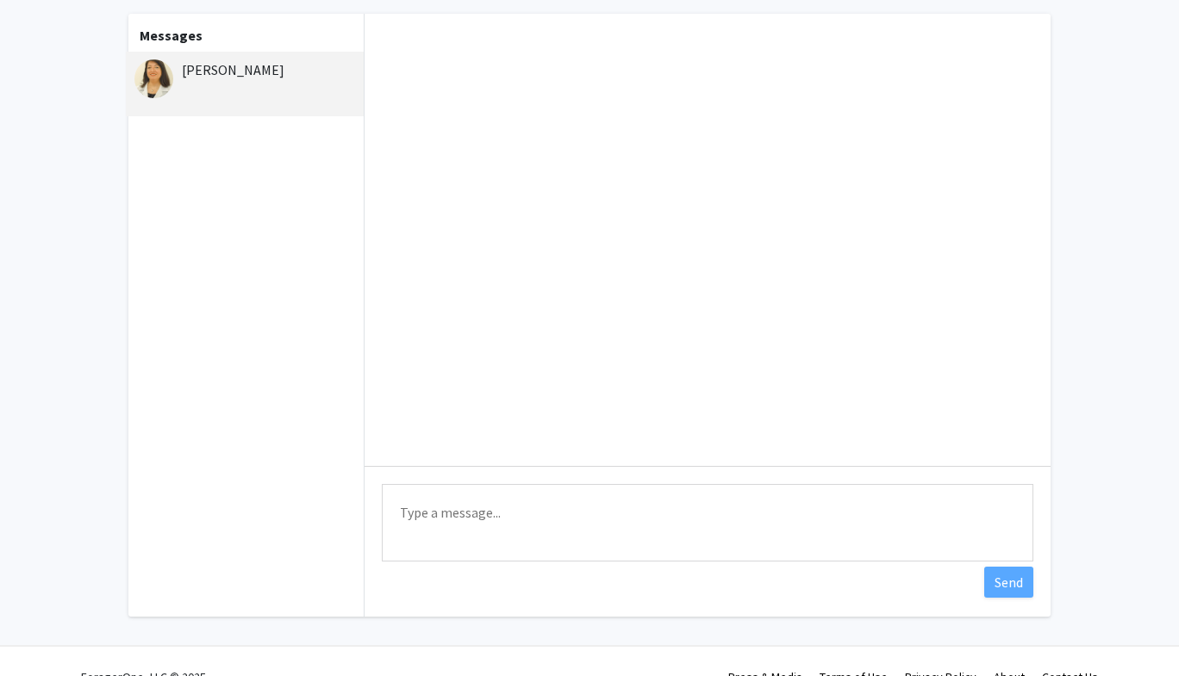
scroll to position [109, 0]
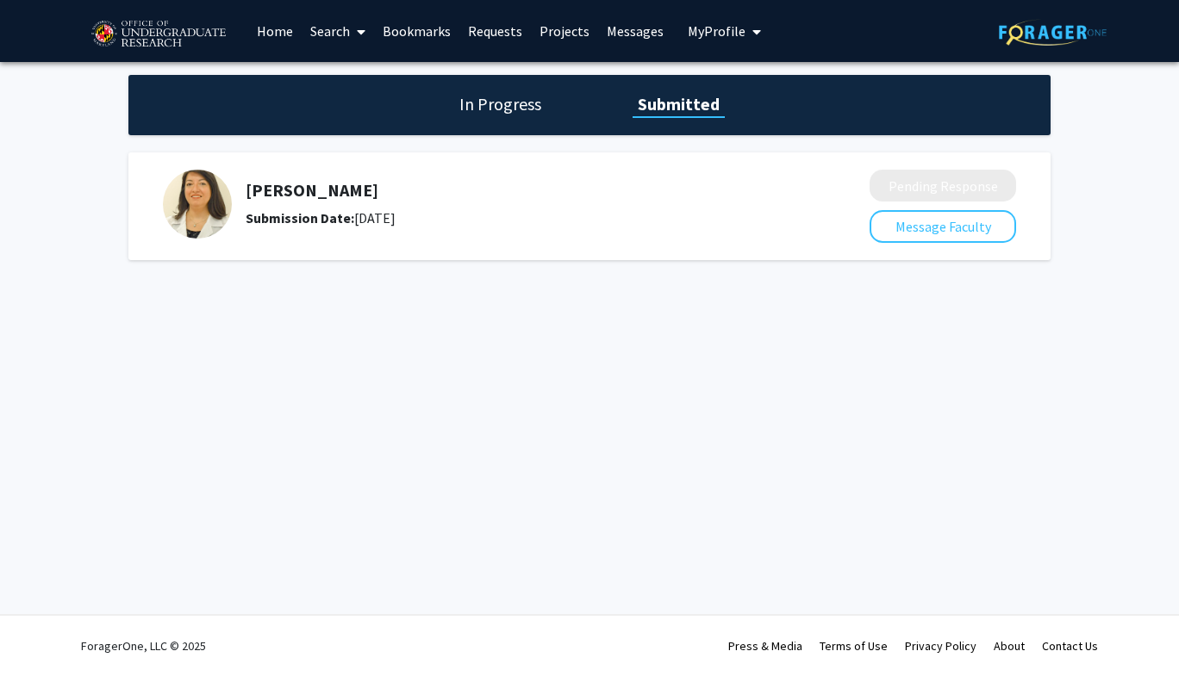
click at [59, 146] on div "In Progress Submitted Magaly Toro Submission Date: October 07, 2025 Pending Res…" at bounding box center [589, 185] width 1179 height 246
click at [345, 401] on div "Skip navigation Home Search Bookmarks Requests Projects Messages My Profile Lau…" at bounding box center [589, 338] width 1179 height 676
click at [269, 22] on link "Home" at bounding box center [274, 31] width 53 height 60
